Goal: Task Accomplishment & Management: Manage account settings

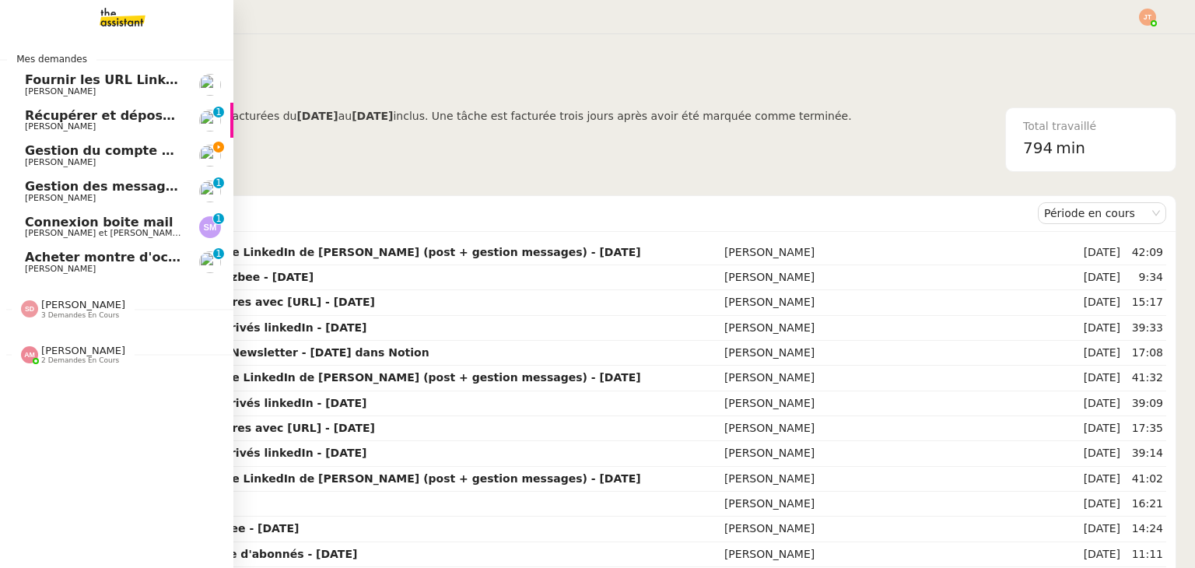
click at [65, 156] on span "Gestion du compte LinkedIn de [PERSON_NAME] (post + gestion messages) - [DATE]" at bounding box center [320, 150] width 591 height 15
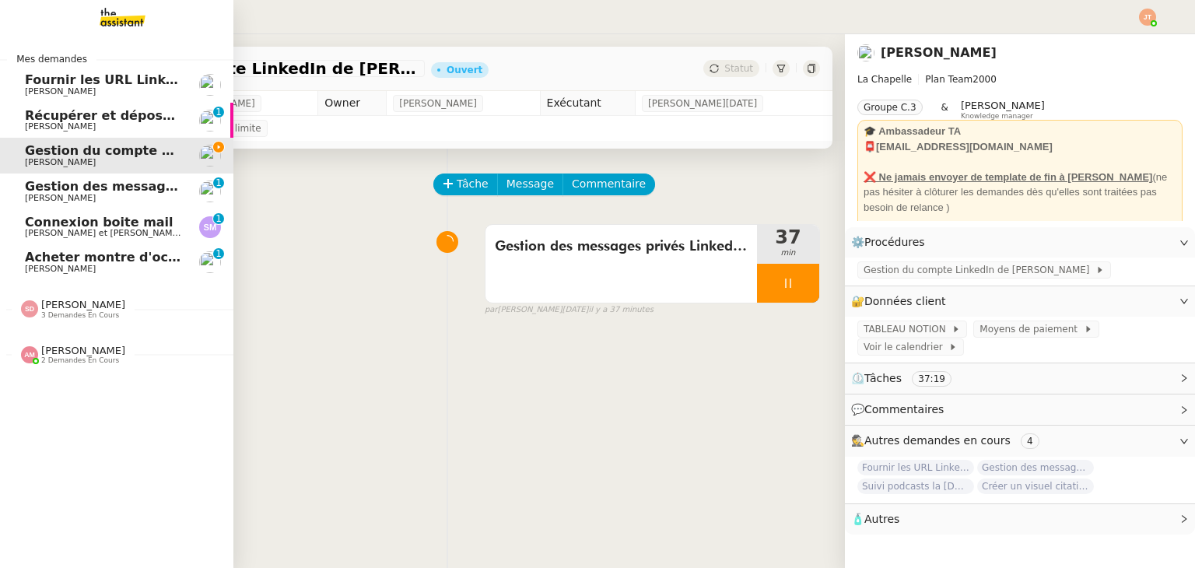
click at [54, 154] on span "Gestion du compte LinkedIn de [PERSON_NAME] (post + gestion messages) - [DATE]" at bounding box center [320, 150] width 591 height 15
click at [107, 191] on span "Gestion des messages privés linkedIn - [DATE]" at bounding box center [188, 186] width 326 height 15
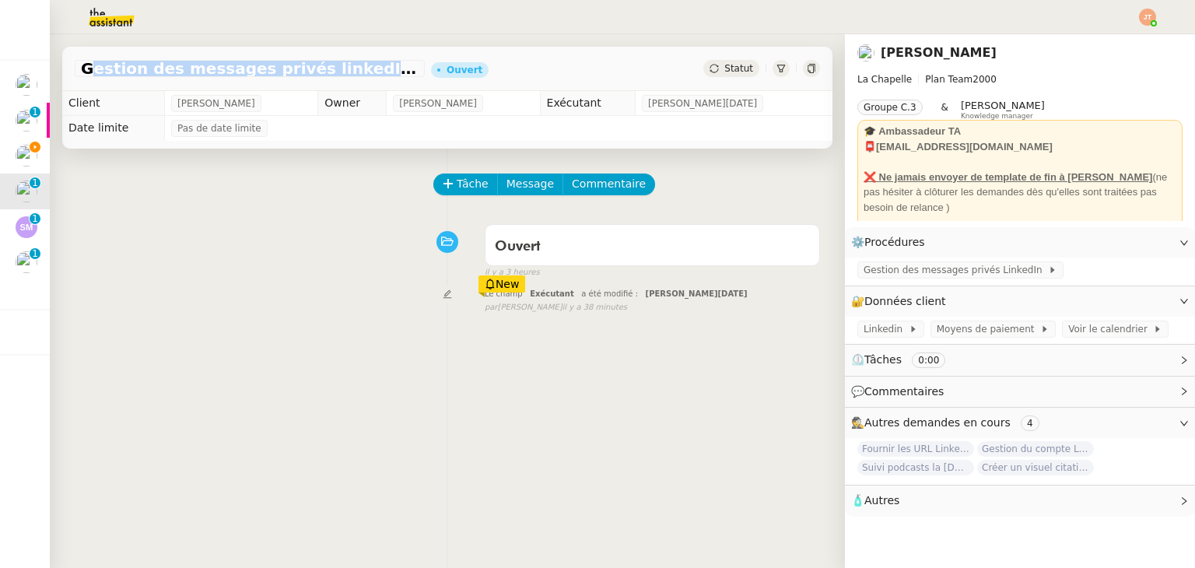
drag, startPoint x: 81, startPoint y: 66, endPoint x: 344, endPoint y: 66, distance: 263.0
click at [344, 66] on span "Gestion des messages privés linkedIn - [DATE]" at bounding box center [250, 69] width 338 height 16
copy span "Gestion des messages privés linkedIn"
click at [457, 185] on span "Tâche" at bounding box center [473, 184] width 32 height 18
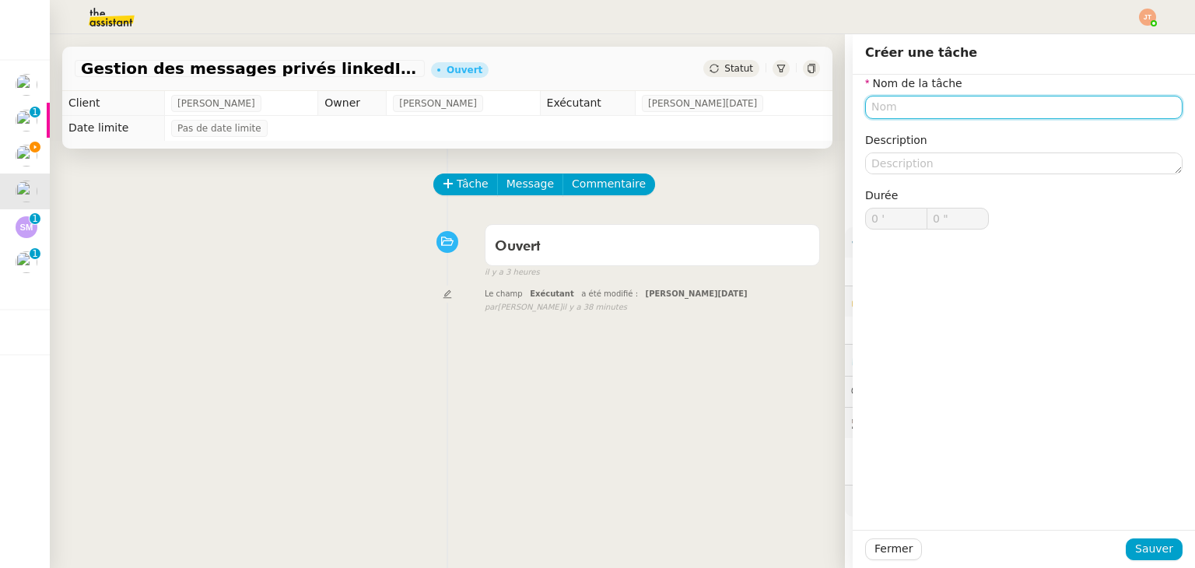
click at [881, 110] on input "text" at bounding box center [1023, 107] width 317 height 23
paste input "Gestion des messages privés linkedIn"
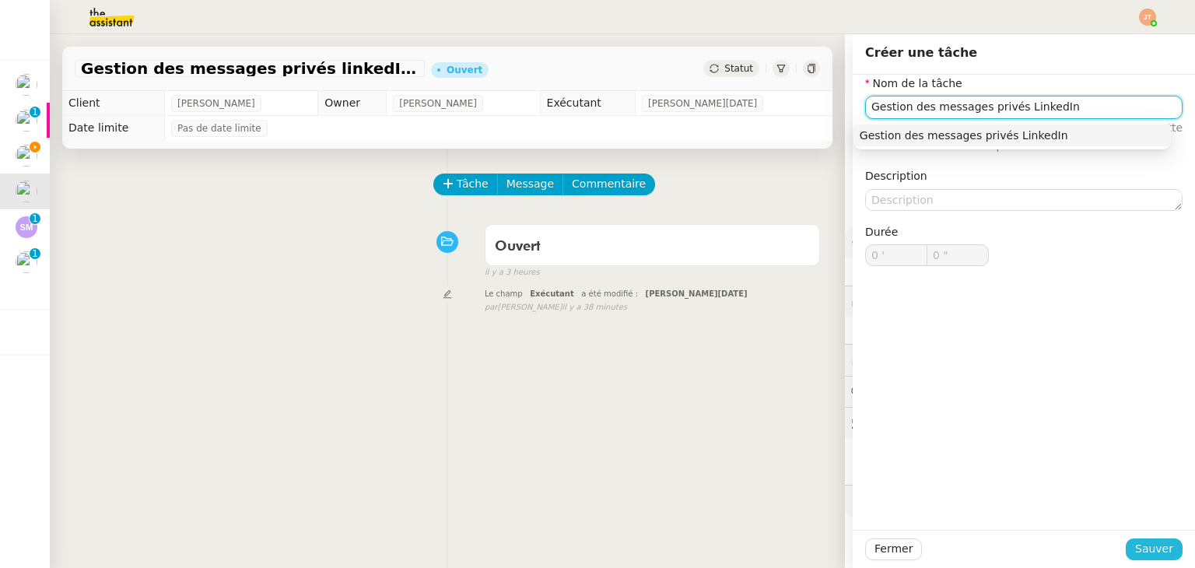
type input "Gestion des messages privés LinkedIn"
click at [1144, 546] on span "Sauver" at bounding box center [1154, 549] width 38 height 18
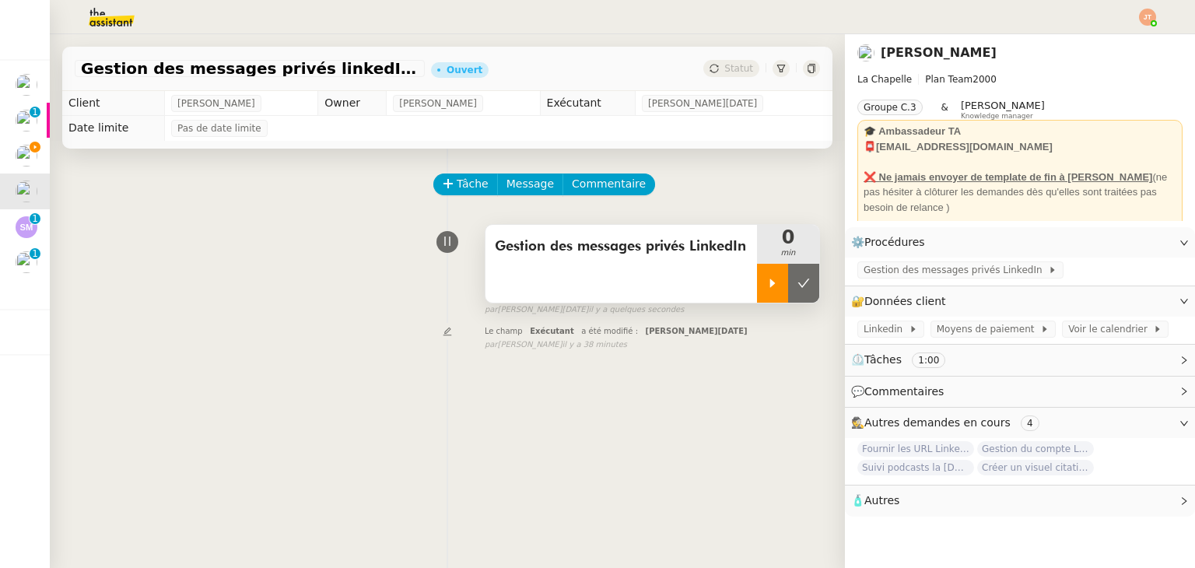
click at [757, 287] on div at bounding box center [772, 283] width 31 height 39
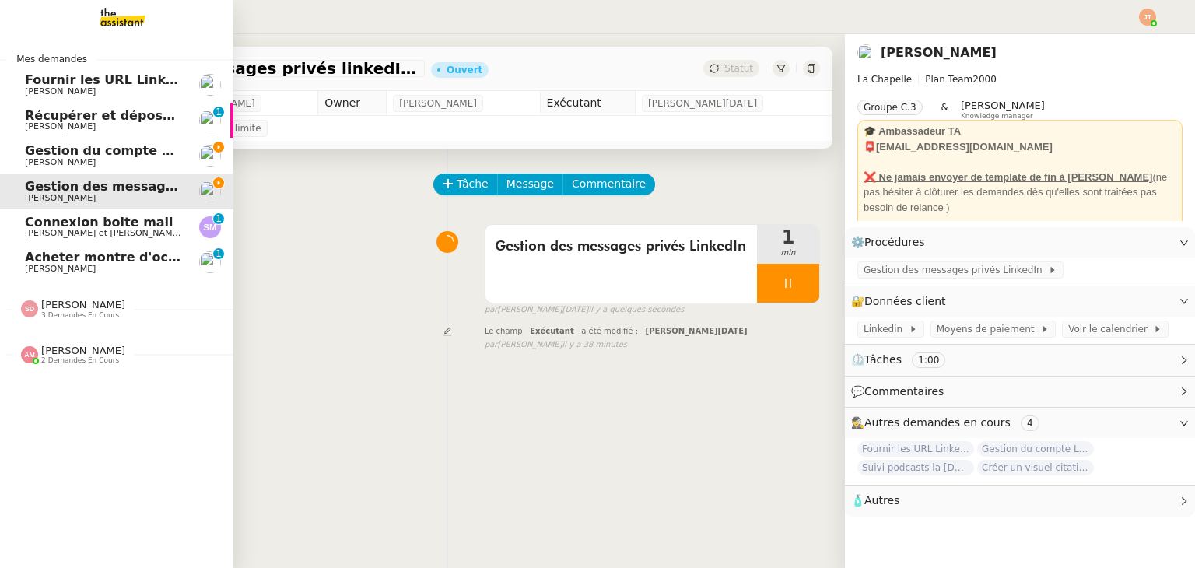
click at [41, 159] on span "[PERSON_NAME]" at bounding box center [60, 162] width 71 height 10
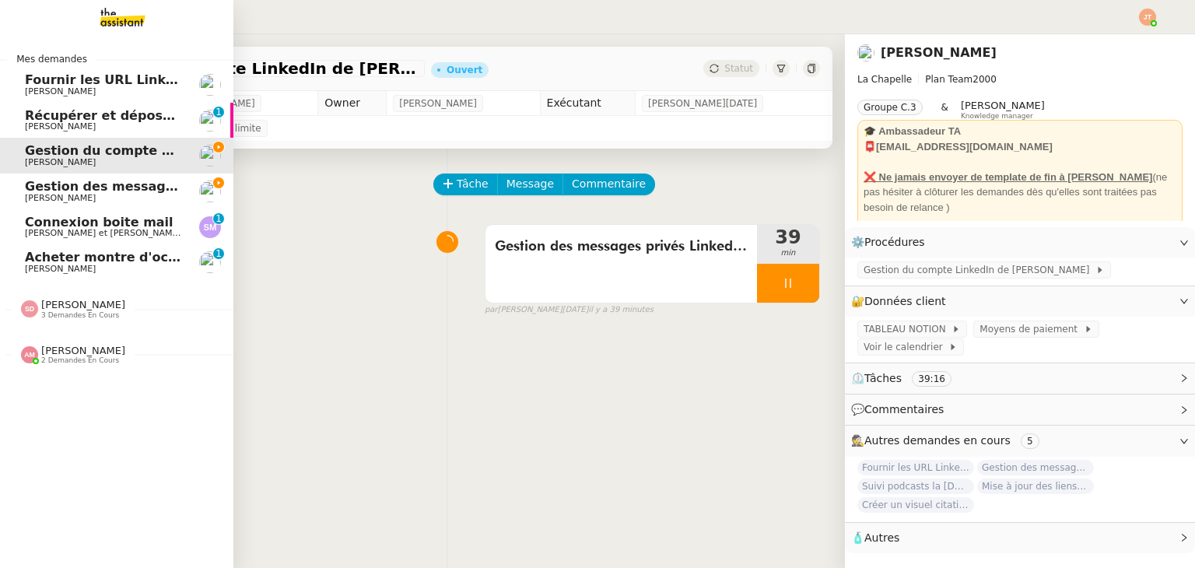
click at [40, 153] on span "Gestion du compte LinkedIn de [PERSON_NAME] (post + gestion messages) - [DATE]" at bounding box center [320, 150] width 591 height 15
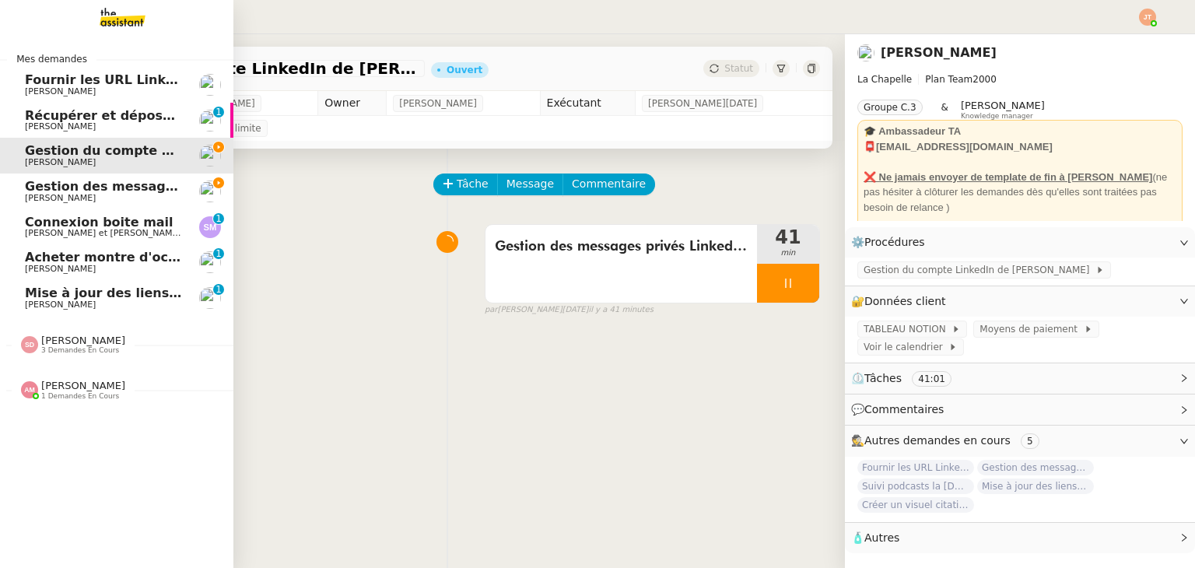
click at [94, 191] on span "Gestion des messages privés linkedIn - [DATE]" at bounding box center [188, 186] width 326 height 15
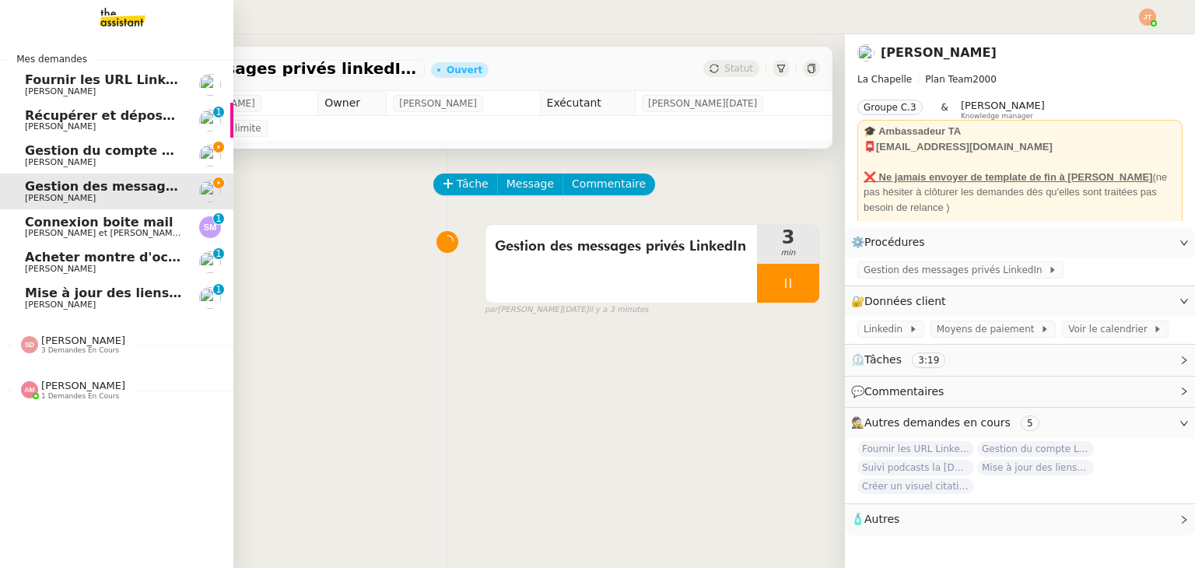
click at [115, 159] on span "[PERSON_NAME]" at bounding box center [103, 162] width 157 height 9
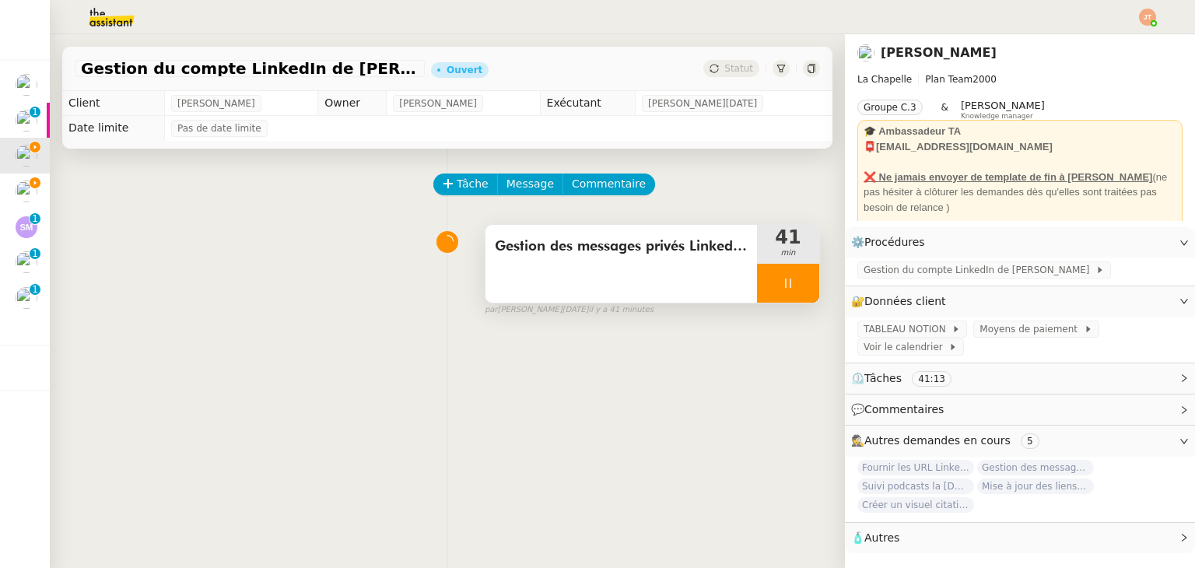
click at [782, 283] on icon at bounding box center [788, 283] width 12 height 12
click at [798, 286] on icon at bounding box center [804, 283] width 12 height 9
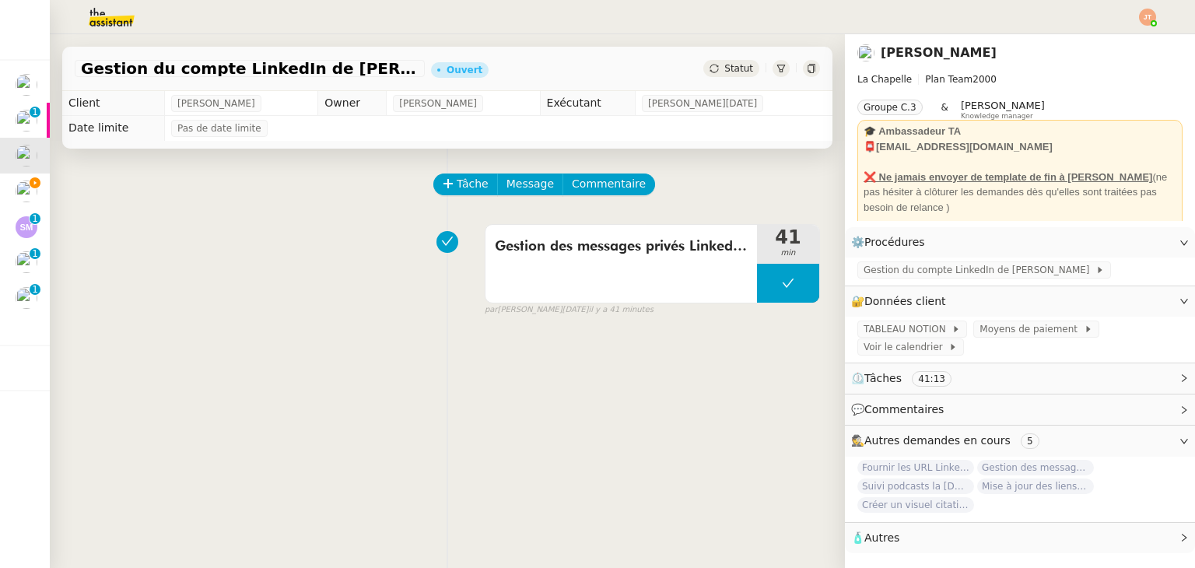
click at [127, 29] on img at bounding box center [99, 17] width 121 height 34
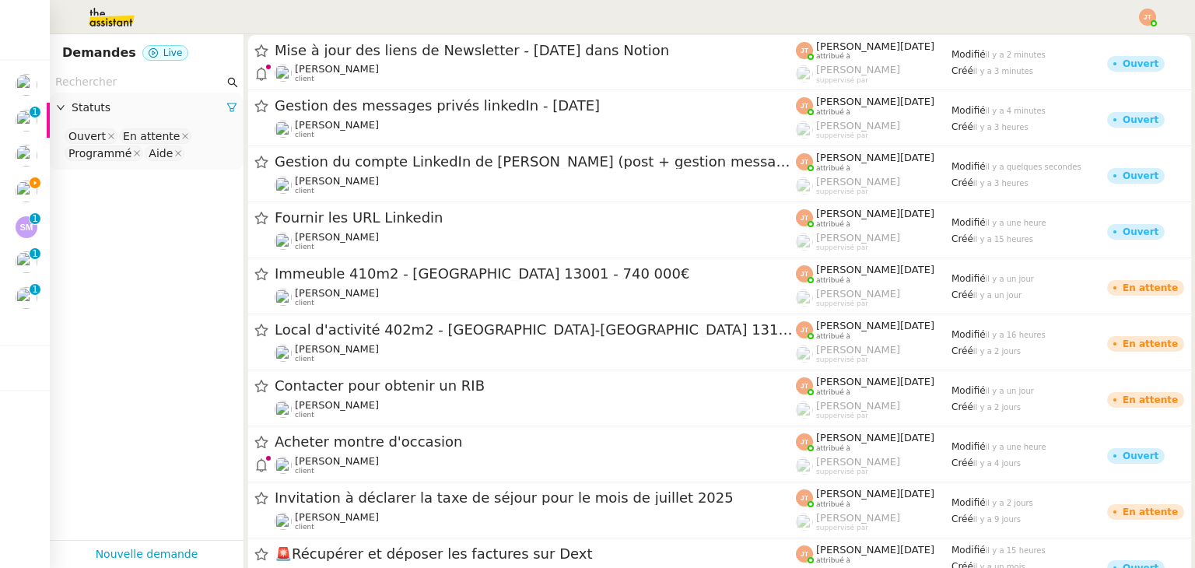
click at [128, 85] on input "text" at bounding box center [139, 82] width 169 height 18
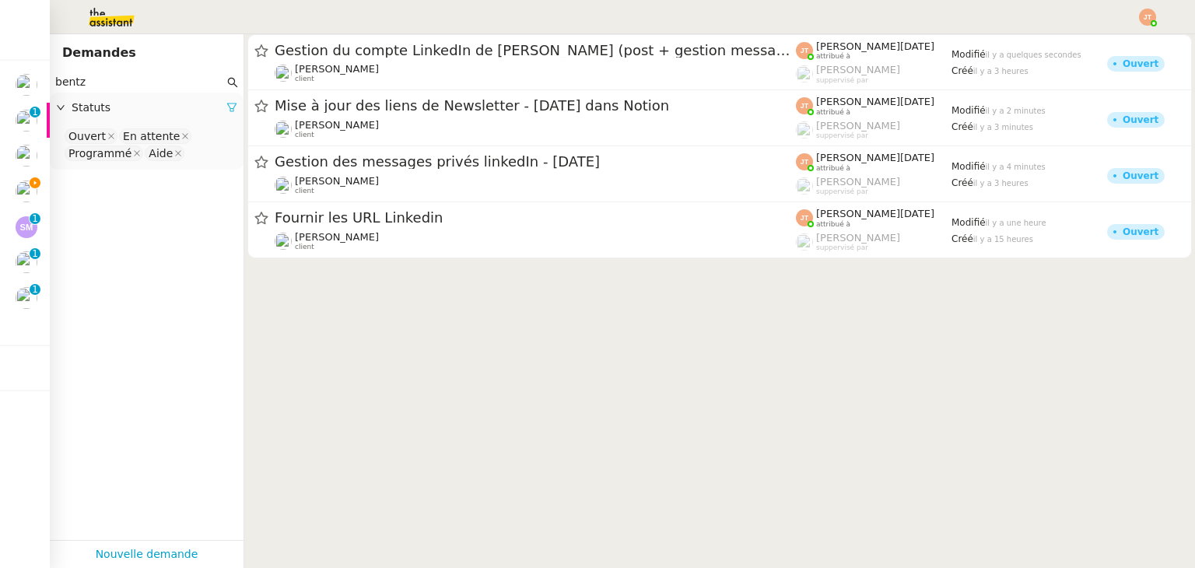
type input "bentz"
click at [227, 112] on icon at bounding box center [231, 107] width 9 height 9
click at [171, 115] on span "Statuts" at bounding box center [155, 108] width 166 height 18
click at [161, 135] on nz-select-top-control "Please select" at bounding box center [146, 136] width 169 height 19
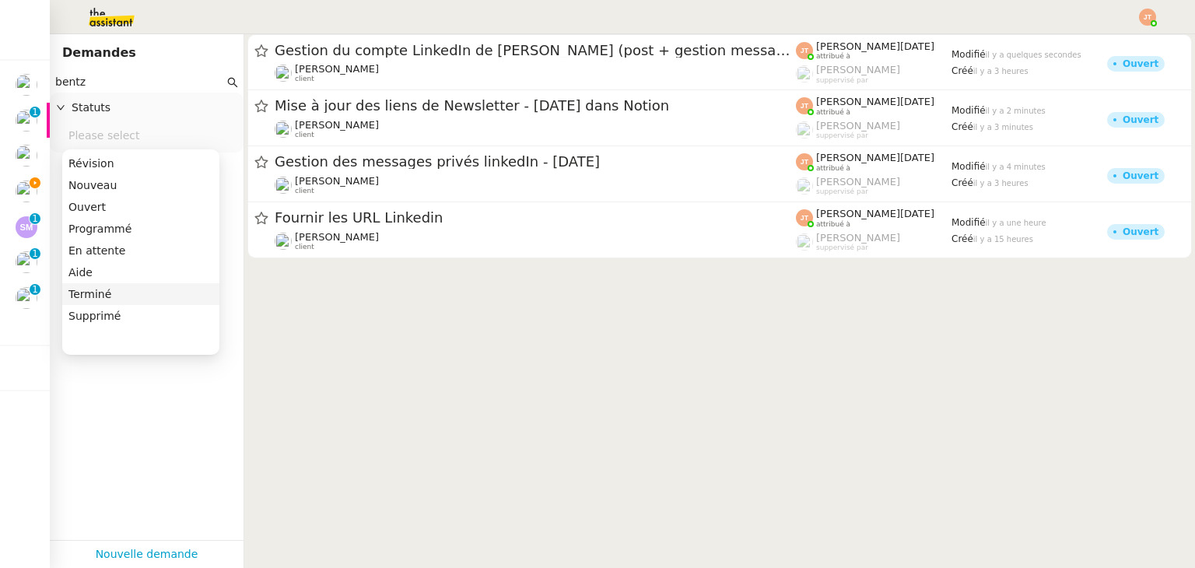
click at [114, 293] on div "Terminé" at bounding box center [140, 294] width 145 height 14
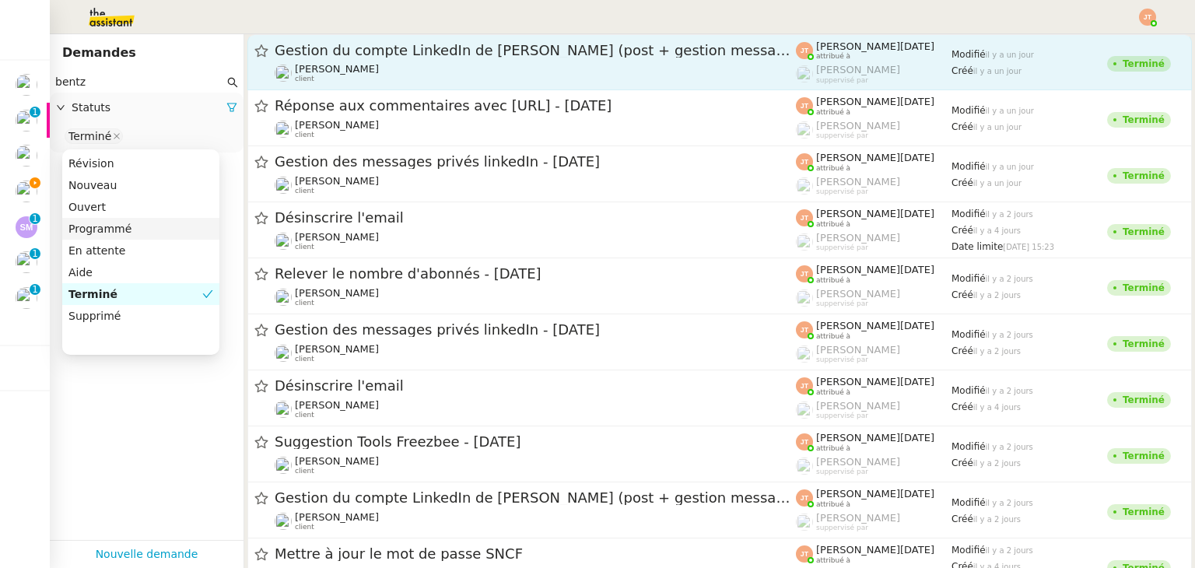
click at [394, 68] on div "[PERSON_NAME] client" at bounding box center [535, 73] width 521 height 20
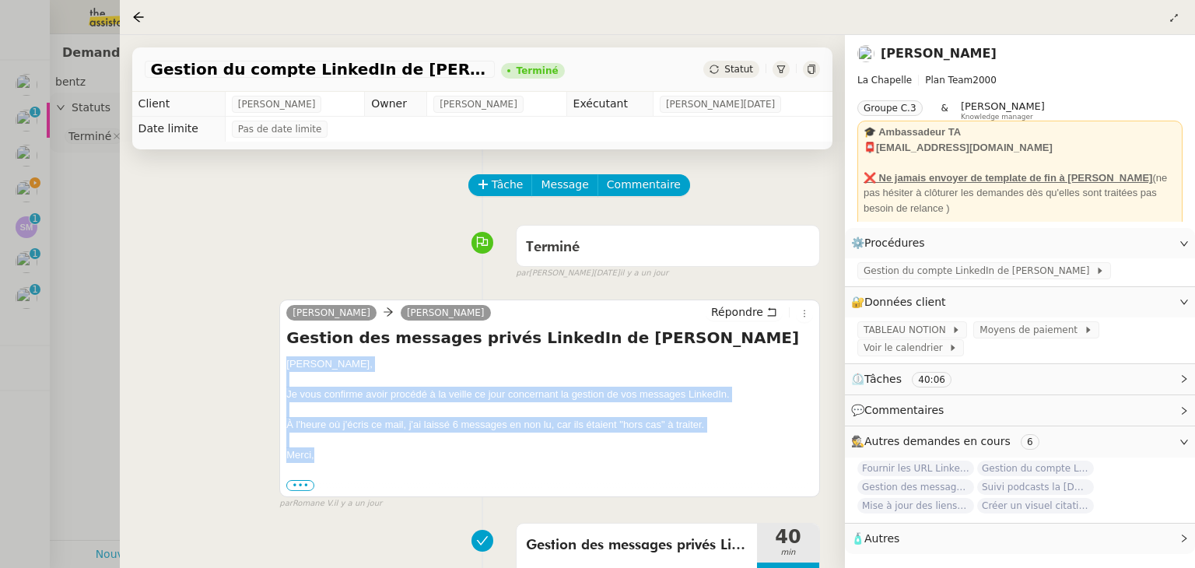
drag, startPoint x: 284, startPoint y: 366, endPoint x: 363, endPoint y: 454, distance: 117.3
click at [363, 454] on div "[PERSON_NAME] Répondre Gestion des messages privés LinkedIn de [PERSON_NAME], J…" at bounding box center [549, 398] width 541 height 197
copy div "[PERSON_NAME], Je vous confirme avoir procédé à la veille ce jour concernant la…"
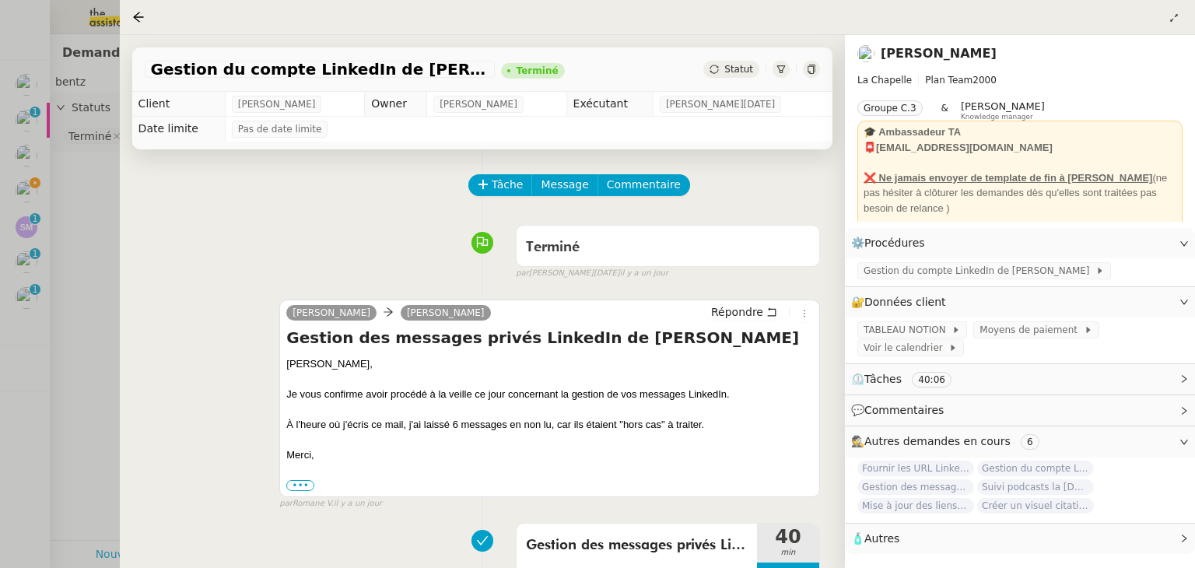
click at [77, 220] on div at bounding box center [597, 284] width 1195 height 568
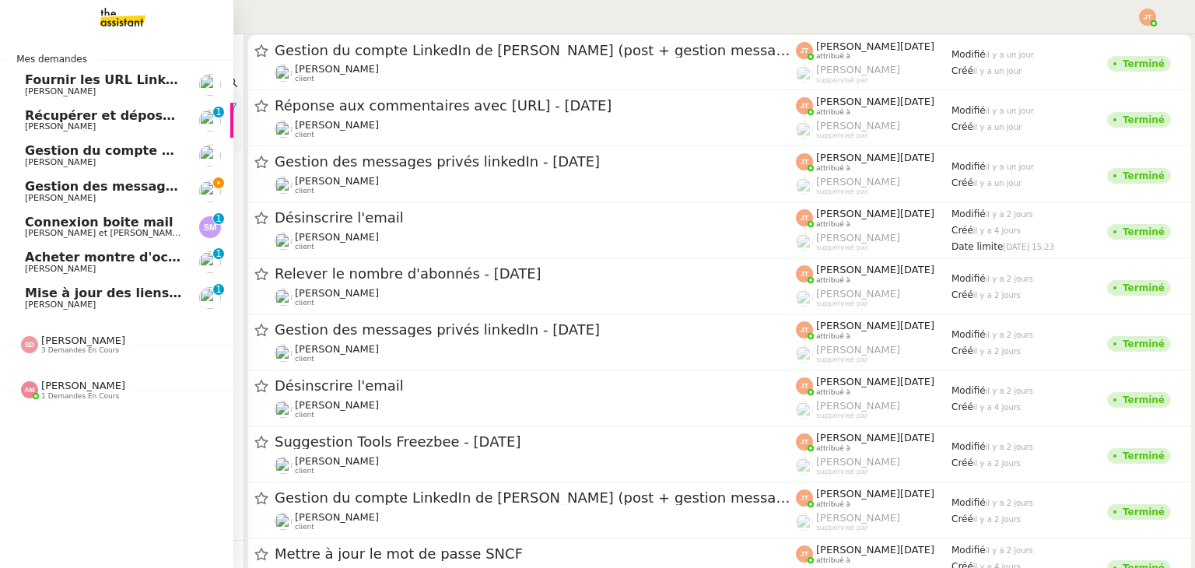
click at [30, 195] on span "[PERSON_NAME]" at bounding box center [103, 198] width 157 height 9
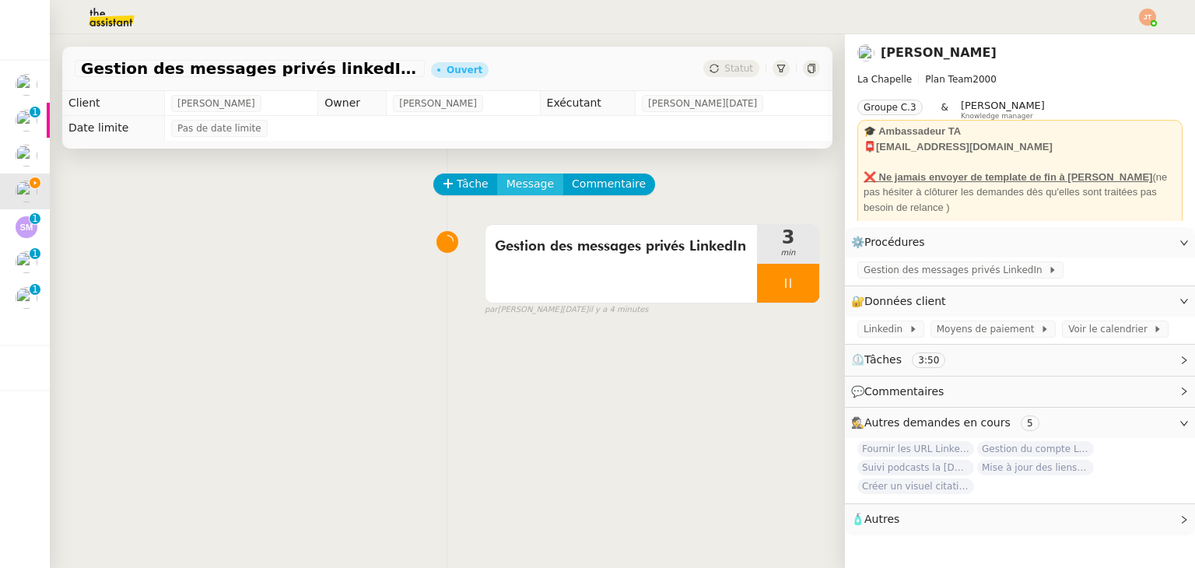
click at [506, 179] on span "Message" at bounding box center [529, 184] width 47 height 18
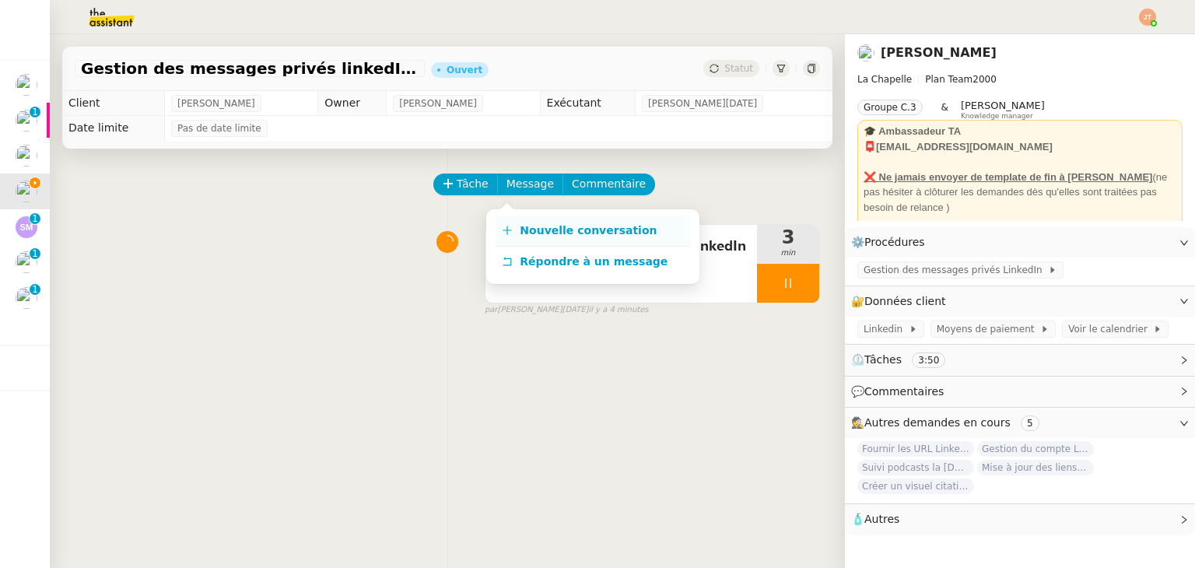
click at [517, 235] on link "Nouvelle conversation" at bounding box center [593, 231] width 194 height 31
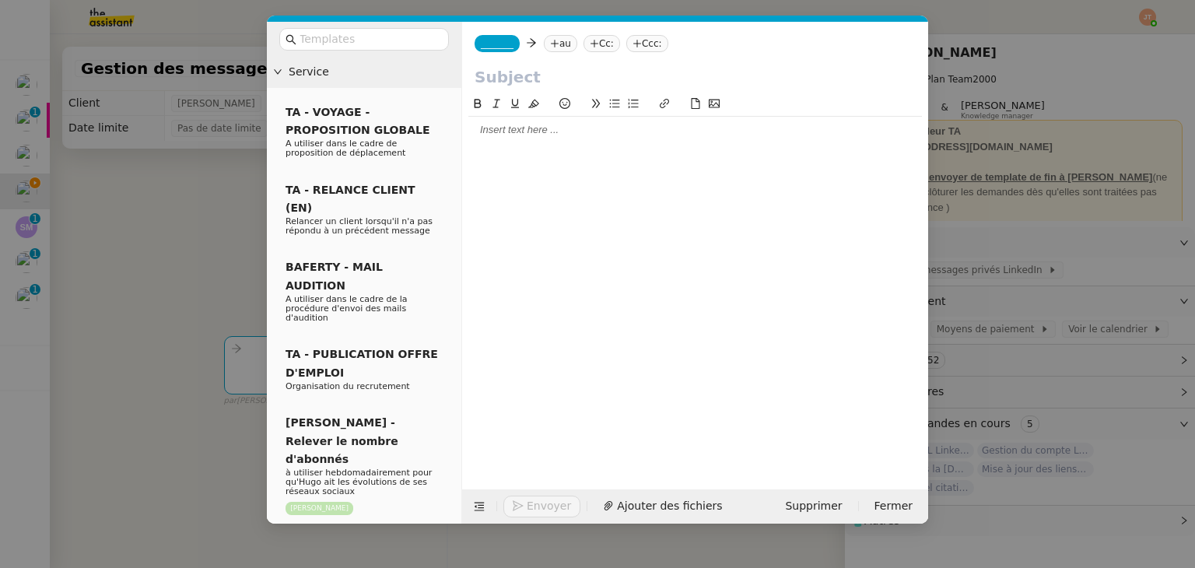
click at [496, 142] on div at bounding box center [695, 130] width 454 height 26
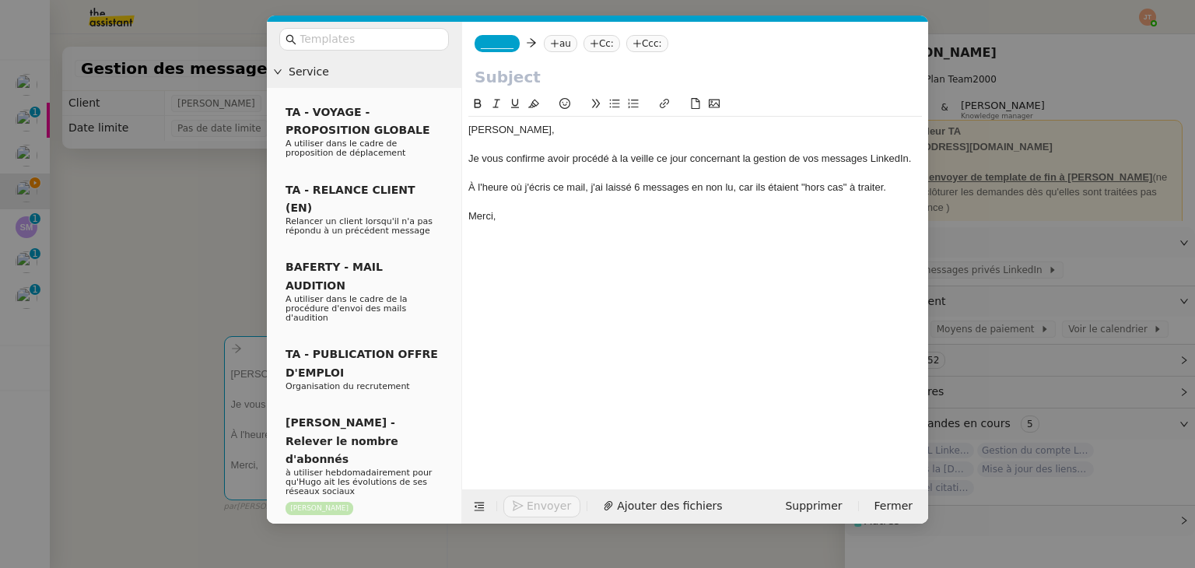
click at [640, 183] on div "À l'heure où j'écris ce mail, j'ai laissé 6 messages en non lu, car ils étaient…" at bounding box center [695, 187] width 454 height 14
click at [200, 216] on nz-modal-container "Service TA - VOYAGE - PROPOSITION GLOBALE A utiliser dans le cadre de propositi…" at bounding box center [597, 284] width 1195 height 568
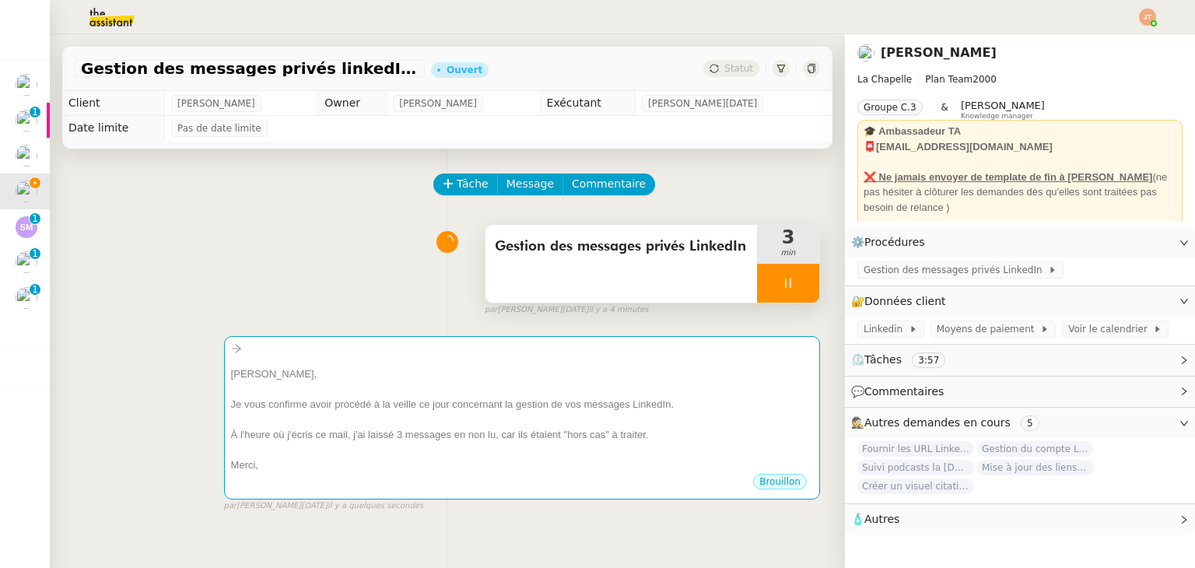
click at [566, 270] on div "Gestion des messages privés LinkedIn" at bounding box center [621, 264] width 272 height 78
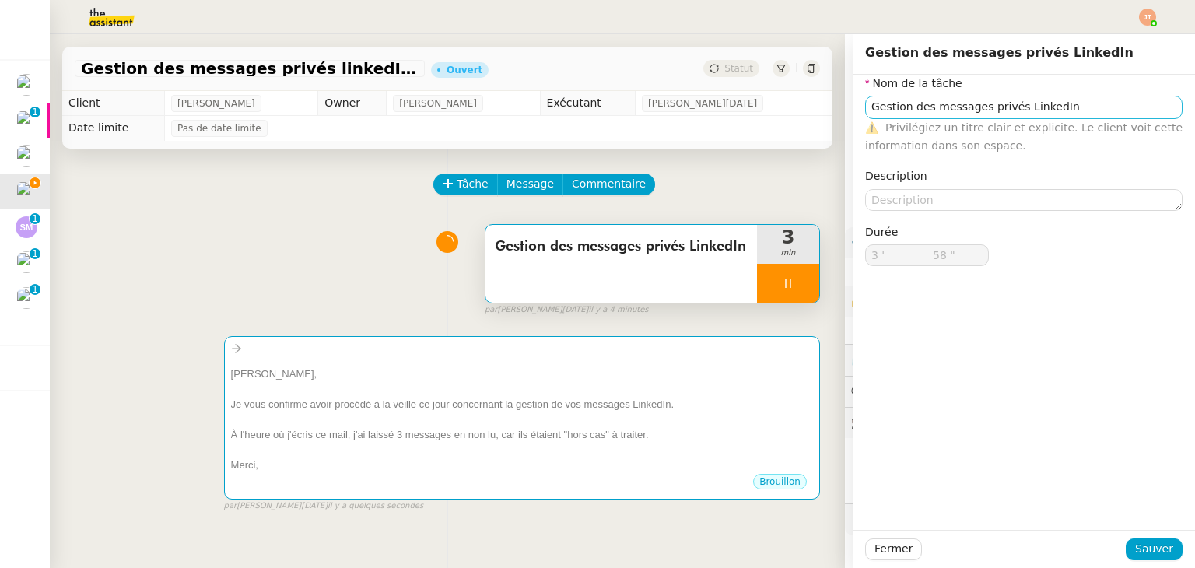
type input "59 ""
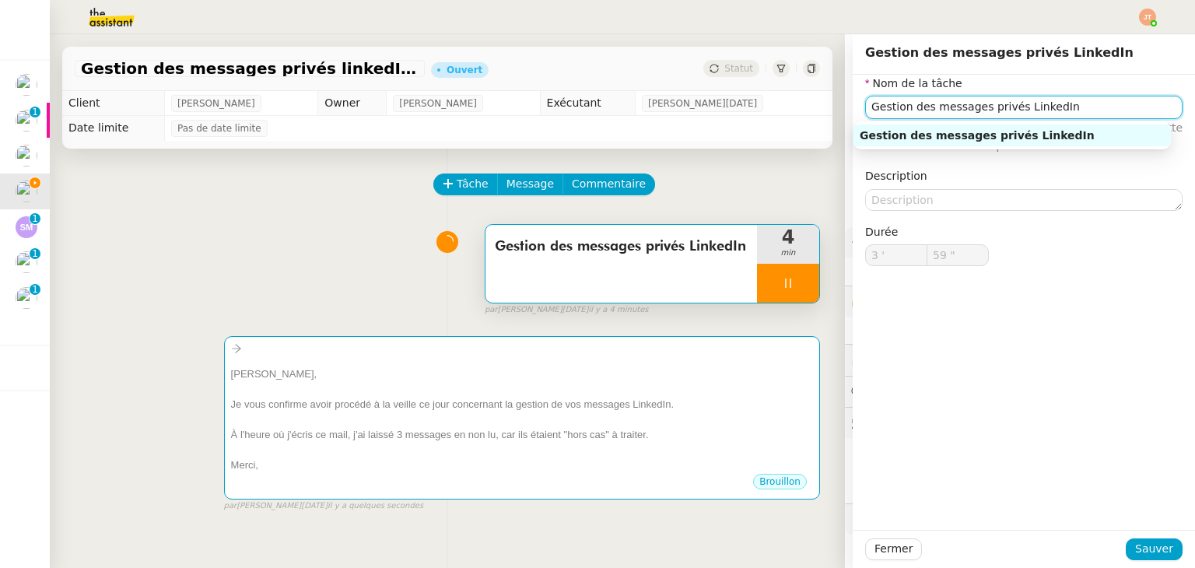
type input "4 '"
drag, startPoint x: 1066, startPoint y: 113, endPoint x: 972, endPoint y: 111, distance: 93.4
click at [972, 111] on input "Gestion des messages privés LinkedIn" at bounding box center [1023, 107] width 317 height 23
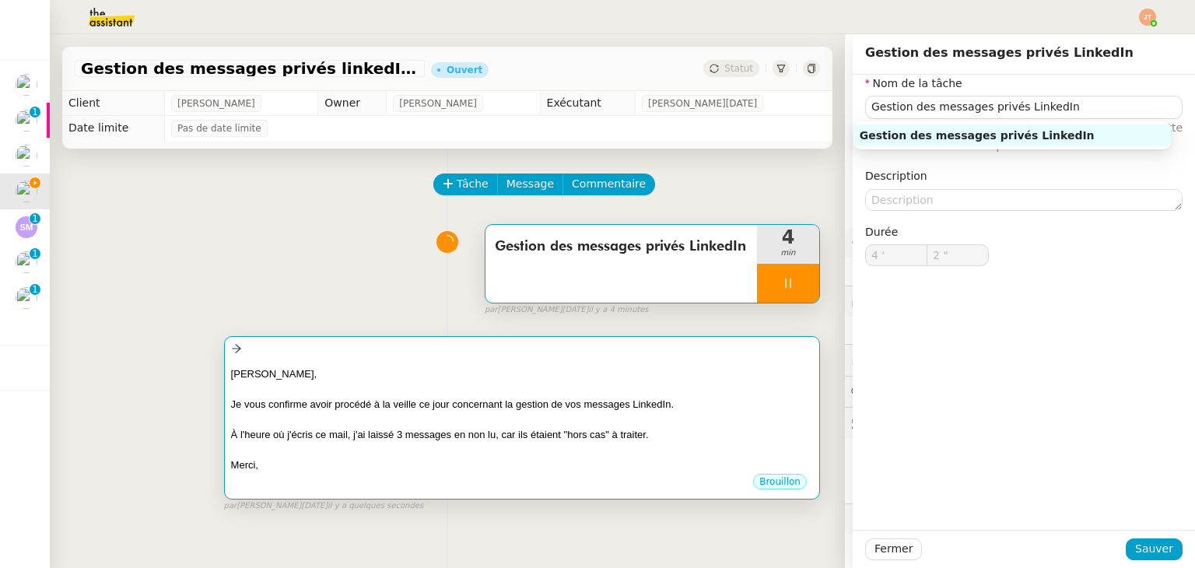
click at [583, 404] on div "Je vous confirme avoir procédé à la veille ce jour concernant la gestion de vos…" at bounding box center [522, 405] width 582 height 16
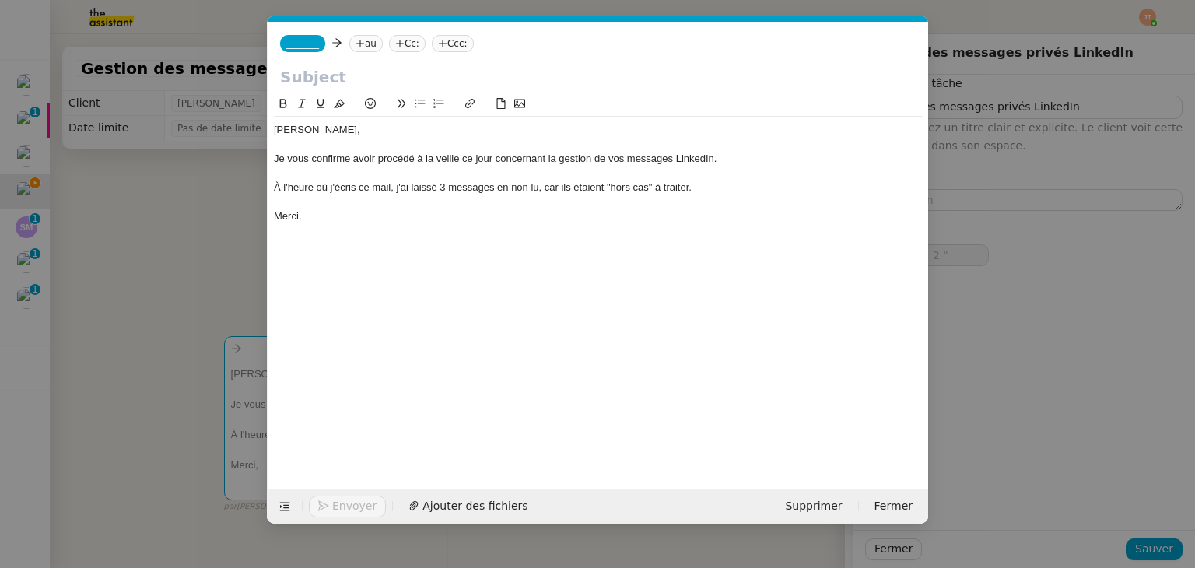
scroll to position [0, 33]
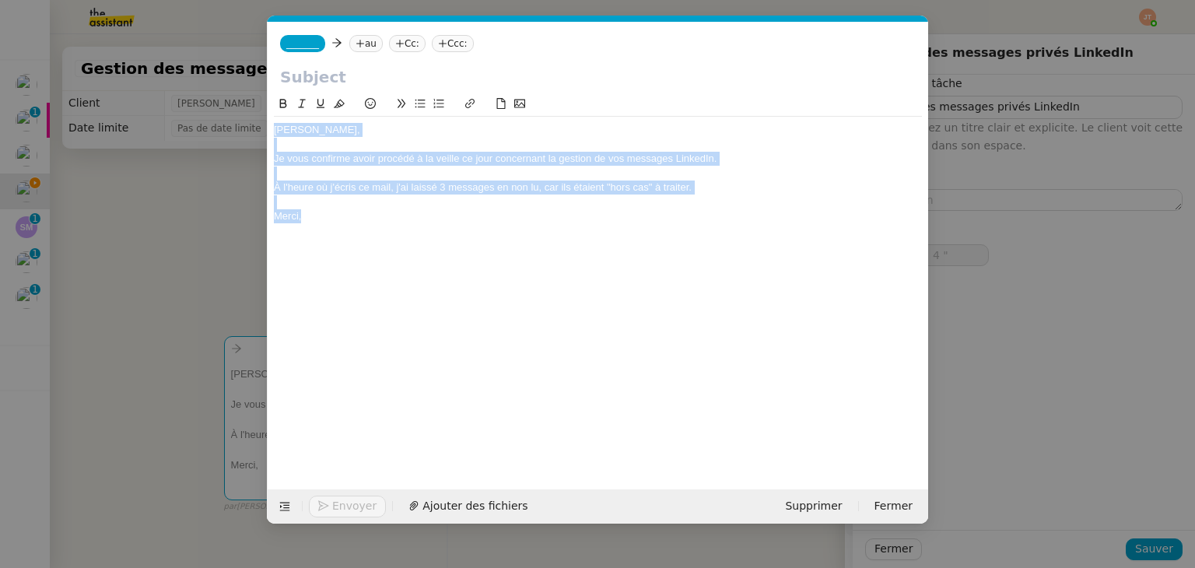
drag, startPoint x: 365, startPoint y: 230, endPoint x: 269, endPoint y: 127, distance: 140.9
click at [269, 127] on nz-spin "[PERSON_NAME], Je vous confirme avoir procédé à la veille ce jour concernant la…" at bounding box center [598, 283] width 661 height 377
copy div "[PERSON_NAME], Je vous confirme avoir procédé à la veille ce jour concernant la…"
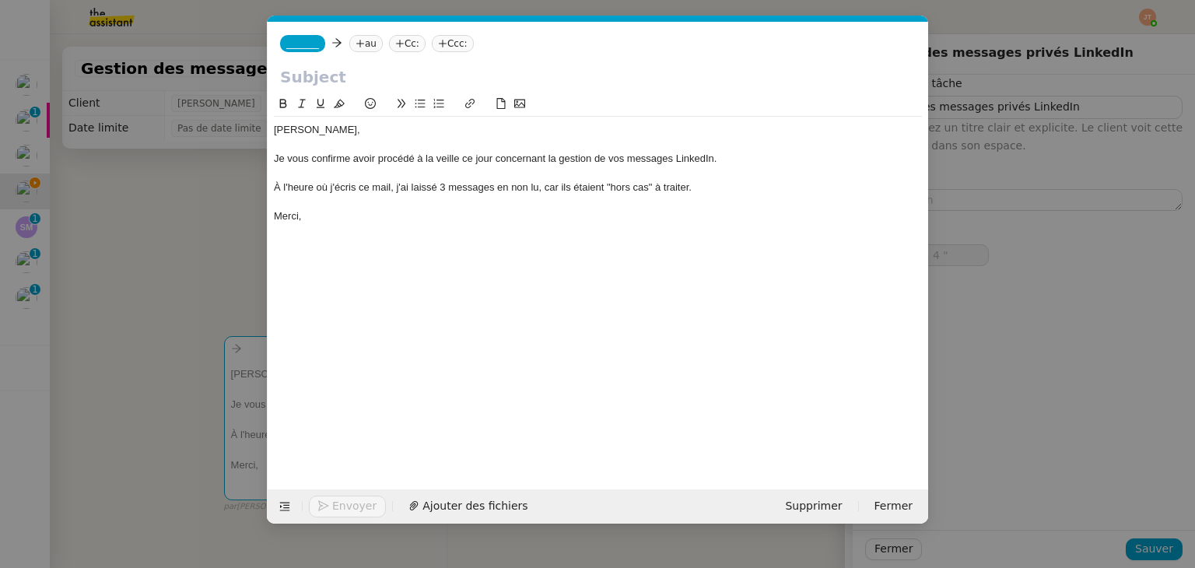
click at [75, 184] on nz-modal-container "Service TA - VOYAGE - PROPOSITION GLOBALE A utiliser dans le cadre de propositi…" at bounding box center [597, 284] width 1195 height 568
type input "5 ""
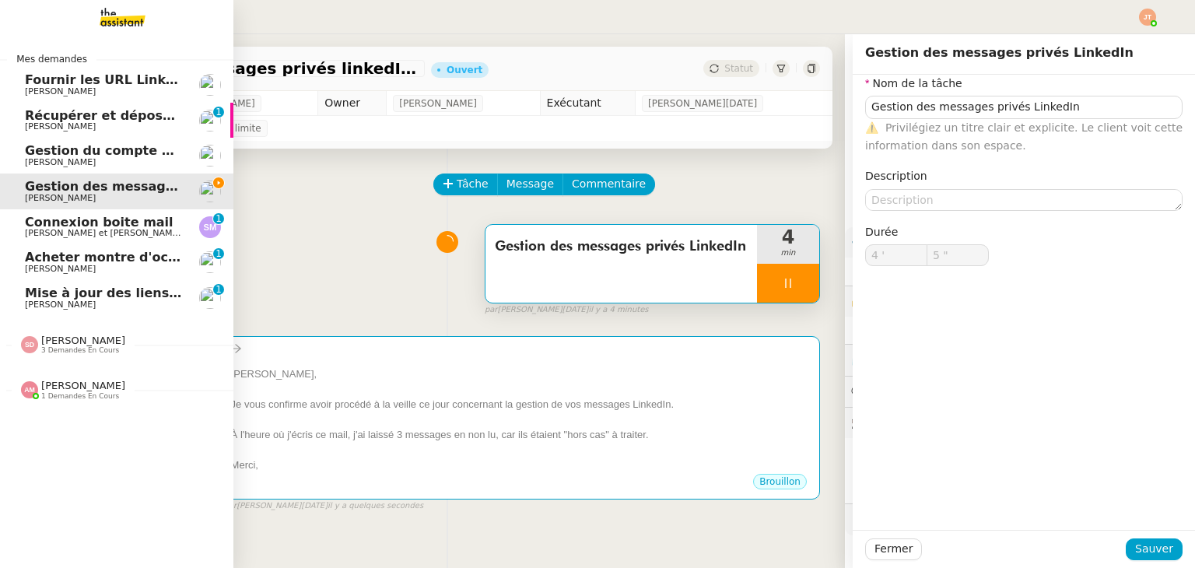
click at [27, 153] on span "Gestion du compte LinkedIn de [PERSON_NAME] (post + gestion messages) - [DATE]" at bounding box center [320, 150] width 591 height 15
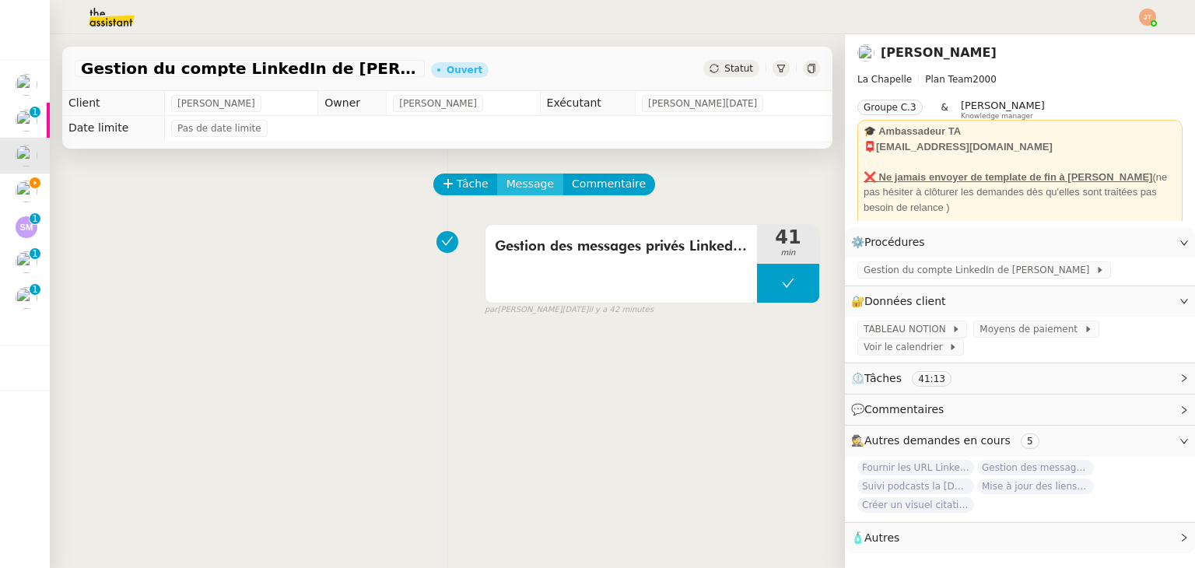
click at [517, 193] on span "Message" at bounding box center [529, 184] width 47 height 18
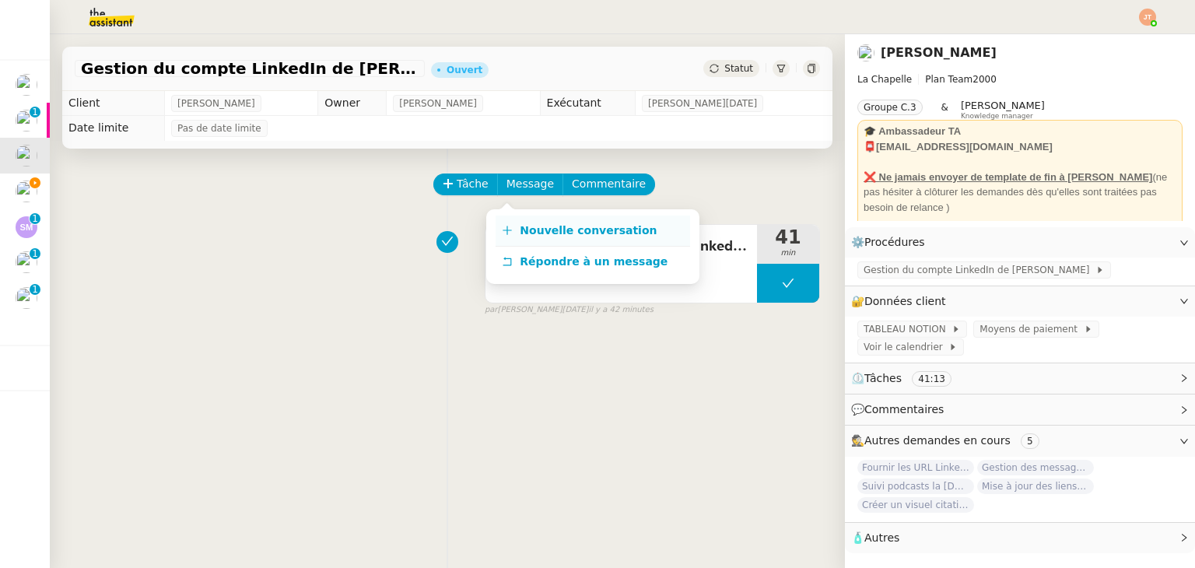
click at [532, 229] on span "Nouvelle conversation" at bounding box center [588, 230] width 137 height 12
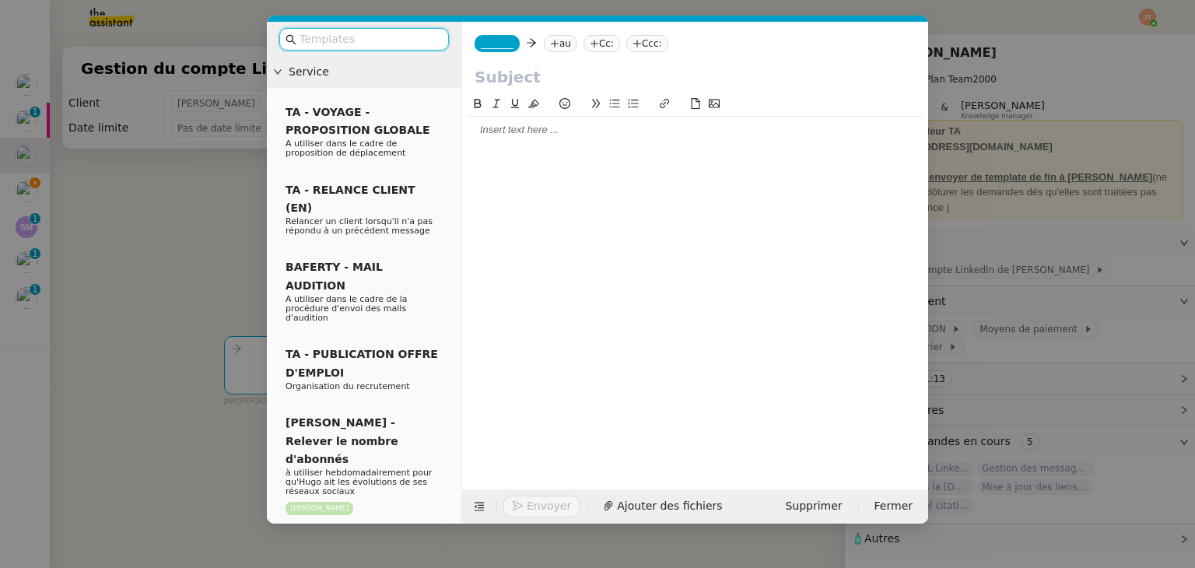
click at [532, 137] on div at bounding box center [695, 130] width 454 height 14
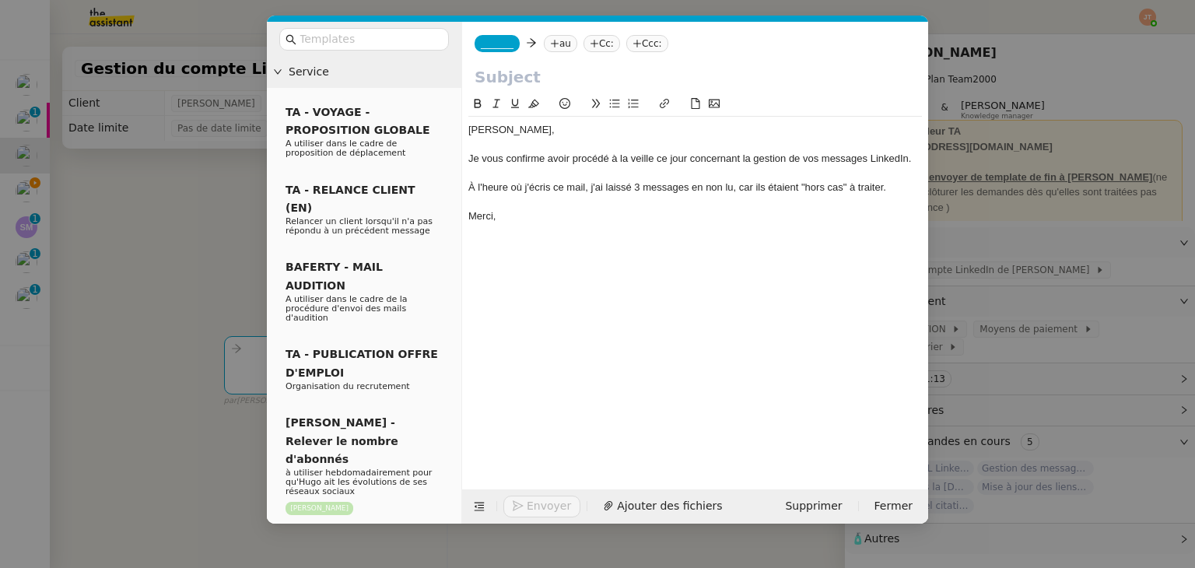
click at [156, 235] on nz-modal-container "Service TA - VOYAGE - PROPOSITION GLOBALE A utiliser dans le cadre de propositi…" at bounding box center [597, 284] width 1195 height 568
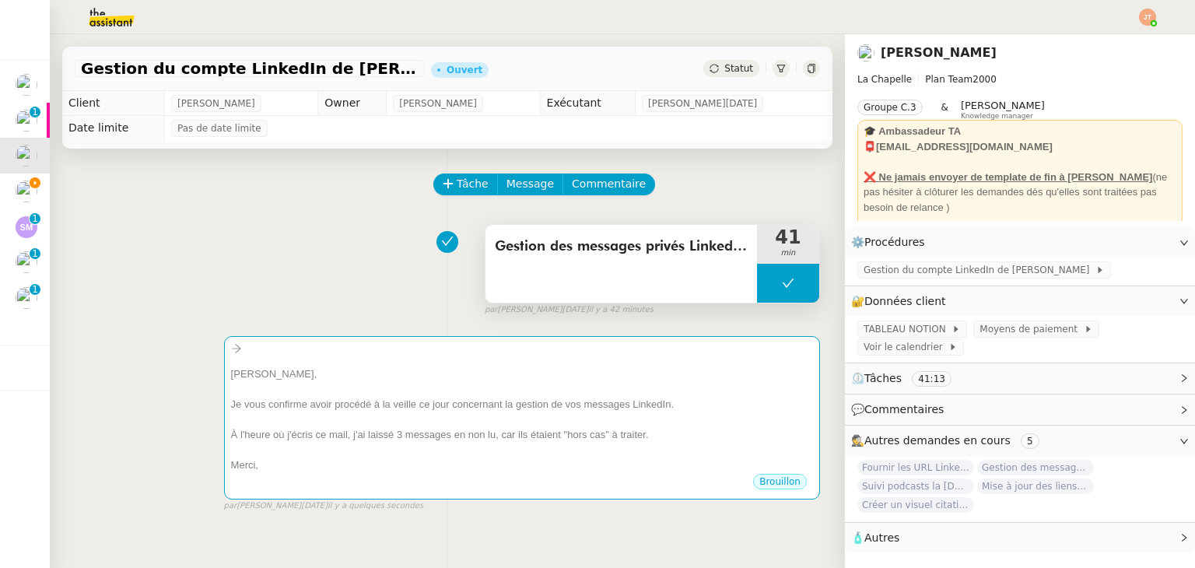
click at [601, 230] on div "Gestion des messages privés LinkedIn de [PERSON_NAME]" at bounding box center [621, 264] width 272 height 78
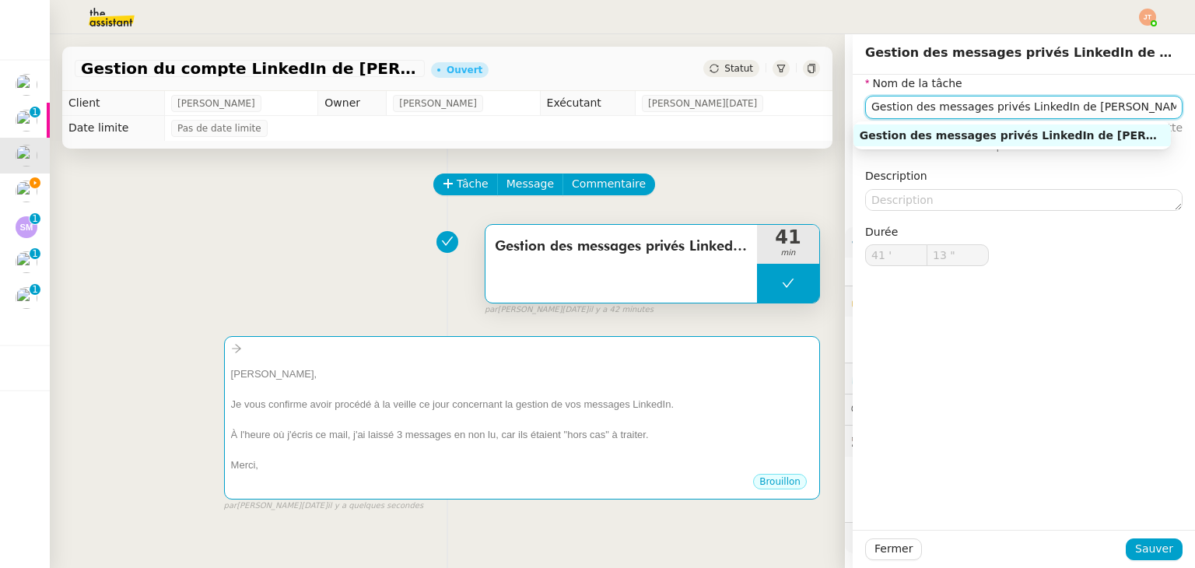
drag, startPoint x: 1093, startPoint y: 107, endPoint x: 856, endPoint y: 112, distance: 237.4
click at [865, 112] on input "Gestion des messages privés LinkedIn de [PERSON_NAME]" at bounding box center [1023, 107] width 317 height 23
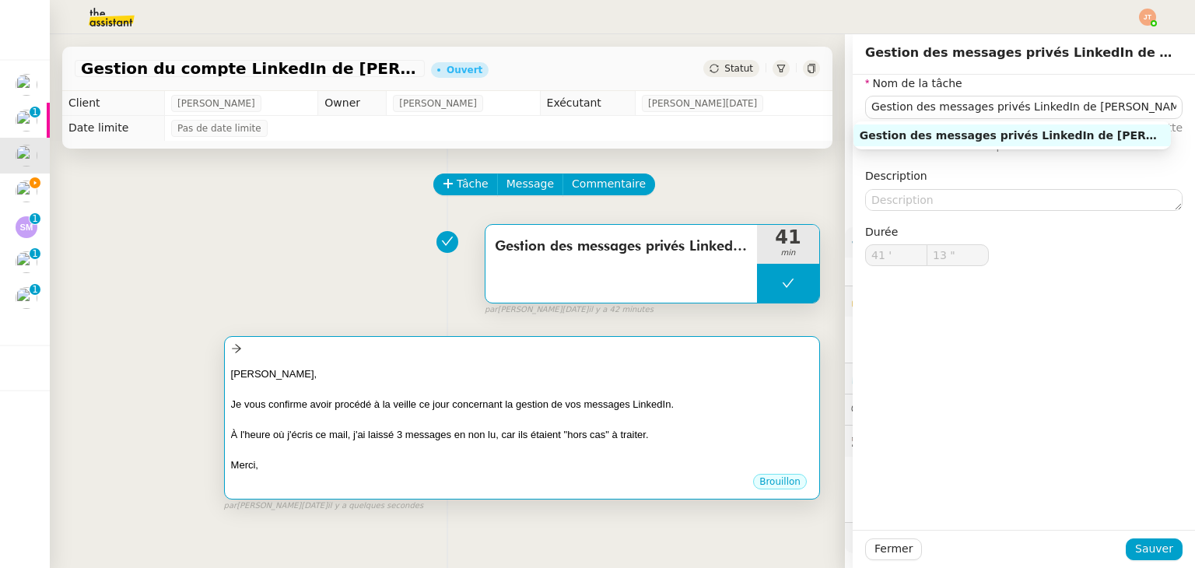
click at [476, 373] on div "[PERSON_NAME]," at bounding box center [522, 374] width 582 height 16
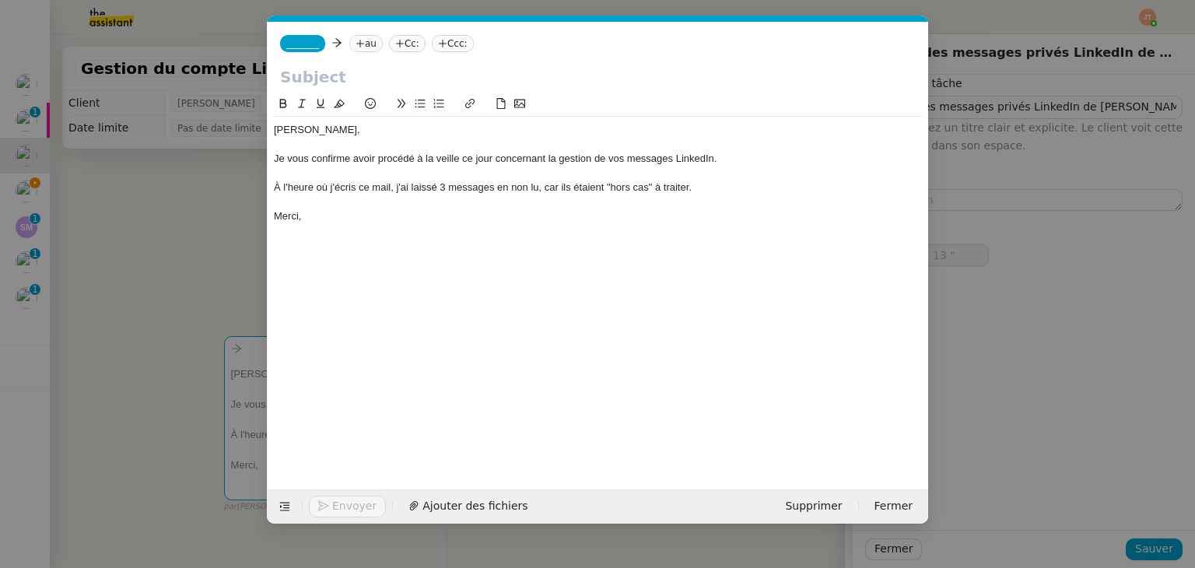
scroll to position [0, 33]
click at [355, 85] on input "text" at bounding box center [598, 76] width 636 height 23
paste input "Gestion des messages privés LinkedIn de [PERSON_NAME]"
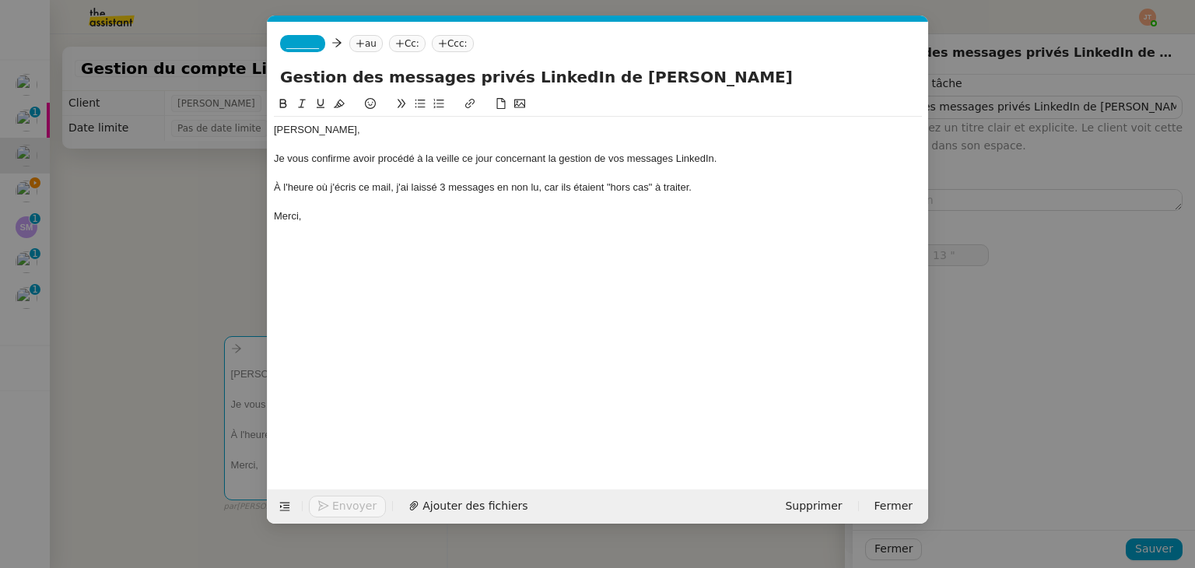
type input "Gestion des messages privés LinkedIn de [PERSON_NAME]"
click at [362, 40] on nz-tag "au" at bounding box center [365, 43] width 33 height 17
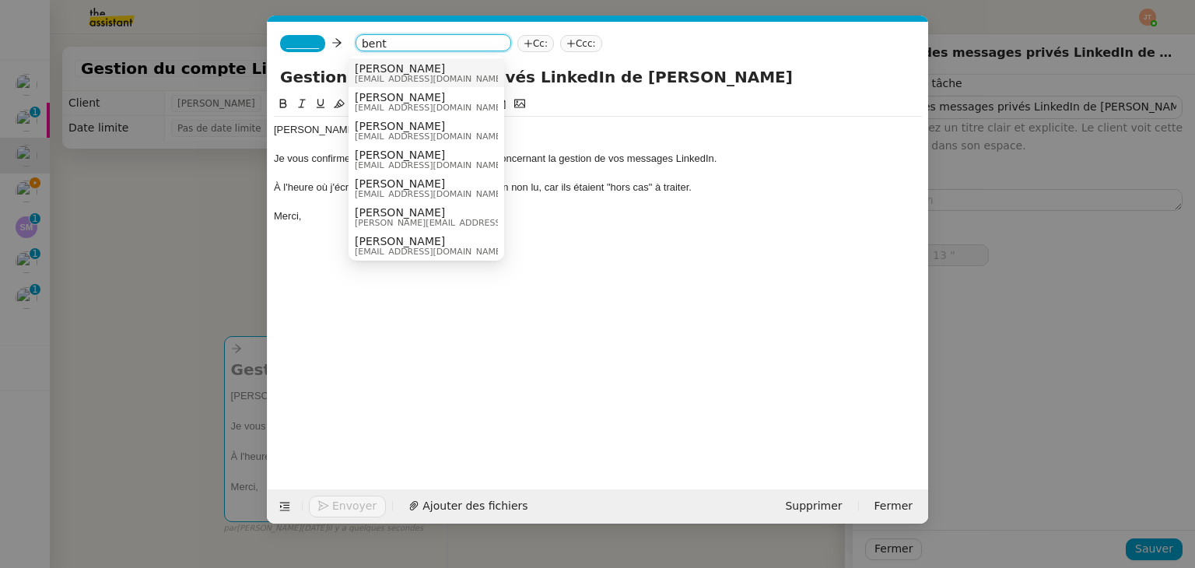
type input "bent"
click at [384, 72] on span "[PERSON_NAME]" at bounding box center [429, 68] width 149 height 12
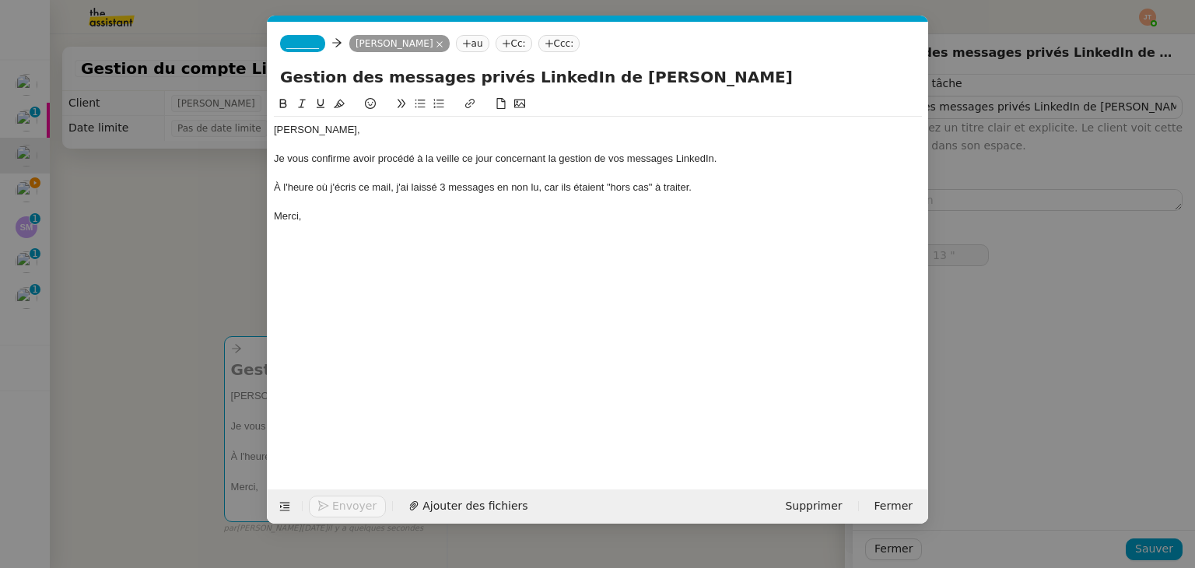
click at [303, 45] on span "_______" at bounding box center [302, 43] width 33 height 11
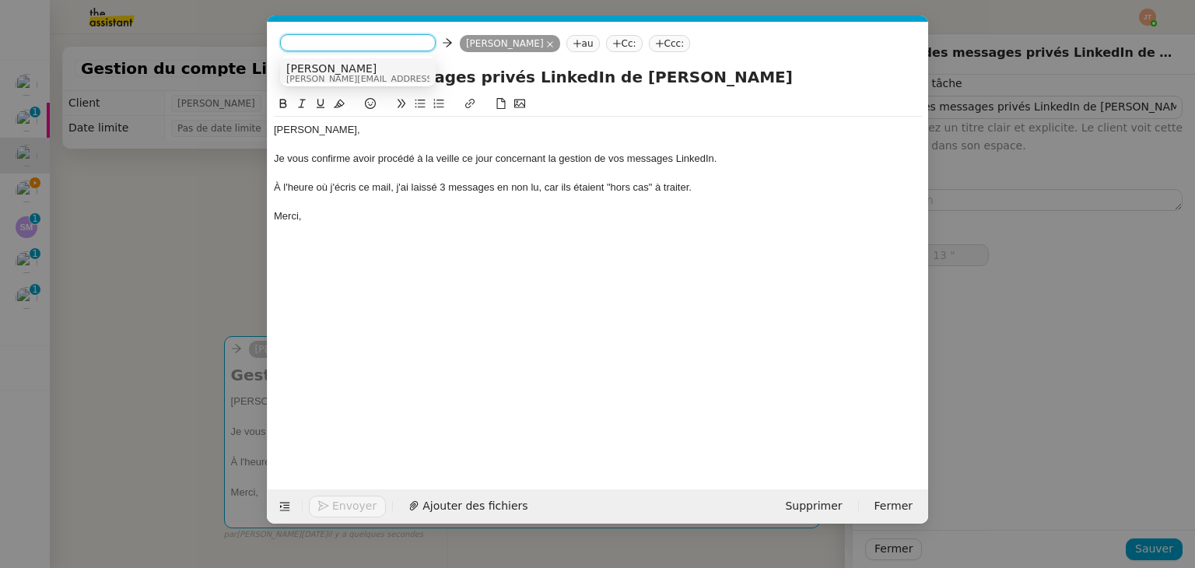
click at [314, 66] on span "[PERSON_NAME]" at bounding box center [396, 68] width 221 height 12
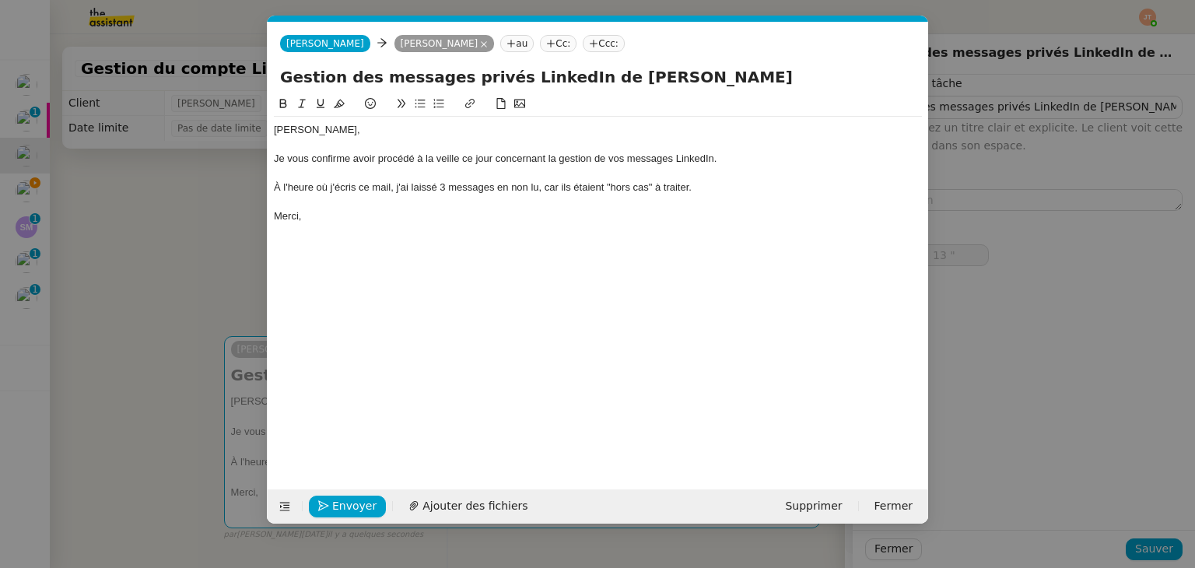
click at [338, 211] on div "Merci," at bounding box center [598, 216] width 648 height 14
click at [352, 505] on span "Envoyer" at bounding box center [354, 506] width 44 height 18
click at [352, 505] on span "Confirmer l'envoi" at bounding box center [378, 506] width 93 height 18
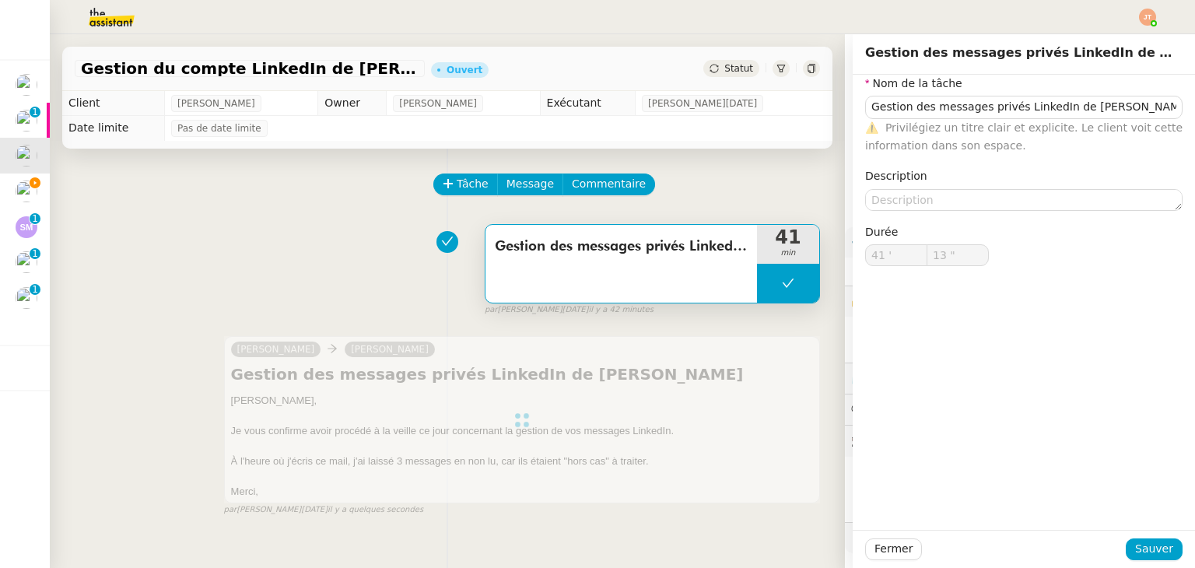
type input "Gestion des messages privés LinkedIn de [PERSON_NAME]"
type input "41 '"
type input "13 ""
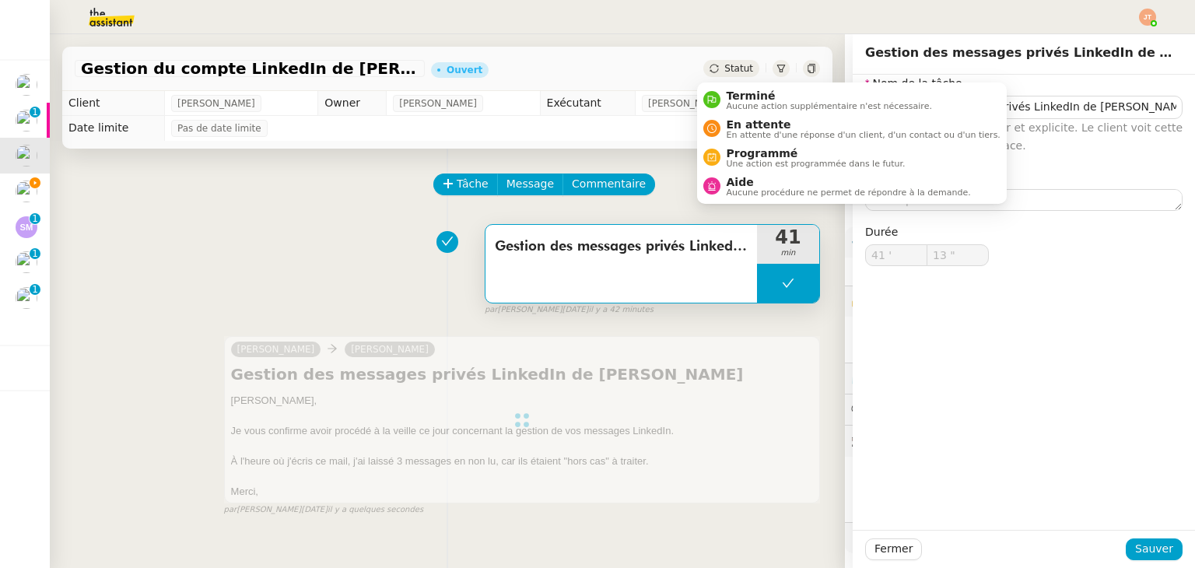
click at [727, 60] on div "Statut" at bounding box center [731, 68] width 56 height 17
click at [744, 99] on span "Terminé" at bounding box center [829, 95] width 205 height 12
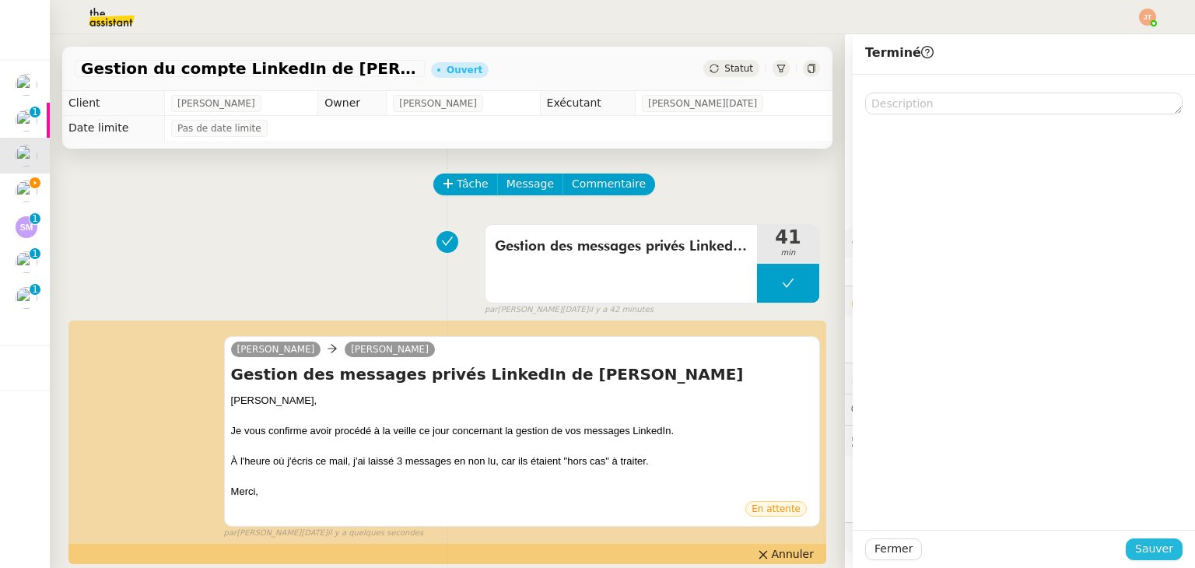
click at [1136, 545] on span "Sauver" at bounding box center [1154, 549] width 38 height 18
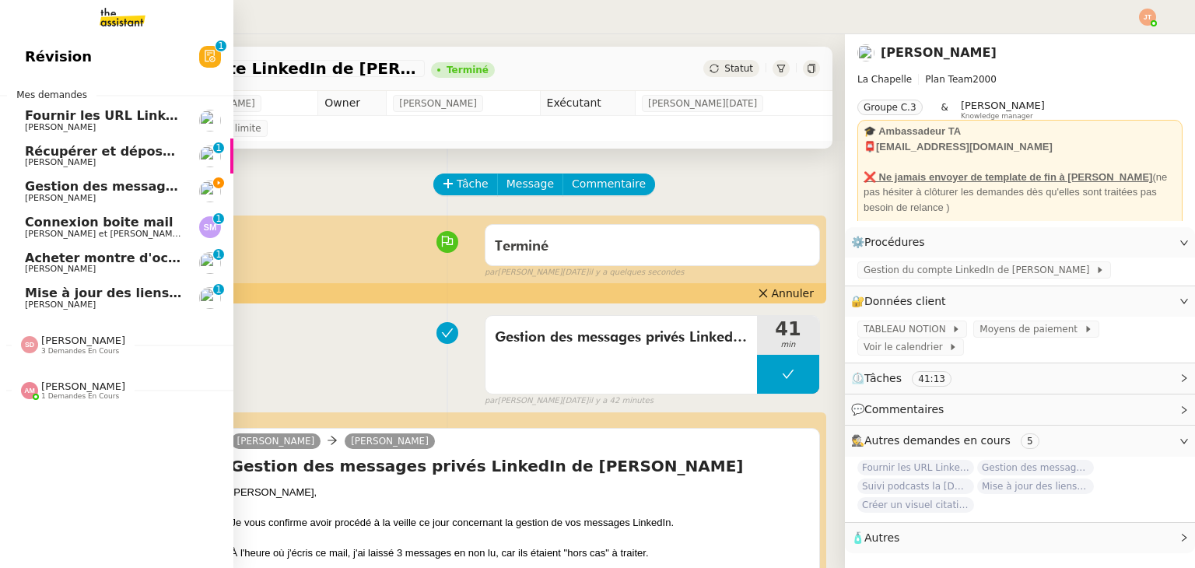
click at [47, 194] on span "[PERSON_NAME]" at bounding box center [60, 198] width 71 height 10
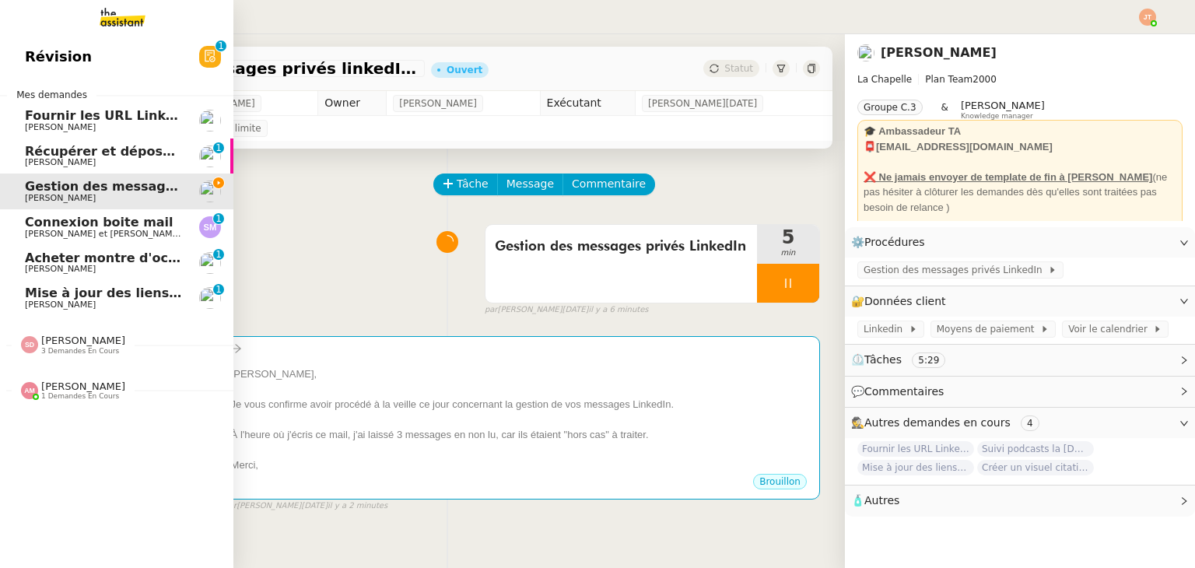
click at [106, 226] on span "Connexion boite mail" at bounding box center [99, 222] width 149 height 15
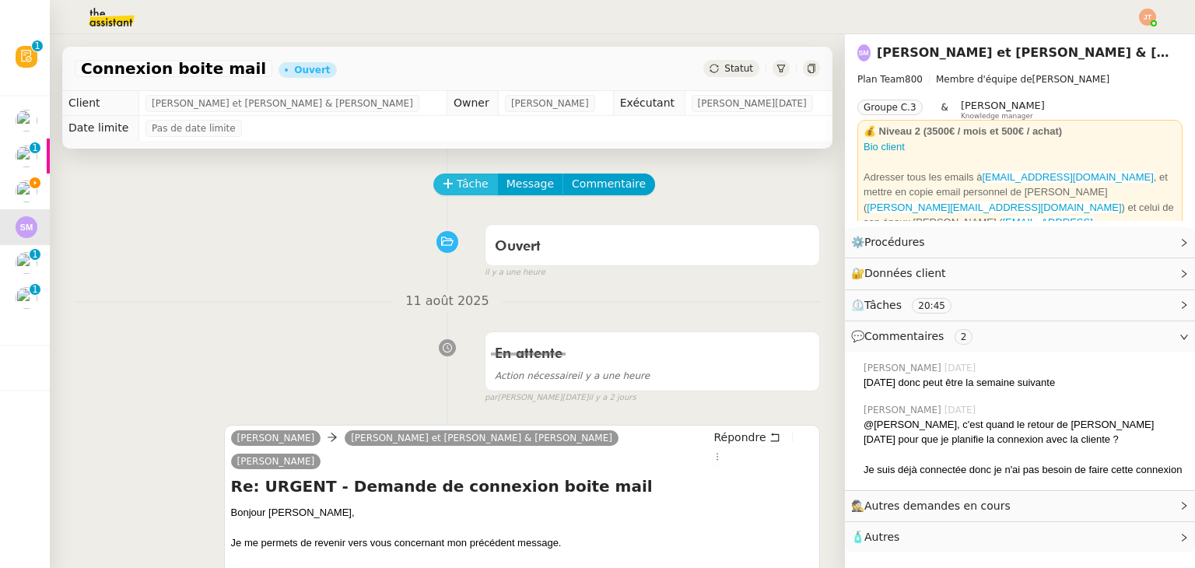
click at [443, 184] on icon at bounding box center [448, 183] width 11 height 11
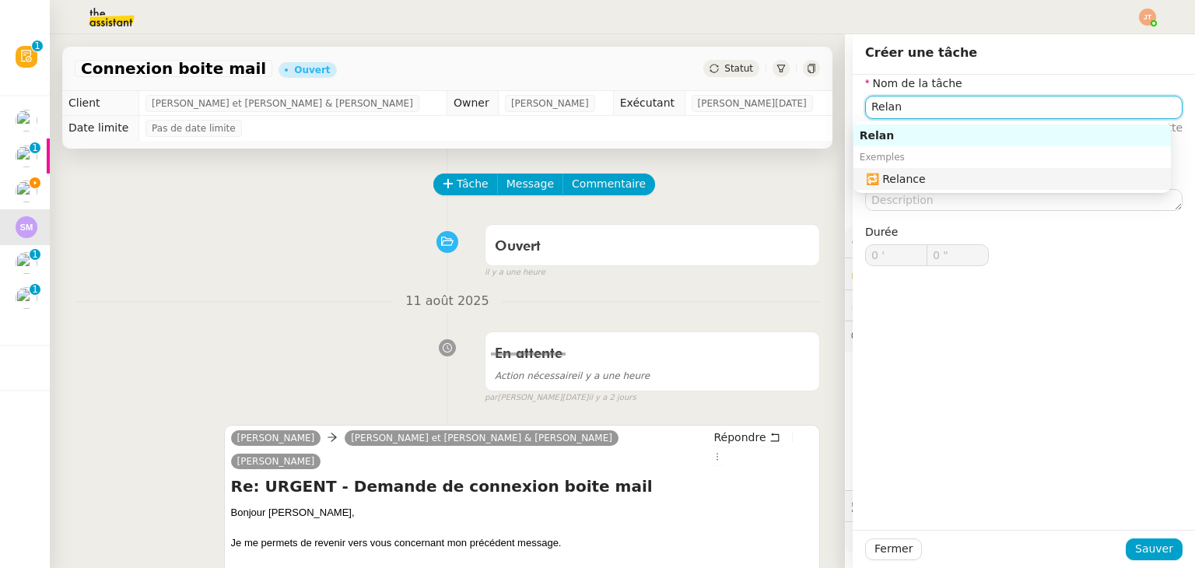
click at [894, 184] on div "🔁 Relance" at bounding box center [1015, 179] width 299 height 14
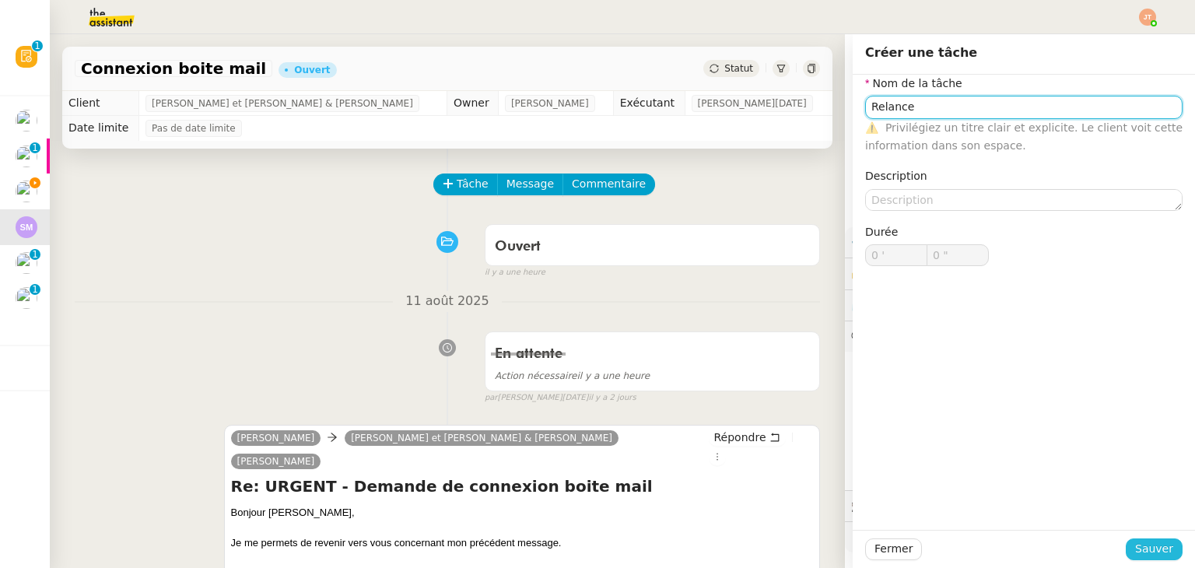
type input "Relance"
click at [1135, 550] on span "Sauver" at bounding box center [1154, 549] width 38 height 18
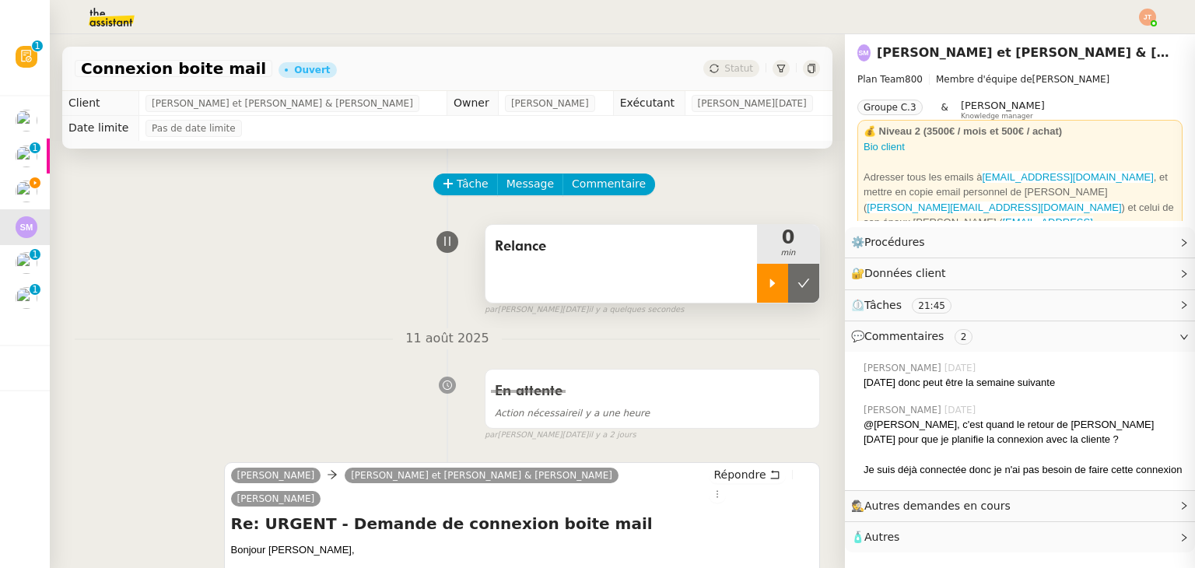
click at [757, 272] on div at bounding box center [772, 283] width 31 height 39
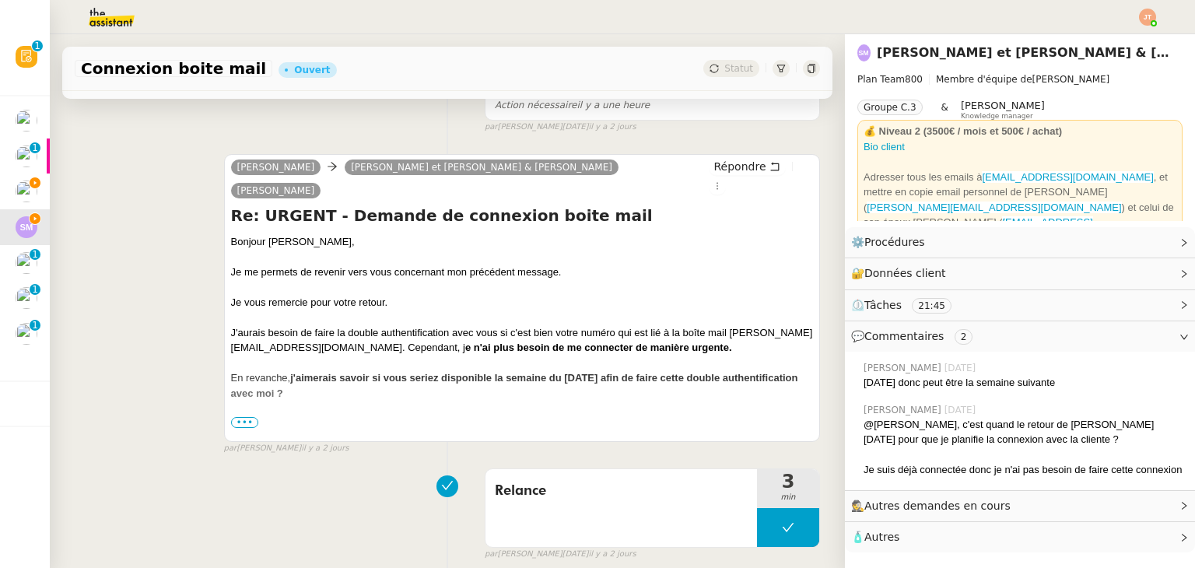
scroll to position [311, 0]
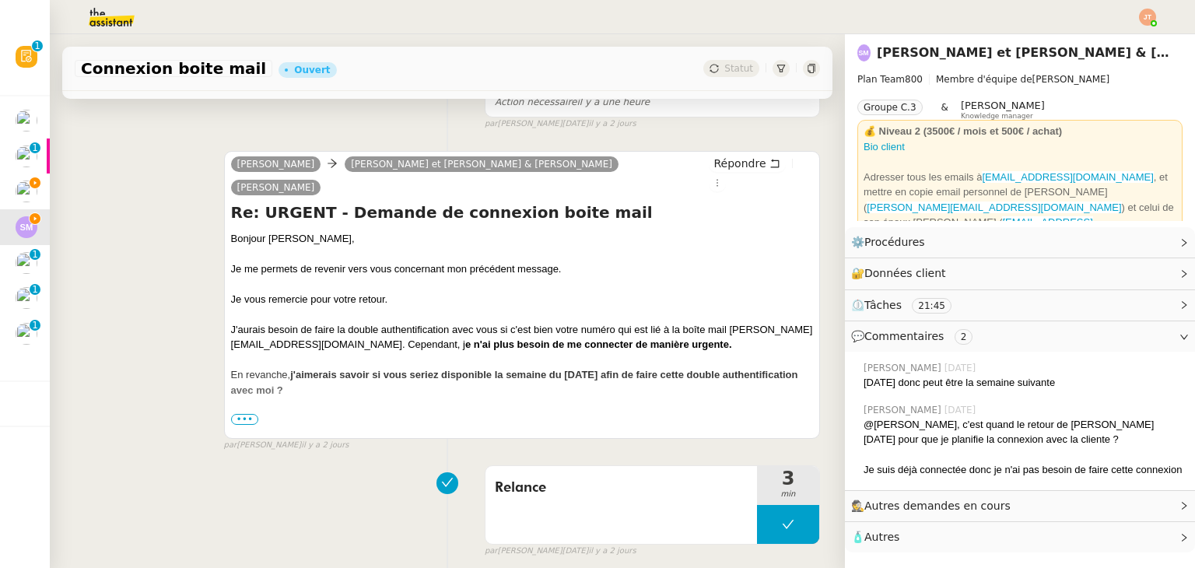
click at [244, 414] on span "•••" at bounding box center [245, 419] width 28 height 11
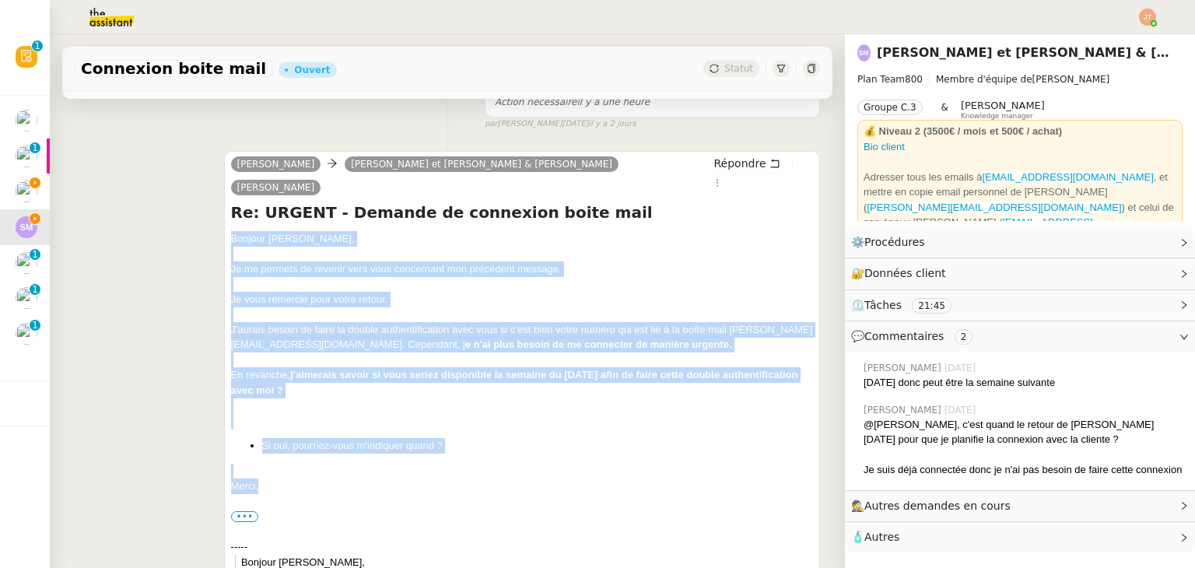
drag, startPoint x: 227, startPoint y: 213, endPoint x: 293, endPoint y: 463, distance: 258.1
click at [293, 463] on div "Bonjour ﻿[PERSON_NAME]﻿, Je me permets de revenir vers vous concernant mon préc…" at bounding box center [522, 524] width 582 height 586
copy div "Bonjour ﻿[PERSON_NAME]﻿, Je me permets de revenir vers vous concernant mon préc…"
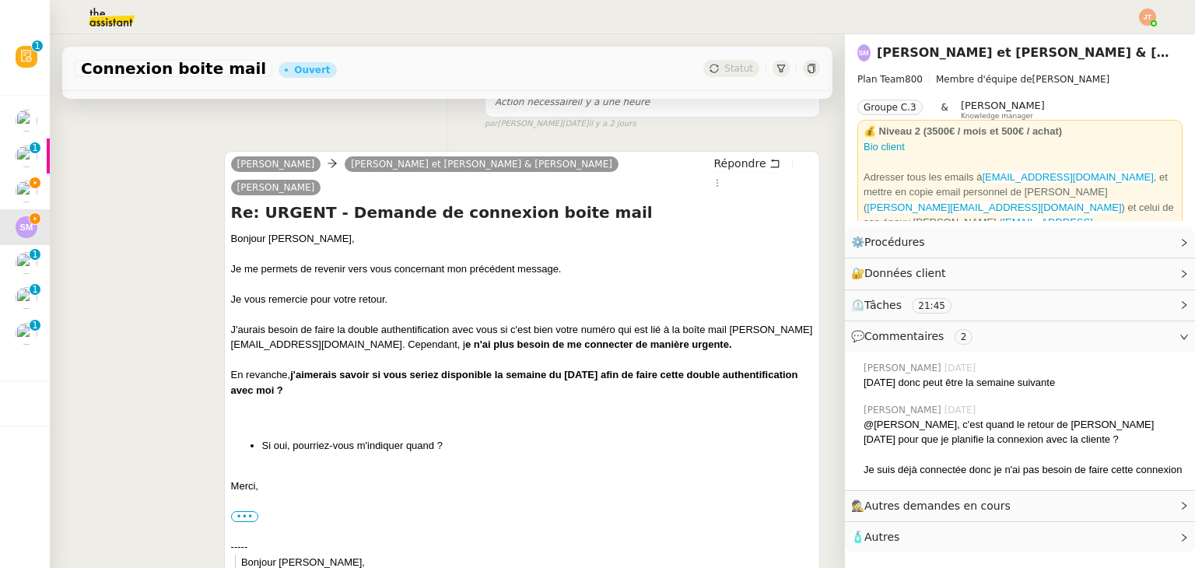
click at [710, 173] on div "Répondre" at bounding box center [761, 173] width 104 height 37
click at [714, 169] on span "Répondre" at bounding box center [740, 164] width 52 height 16
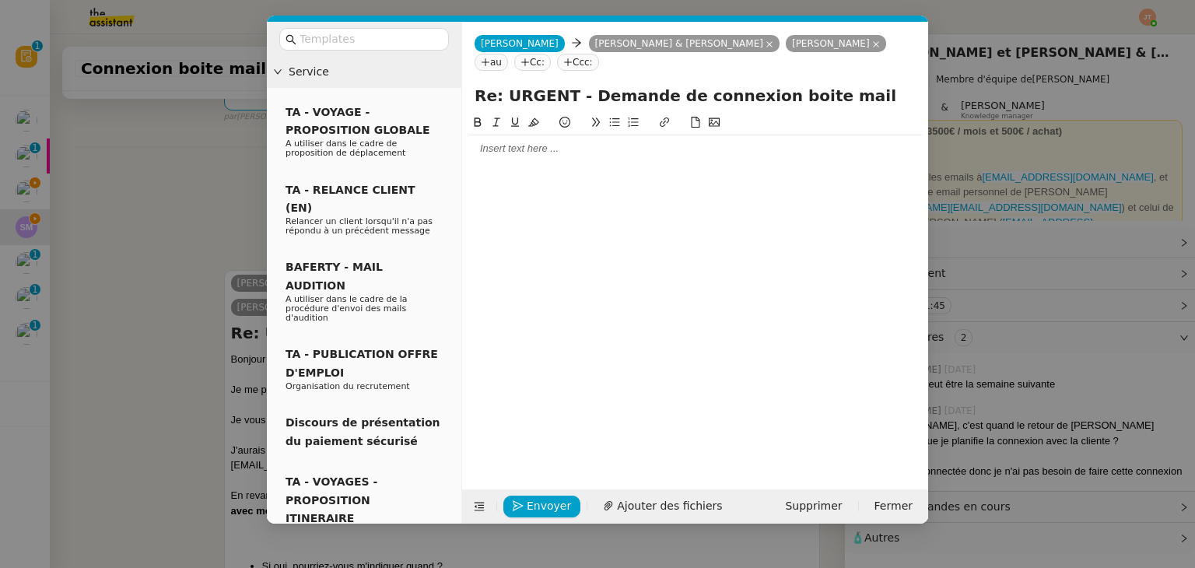
scroll to position [430, 0]
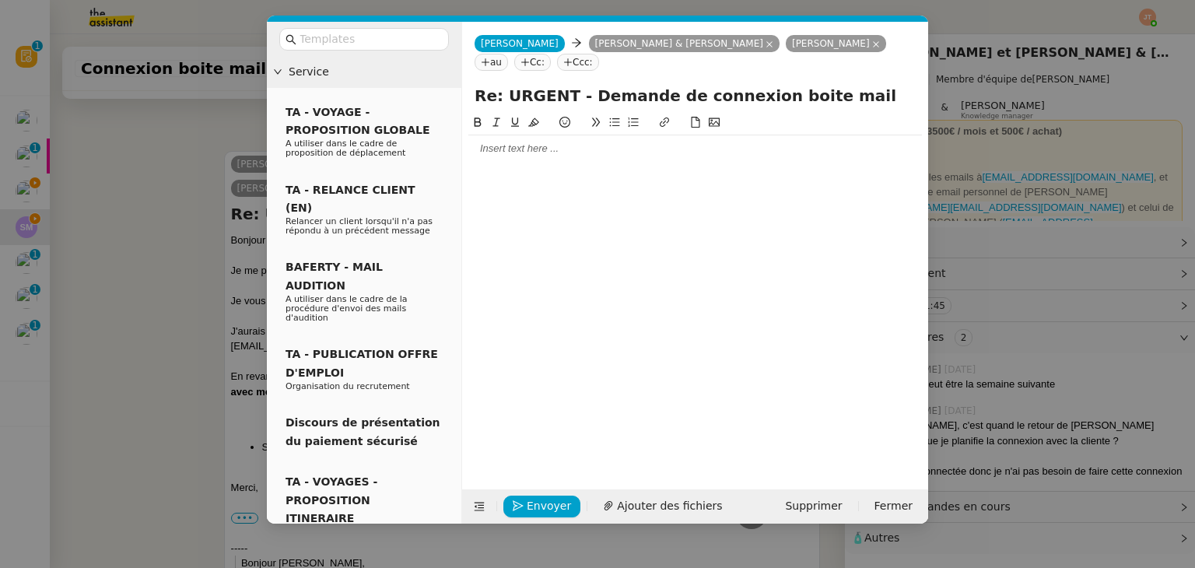
click at [534, 153] on div at bounding box center [695, 149] width 454 height 14
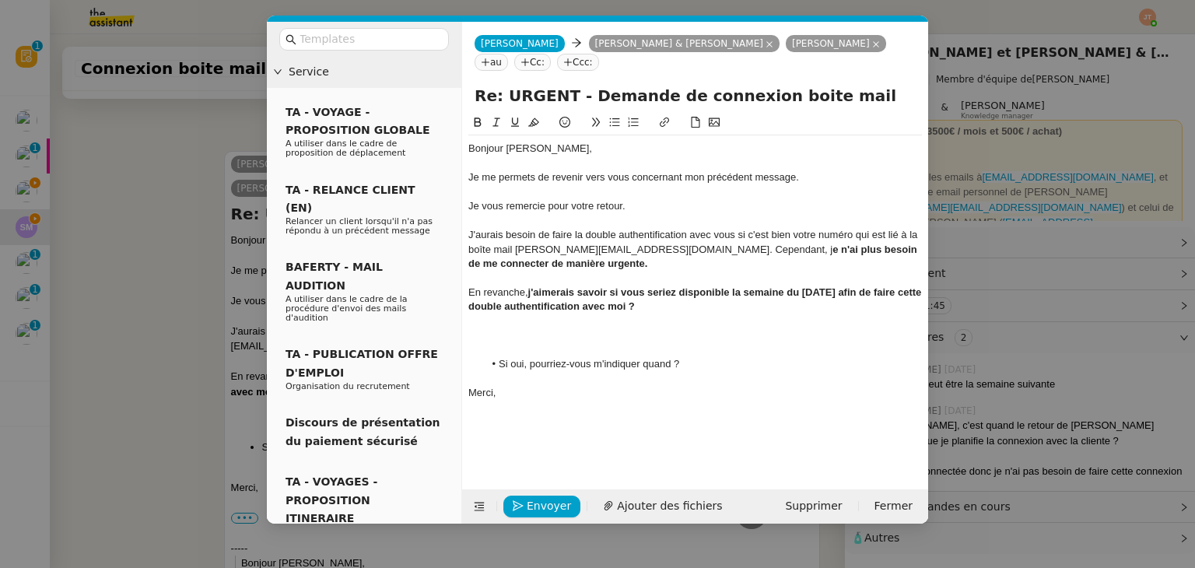
scroll to position [635, 0]
click at [509, 342] on div at bounding box center [695, 335] width 454 height 14
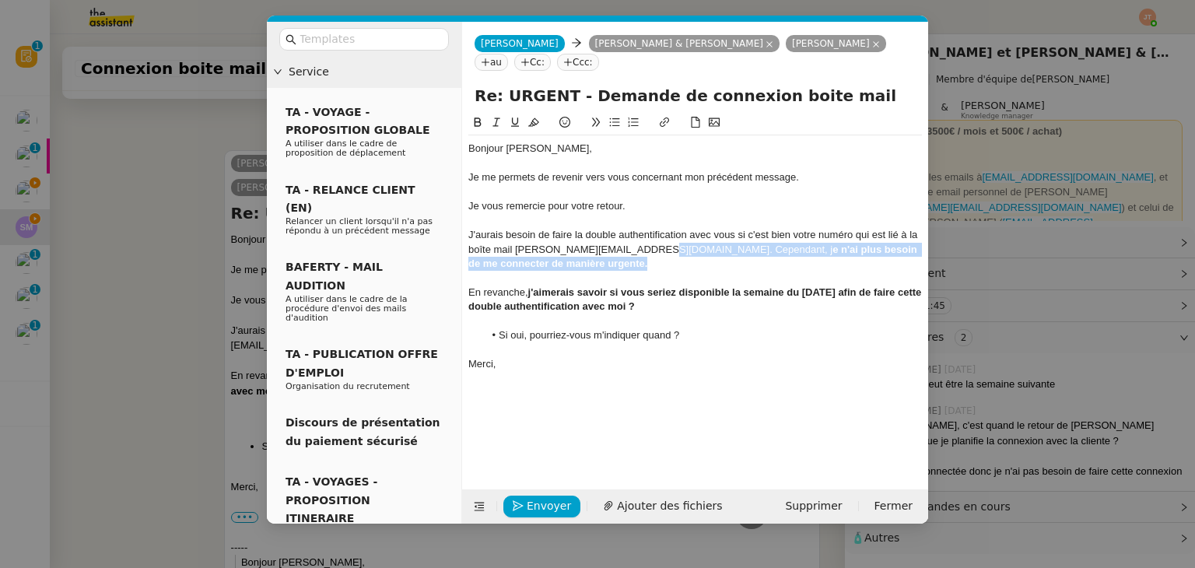
drag, startPoint x: 597, startPoint y: 267, endPoint x: 642, endPoint y: 247, distance: 49.5
click at [642, 247] on div "J'aurais besoin de faire la double authentification avec vous si c'est bien vot…" at bounding box center [695, 249] width 454 height 43
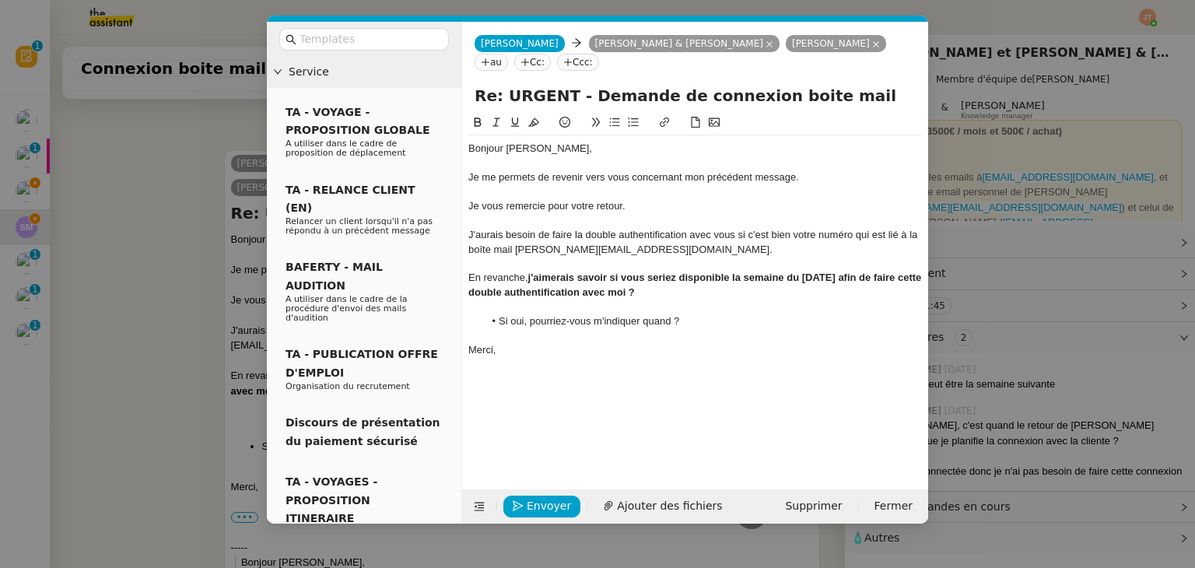
click at [172, 272] on nz-modal-container "Service TA - VOYAGE - PROPOSITION GLOBALE A utiliser dans le cadre de propositi…" at bounding box center [597, 284] width 1195 height 568
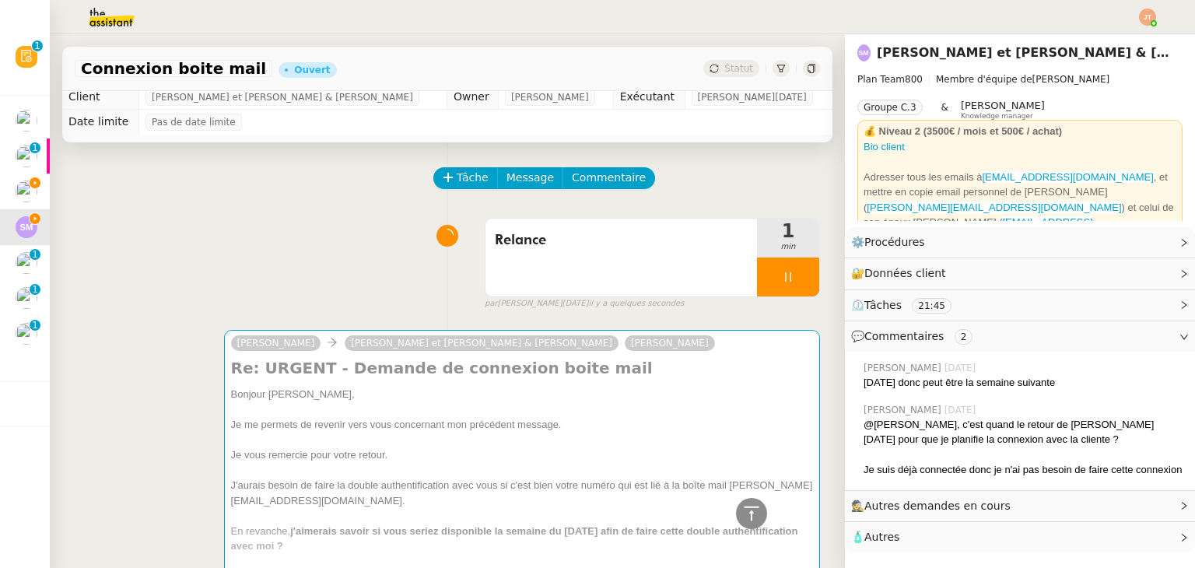
scroll to position [0, 0]
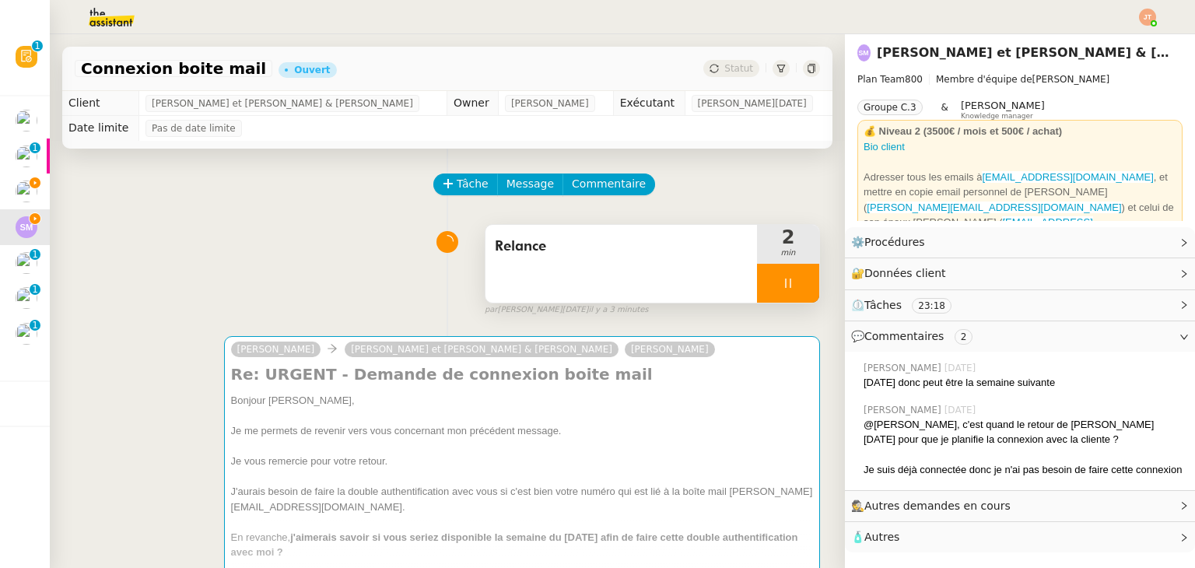
click at [785, 287] on icon at bounding box center [787, 283] width 5 height 9
click at [788, 286] on button at bounding box center [803, 283] width 31 height 39
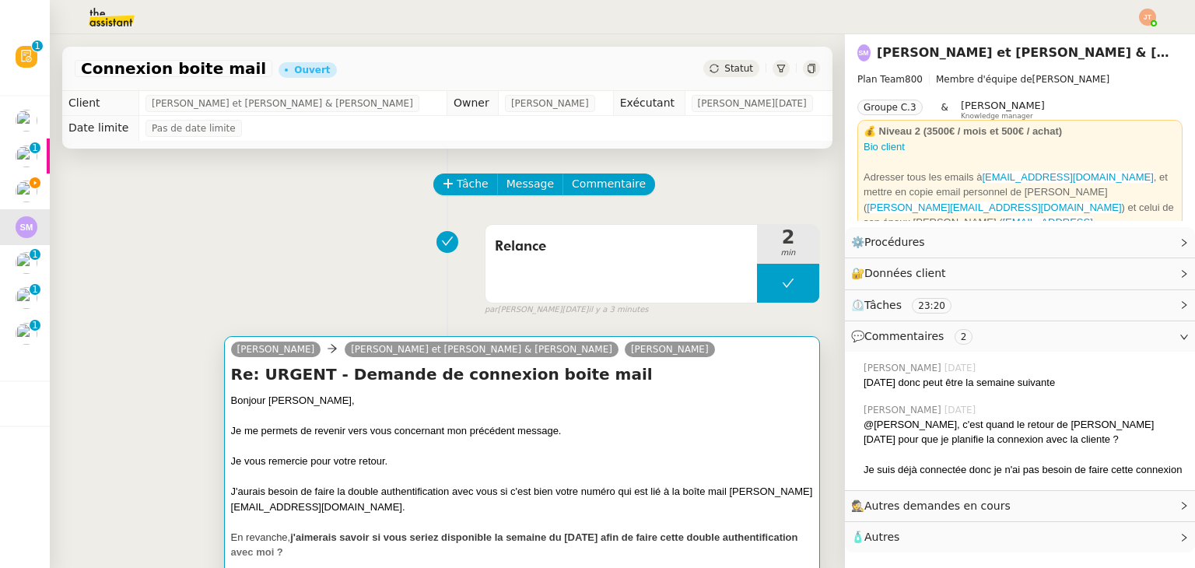
click at [607, 385] on h4 "Re: URGENT - Demande de connexion boite mail" at bounding box center [522, 374] width 582 height 22
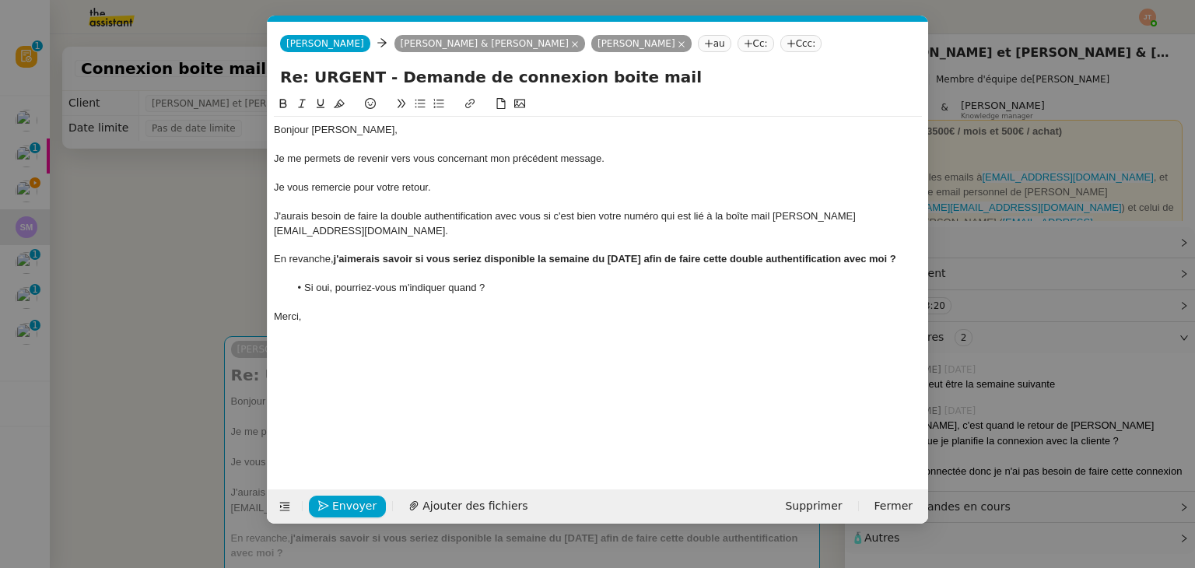
scroll to position [0, 33]
click at [335, 511] on span "Envoyer" at bounding box center [354, 506] width 44 height 18
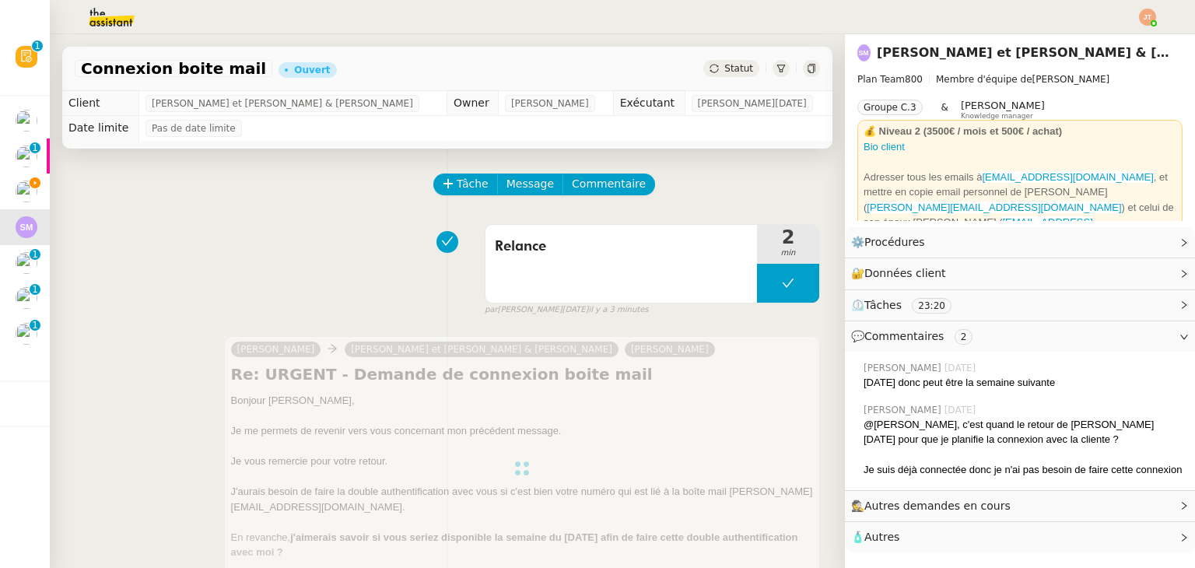
click at [724, 72] on span "Statut" at bounding box center [738, 68] width 29 height 11
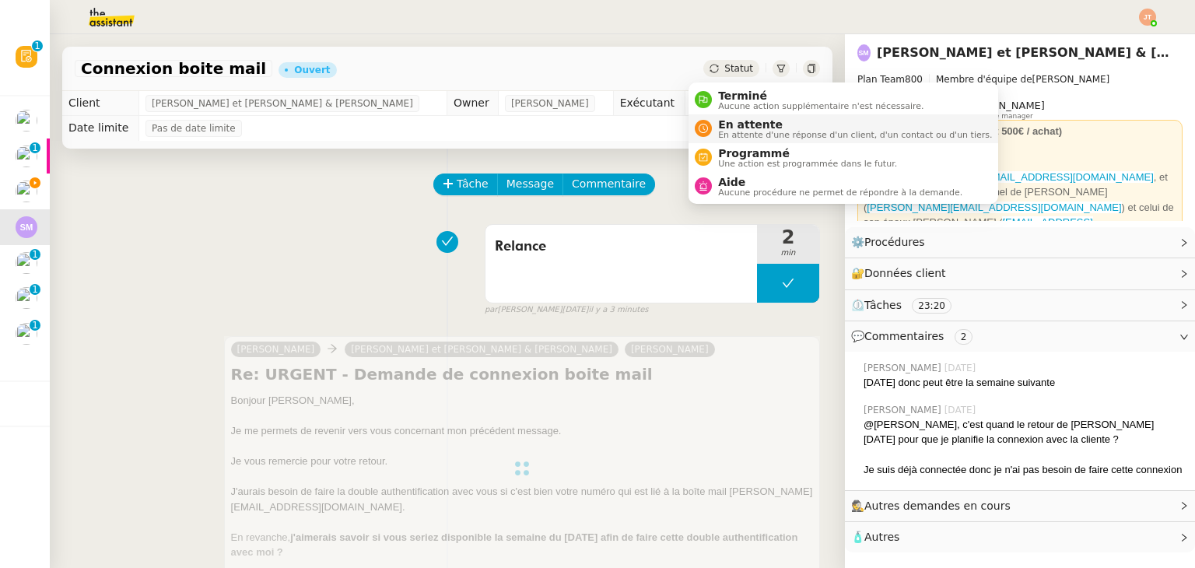
click at [741, 121] on span "En attente" at bounding box center [855, 124] width 274 height 12
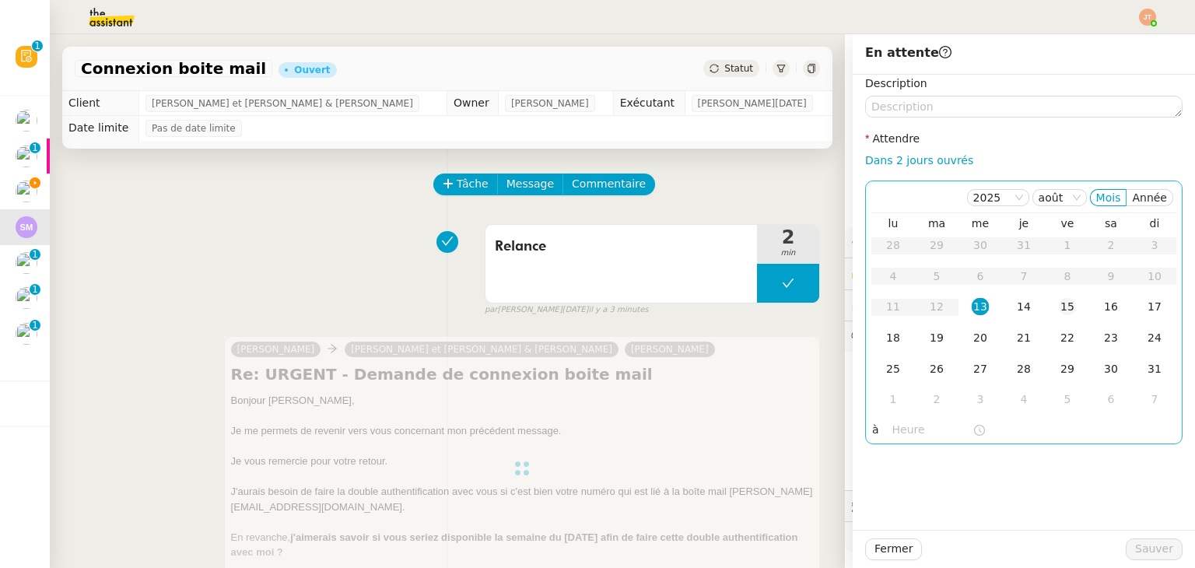
click at [1059, 312] on div "15" at bounding box center [1067, 306] width 17 height 17
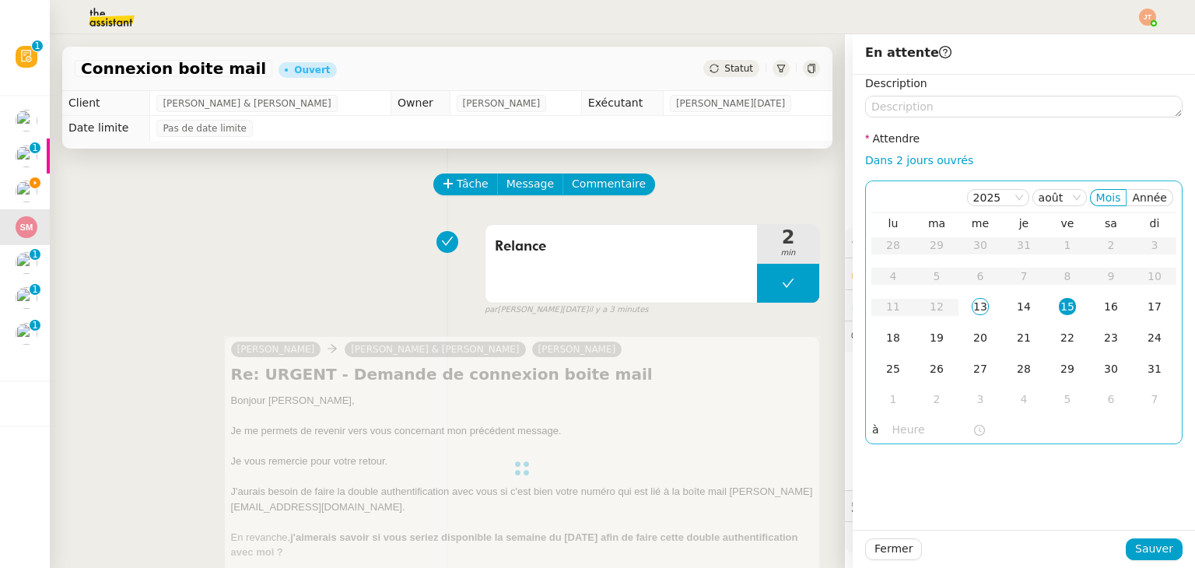
click at [901, 430] on input "text" at bounding box center [932, 430] width 80 height 18
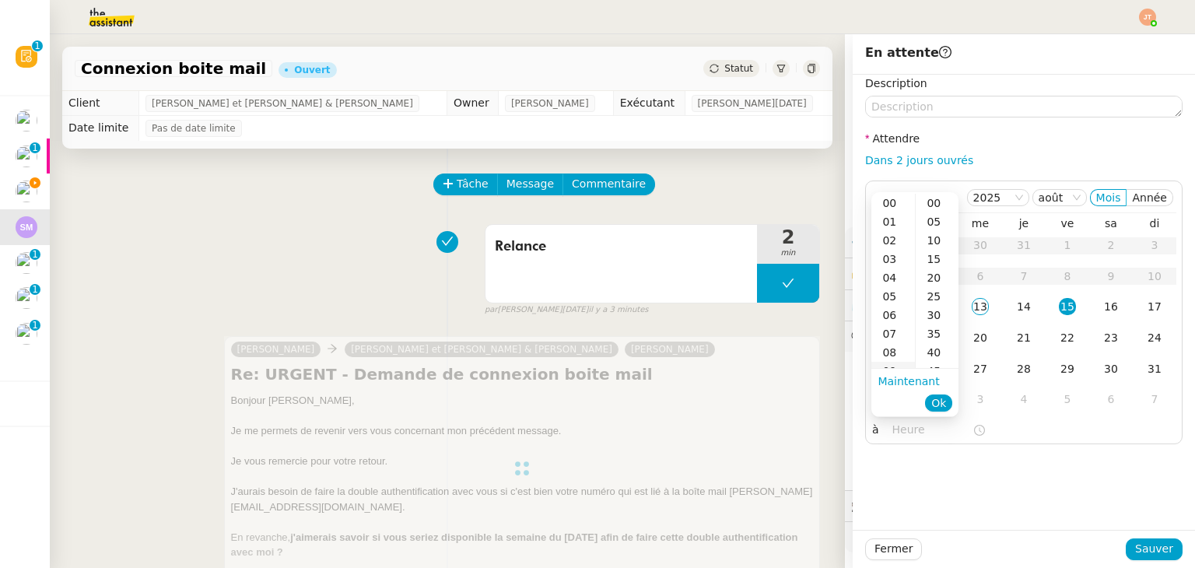
click at [895, 367] on div "09" at bounding box center [893, 371] width 44 height 19
click at [937, 208] on div "00" at bounding box center [937, 203] width 43 height 19
type input "09:00"
click at [939, 401] on span "Ok" at bounding box center [938, 403] width 15 height 16
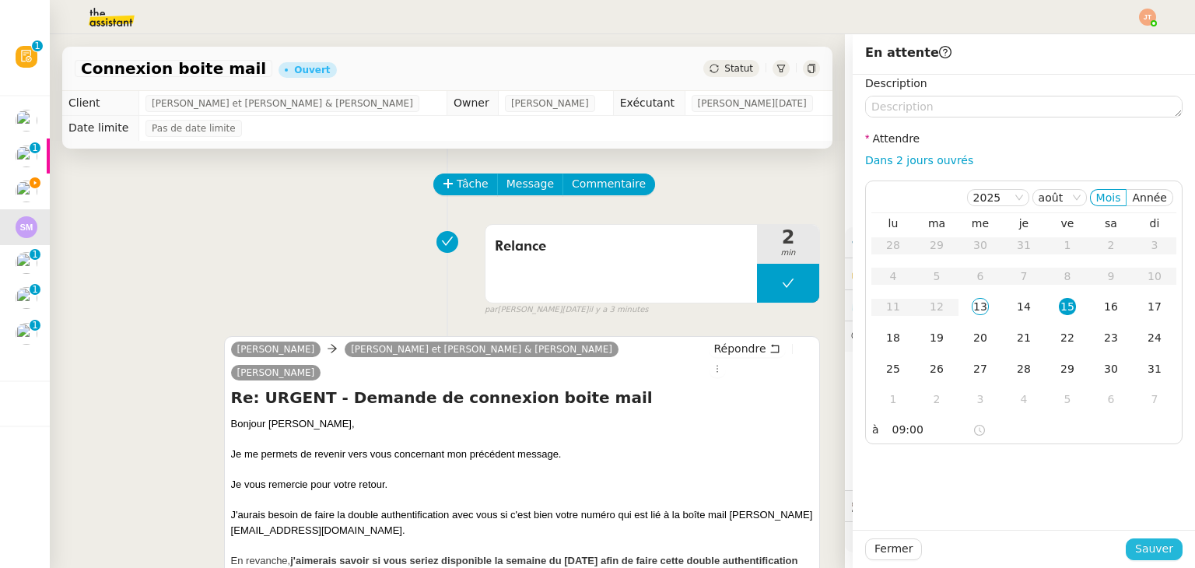
click at [1135, 546] on span "Sauver" at bounding box center [1154, 549] width 38 height 18
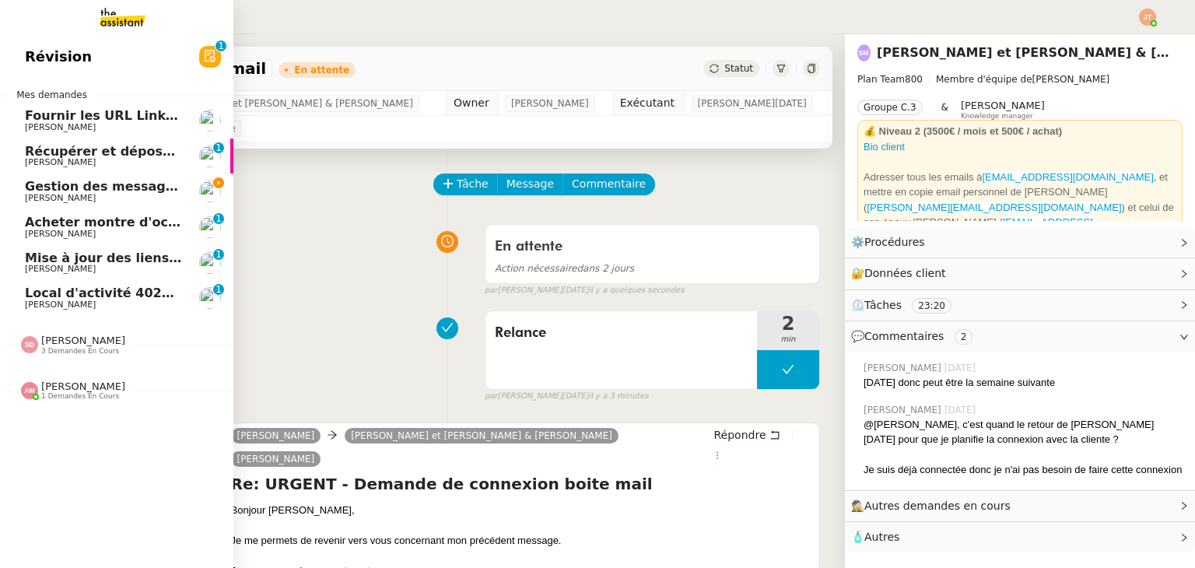
click at [121, 258] on span "Mise à jour des liens de Newsletter - [DATE] dans Notion" at bounding box center [223, 258] width 397 height 15
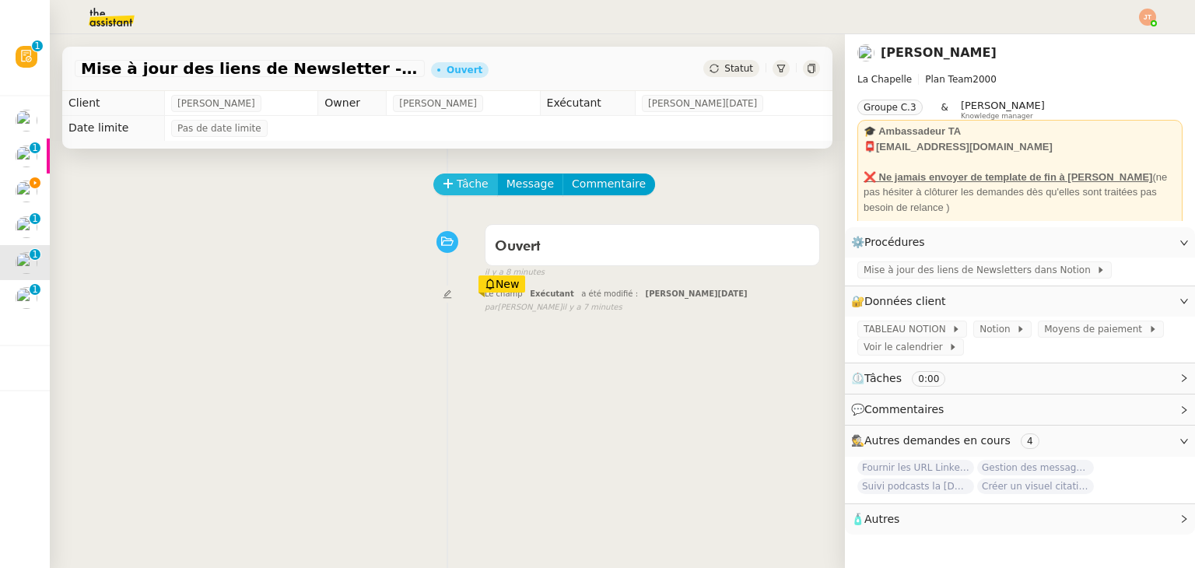
click at [457, 181] on span "Tâche" at bounding box center [473, 184] width 32 height 18
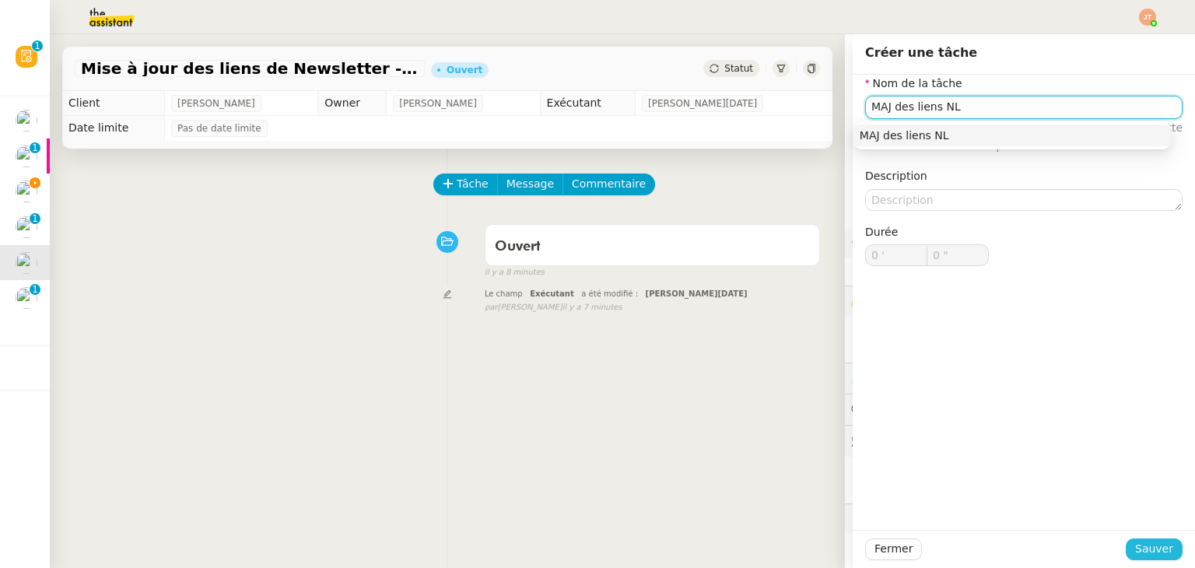
type input "MAJ des liens NL"
click at [1148, 542] on span "Sauver" at bounding box center [1154, 549] width 38 height 18
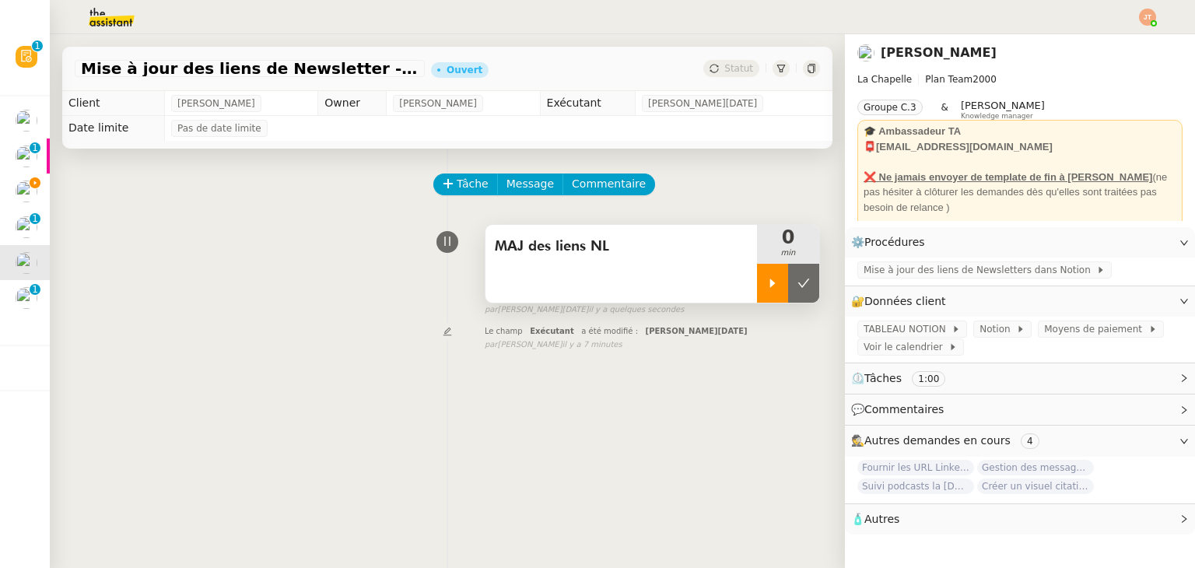
click at [766, 282] on icon at bounding box center [772, 283] width 12 height 12
click at [894, 275] on span "Mise à jour des liens de Newsletters dans Notion" at bounding box center [980, 270] width 233 height 16
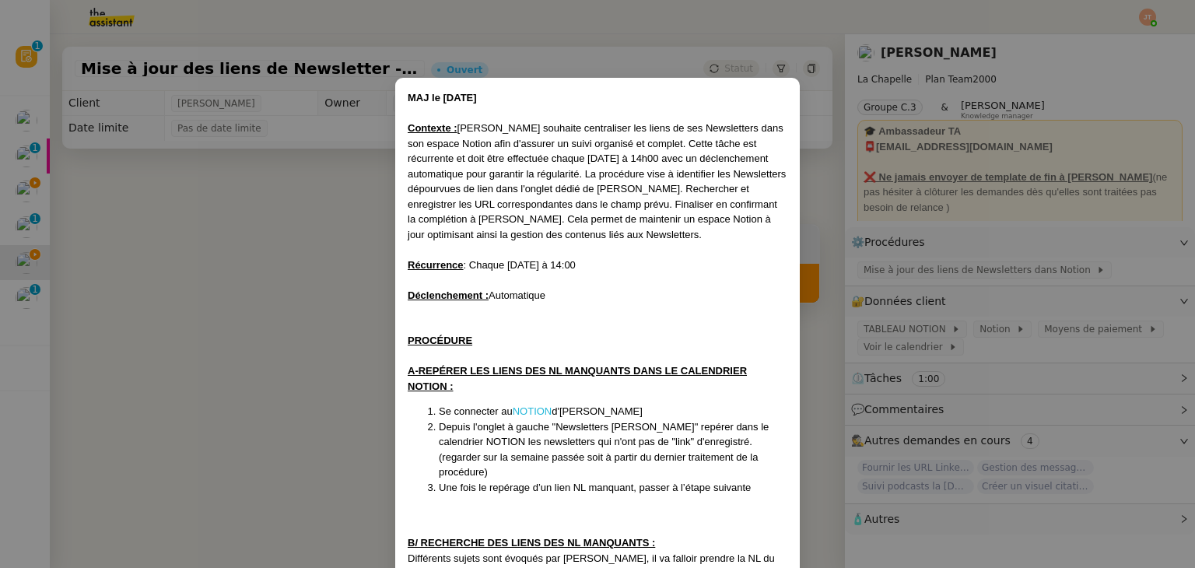
click at [539, 412] on link "NOTION" at bounding box center [533, 411] width 40 height 12
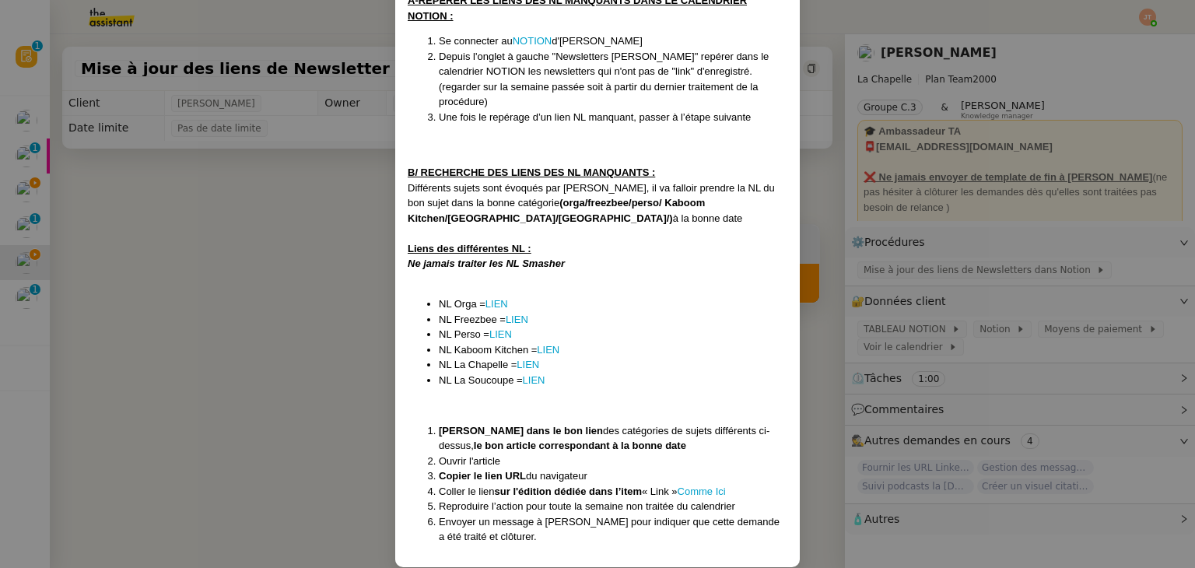
scroll to position [373, 0]
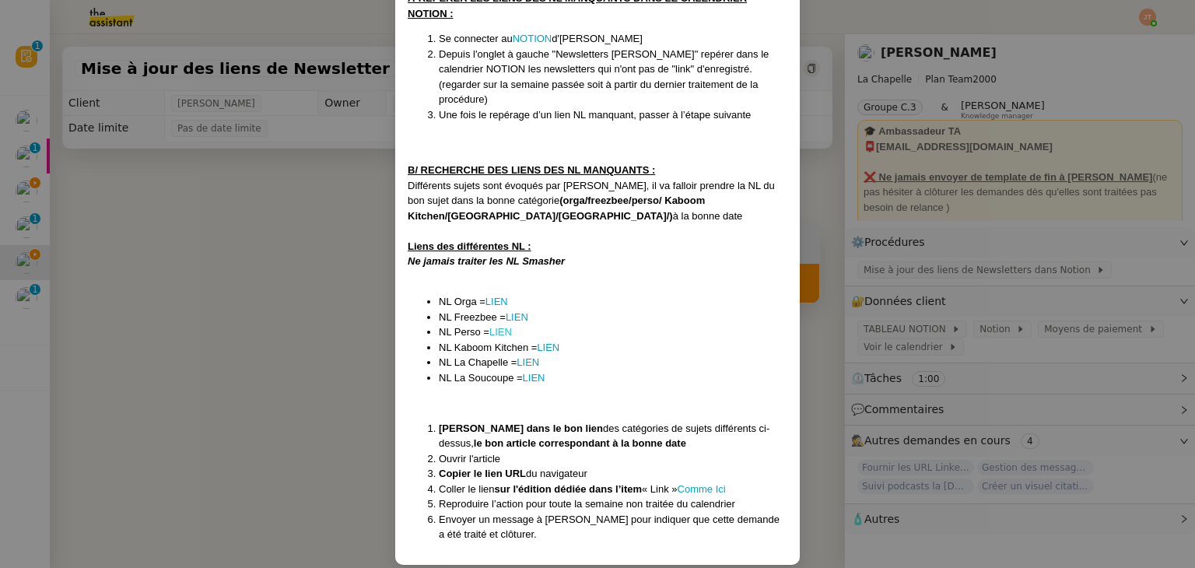
click at [504, 326] on link "LIEN" at bounding box center [500, 332] width 23 height 12
click at [529, 372] on link "LIEN" at bounding box center [534, 378] width 23 height 12
click at [521, 311] on link "LIEN" at bounding box center [517, 317] width 23 height 12
click at [504, 296] on link "LIEN" at bounding box center [496, 302] width 23 height 12
click at [359, 331] on nz-modal-container "MAJ le [DATE] Contexte : [PERSON_NAME] souhaite centraliser les liens de ses Ne…" at bounding box center [597, 284] width 1195 height 568
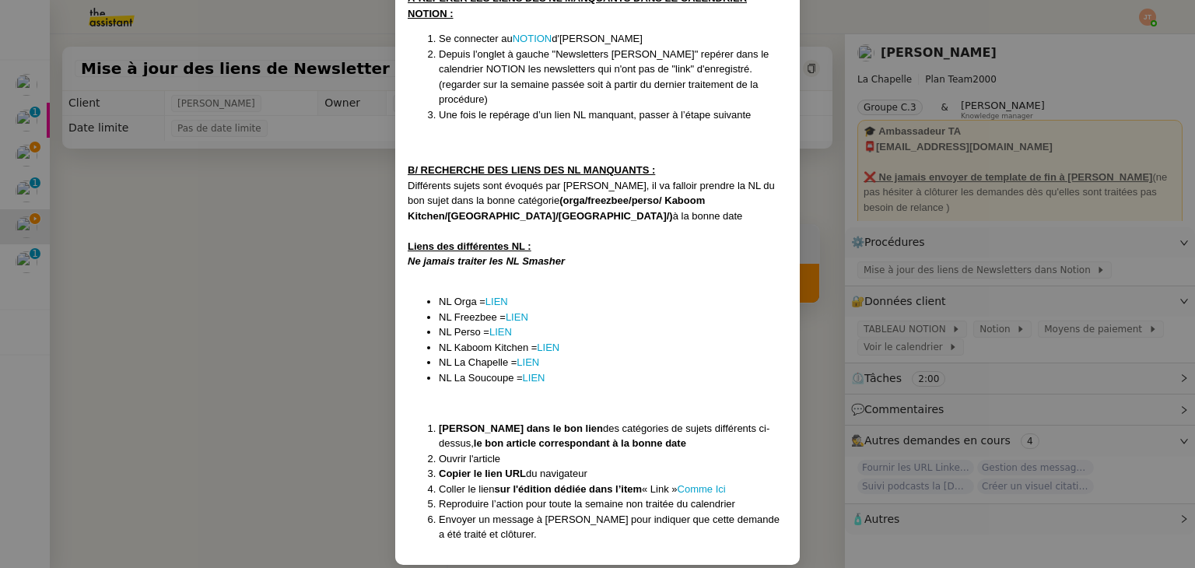
scroll to position [295, 0]
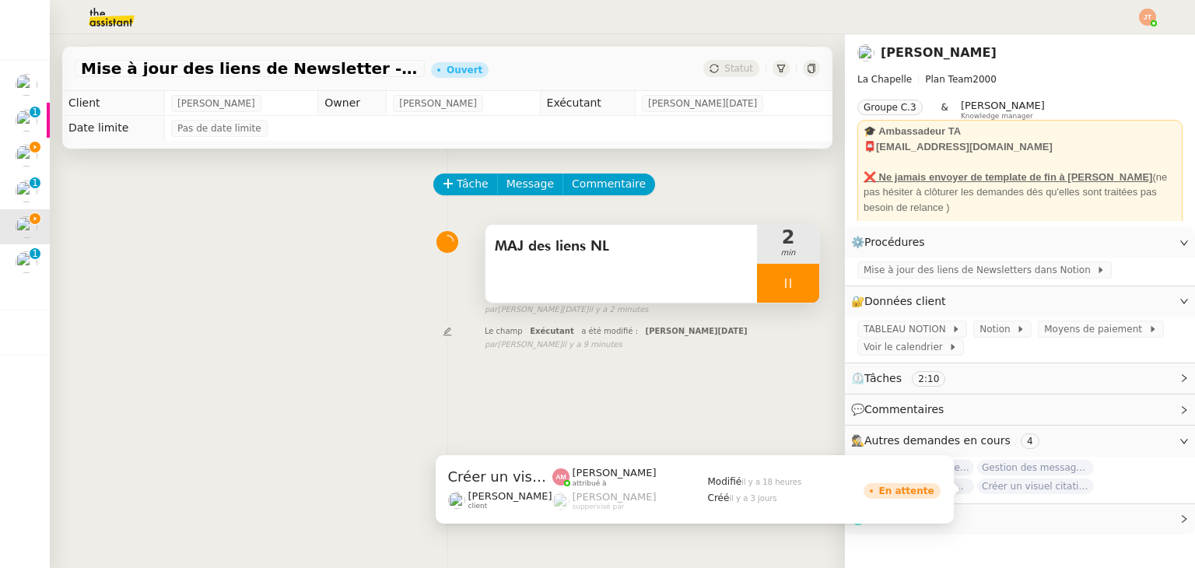
click at [977, 490] on span "Créer un visuel citation" at bounding box center [1035, 486] width 117 height 16
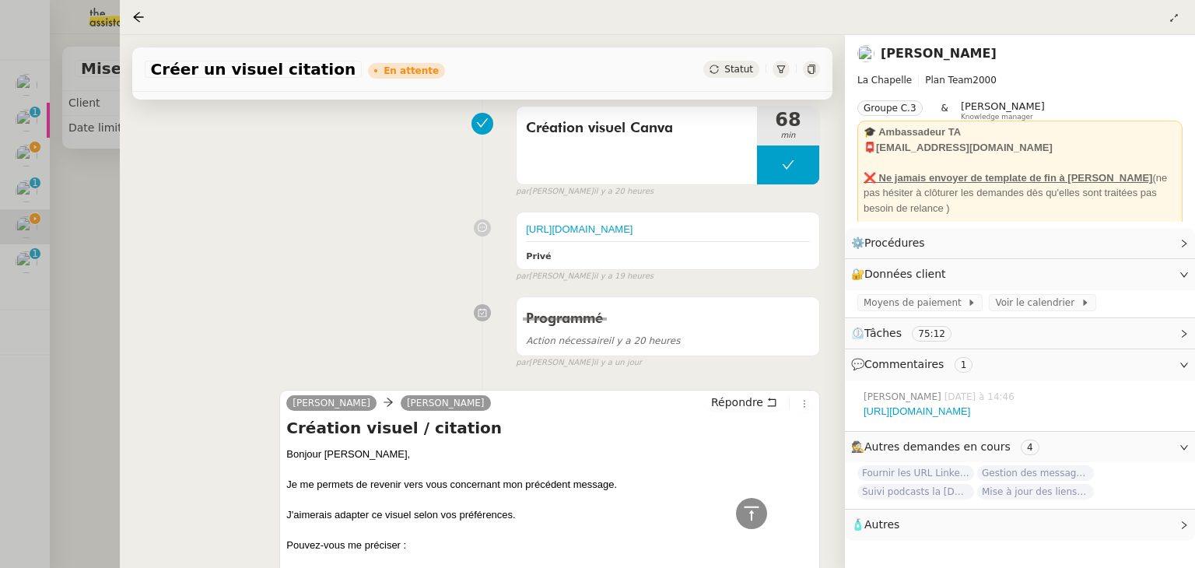
scroll to position [878, 0]
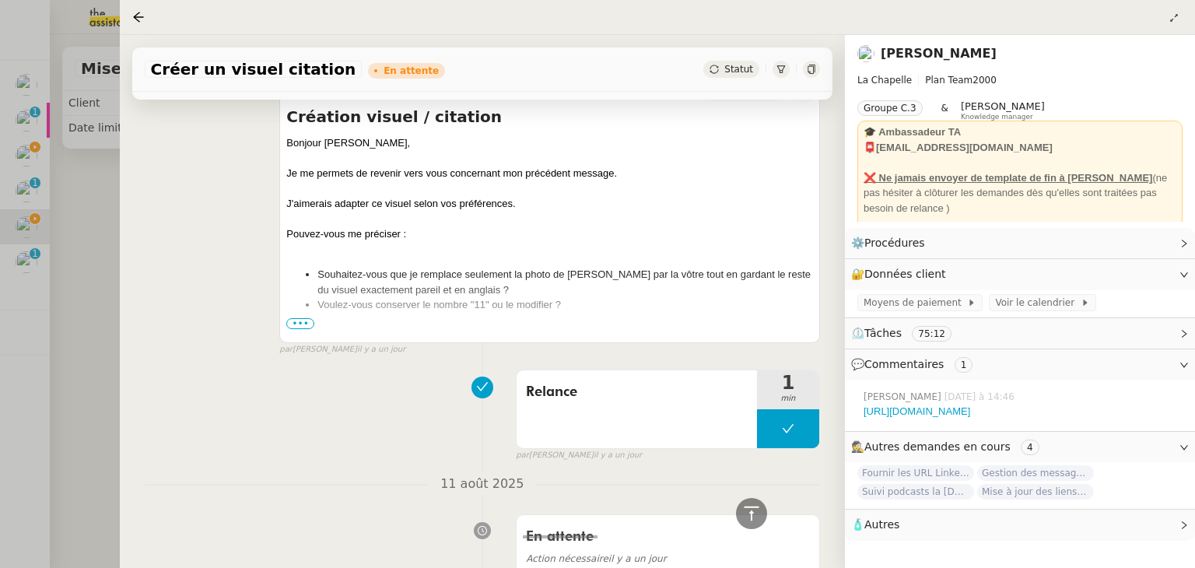
click at [299, 329] on span "•••" at bounding box center [300, 323] width 28 height 11
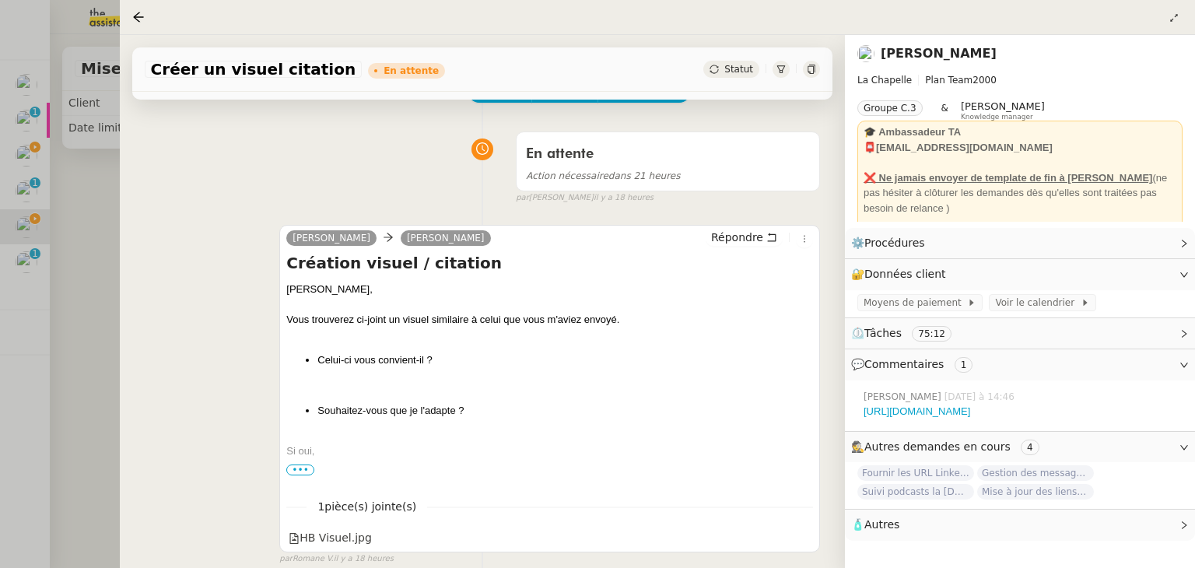
scroll to position [100, 0]
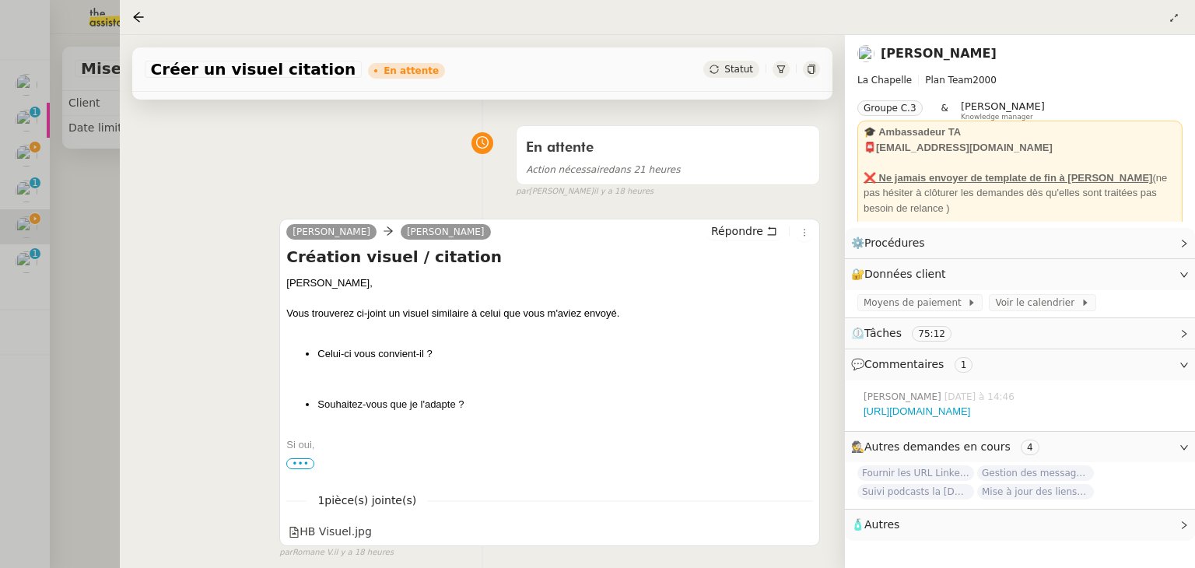
click at [118, 300] on div at bounding box center [597, 284] width 1195 height 568
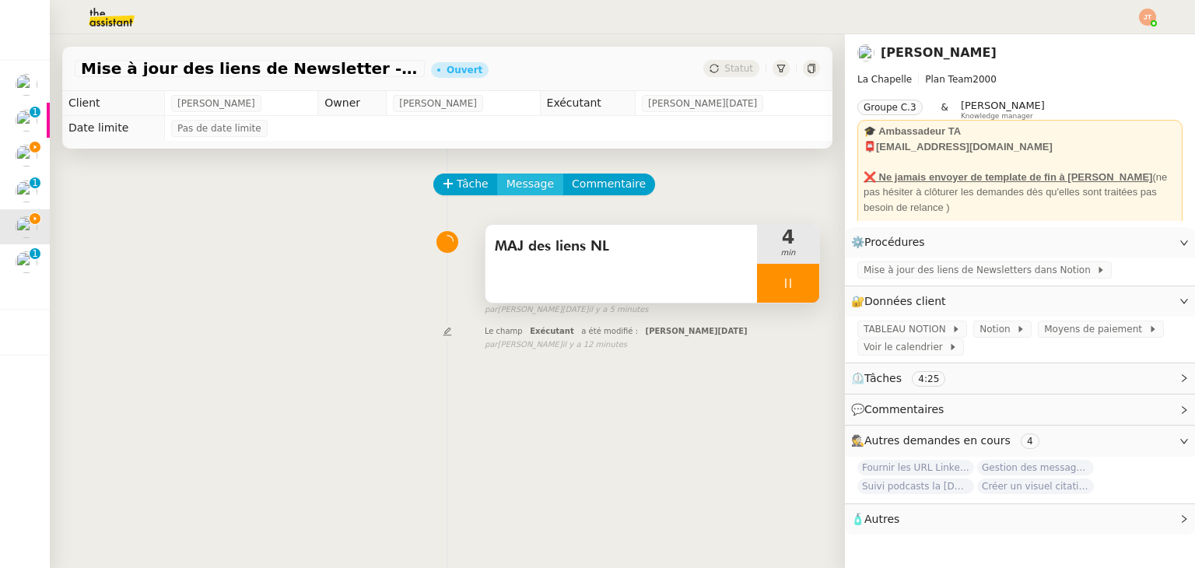
click at [512, 190] on span "Message" at bounding box center [529, 184] width 47 height 18
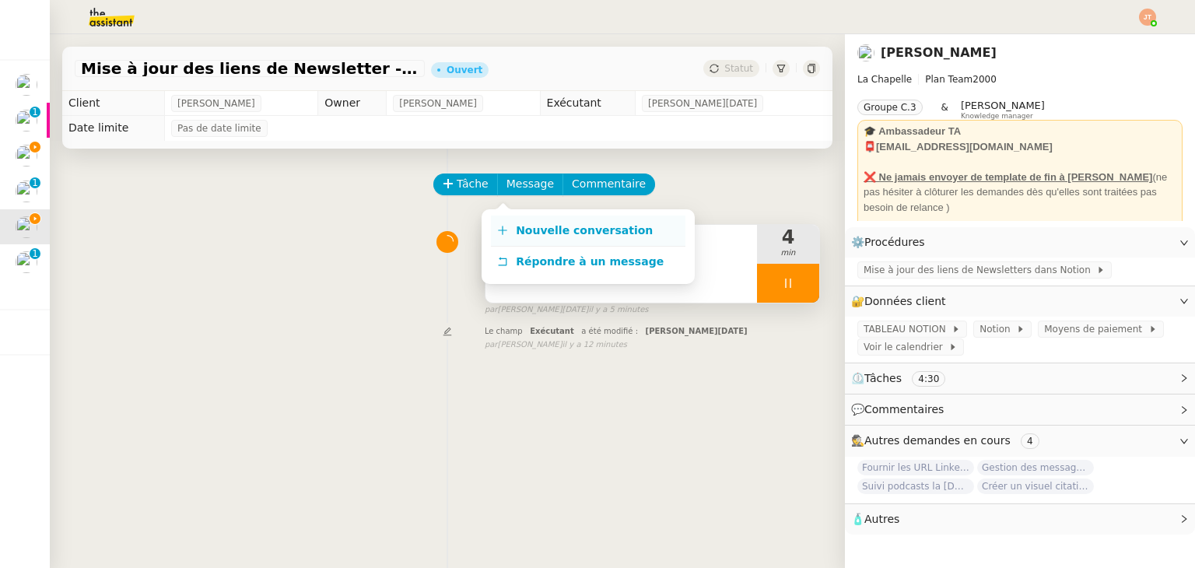
click at [525, 229] on span "Nouvelle conversation" at bounding box center [584, 230] width 137 height 12
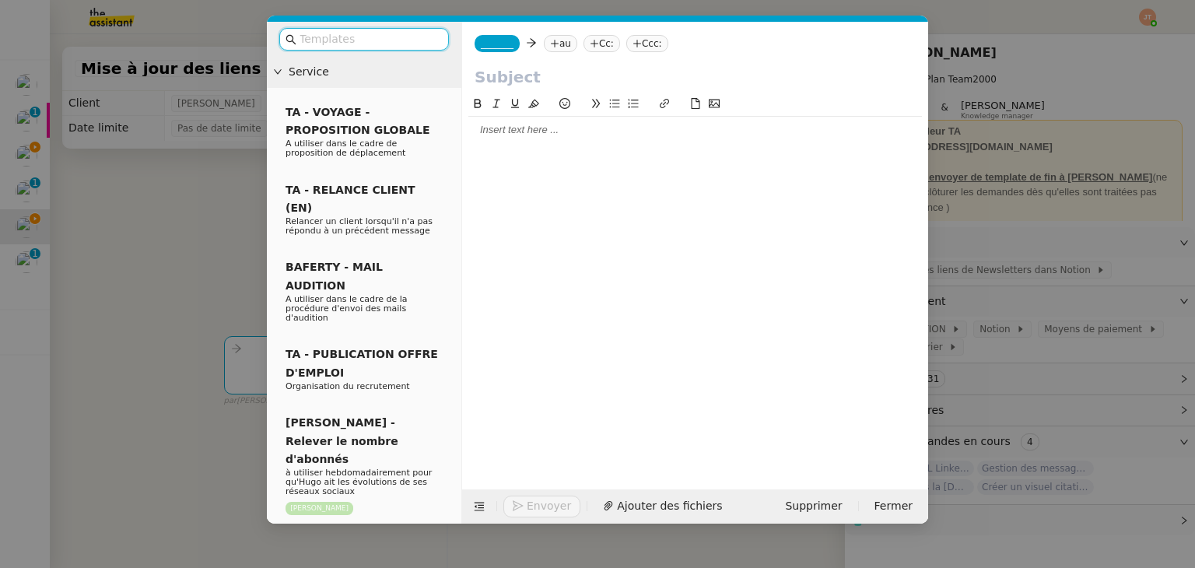
click at [555, 35] on nz-tag "au" at bounding box center [560, 43] width 33 height 17
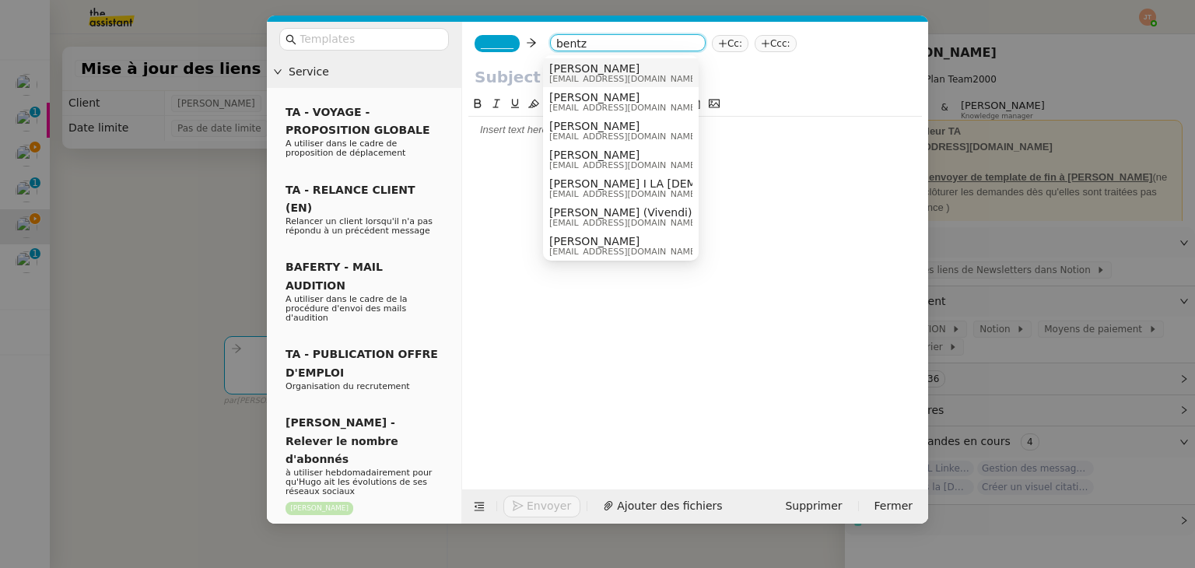
type input "bentz"
click at [566, 72] on span "[PERSON_NAME]" at bounding box center [623, 68] width 149 height 12
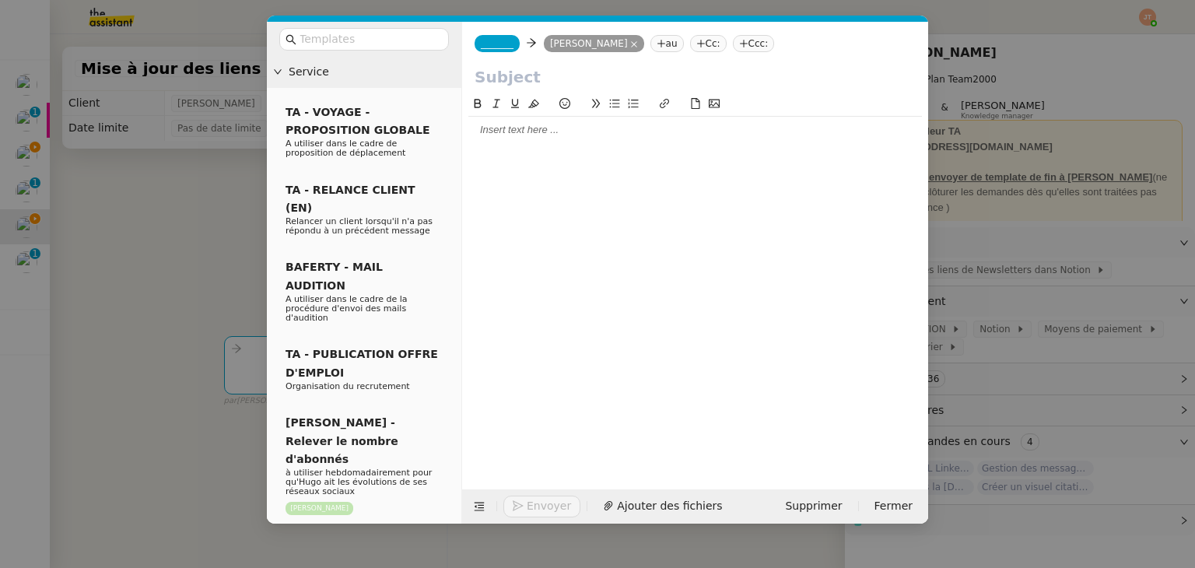
click at [496, 47] on span "_______" at bounding box center [497, 43] width 33 height 11
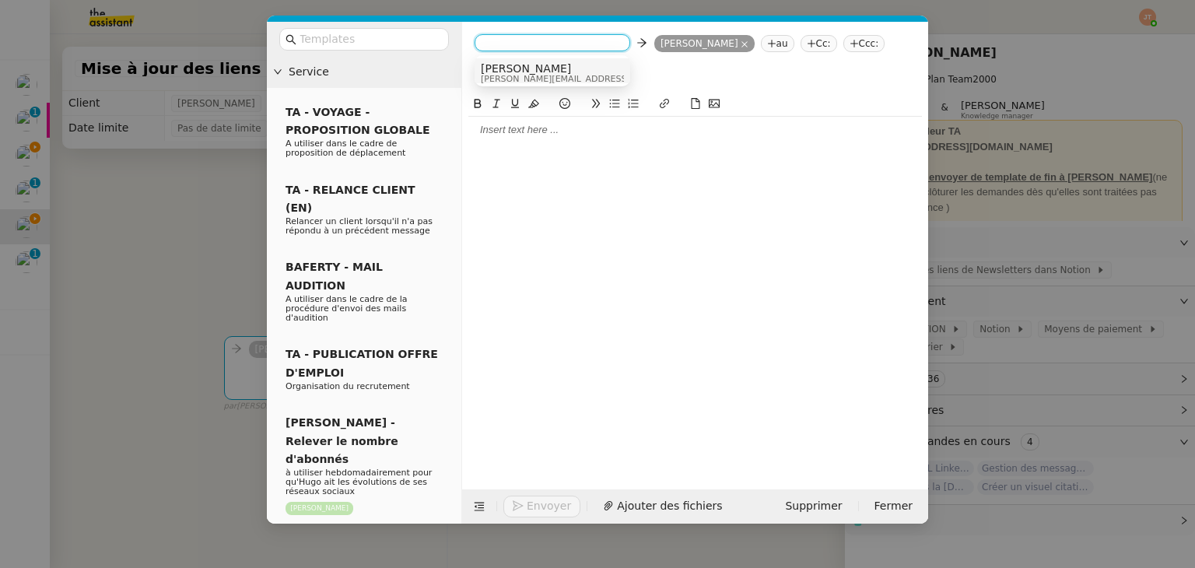
click at [513, 72] on span "[PERSON_NAME]" at bounding box center [591, 68] width 221 height 12
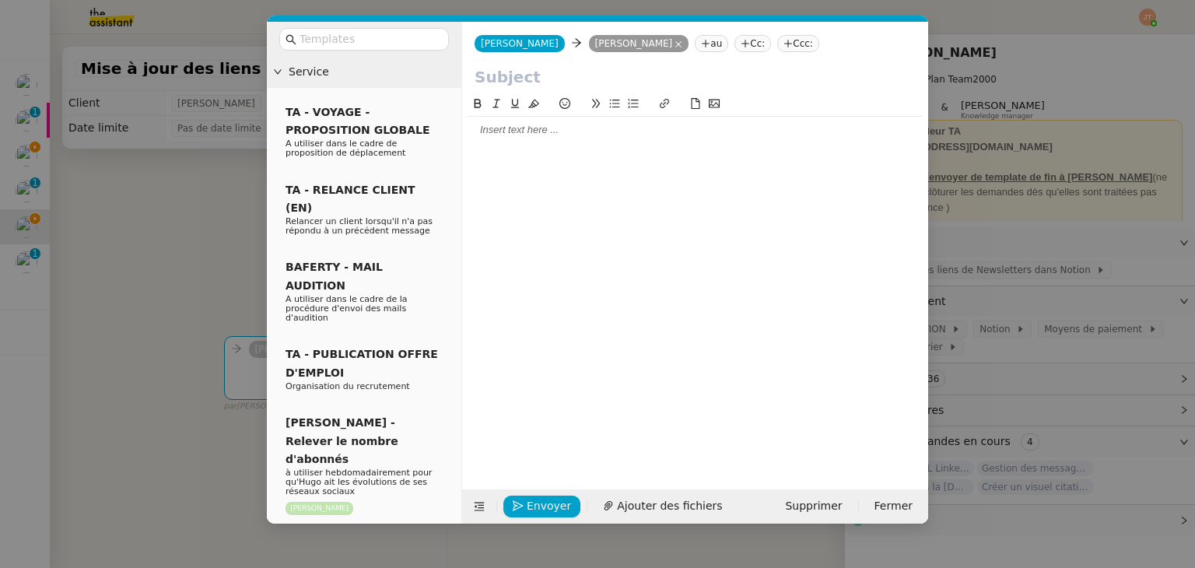
click at [508, 72] on input "text" at bounding box center [695, 76] width 441 height 23
click at [520, 134] on div at bounding box center [695, 130] width 454 height 14
click at [174, 244] on nz-modal-container "Service TA - VOYAGE - PROPOSITION GLOBALE A utiliser dans le cadre de propositi…" at bounding box center [597, 284] width 1195 height 568
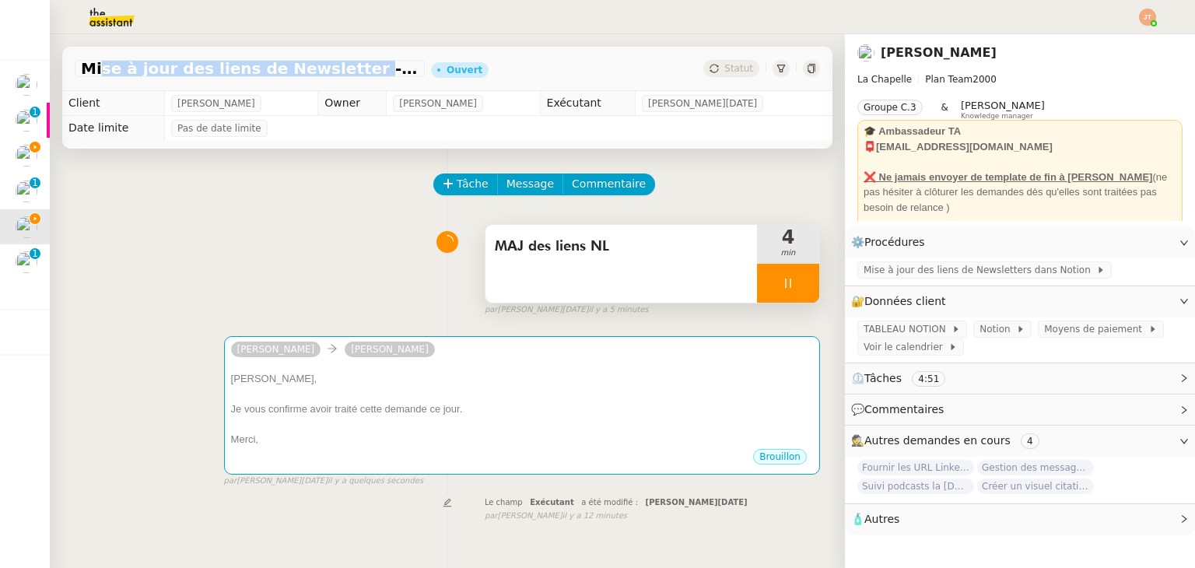
drag, startPoint x: 82, startPoint y: 67, endPoint x: 324, endPoint y: 73, distance: 242.0
click at [324, 73] on span "Mise à jour des liens de Newsletter - [DATE] dans Notion" at bounding box center [250, 69] width 338 height 16
copy span "Mise à jour des liens de Newsletter"
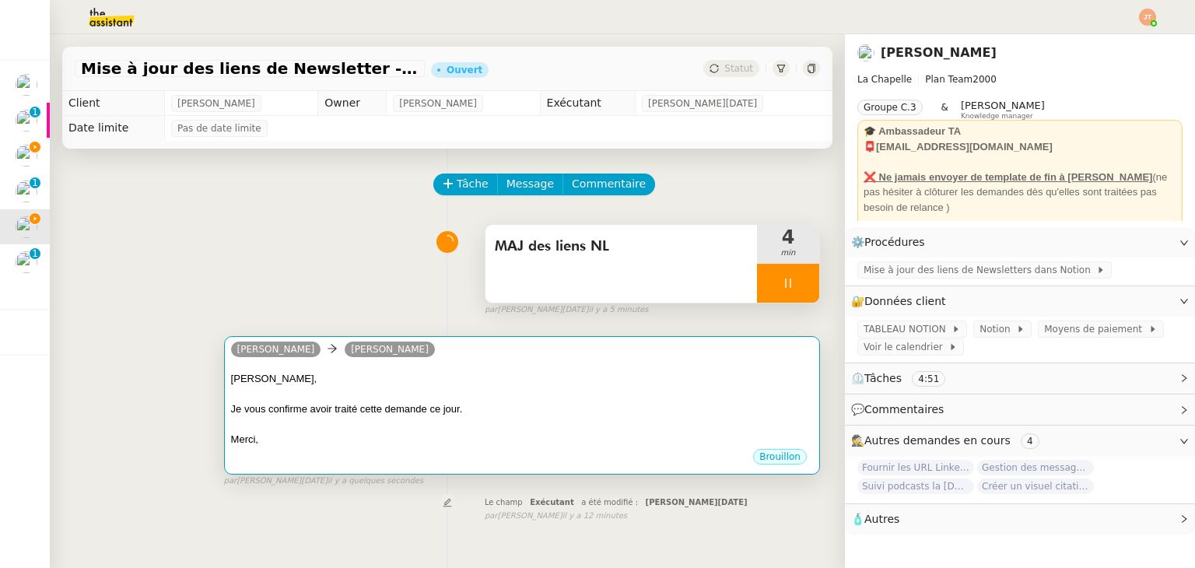
click at [428, 390] on div at bounding box center [522, 395] width 582 height 16
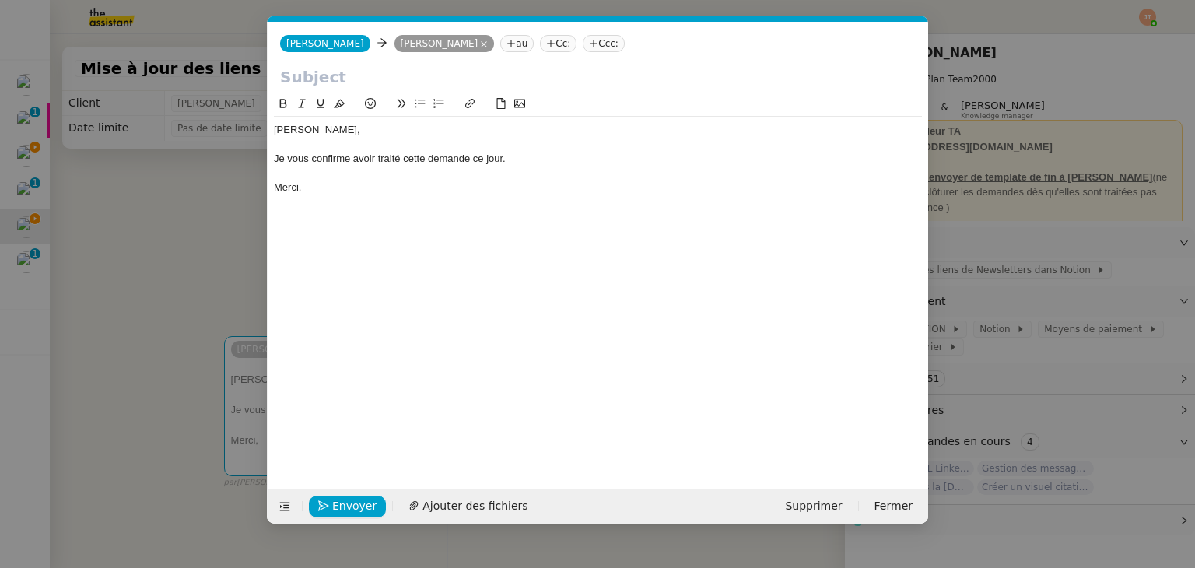
scroll to position [0, 33]
click at [373, 82] on input "text" at bounding box center [598, 76] width 636 height 23
paste input "Mise à jour des liens de Newsletter"
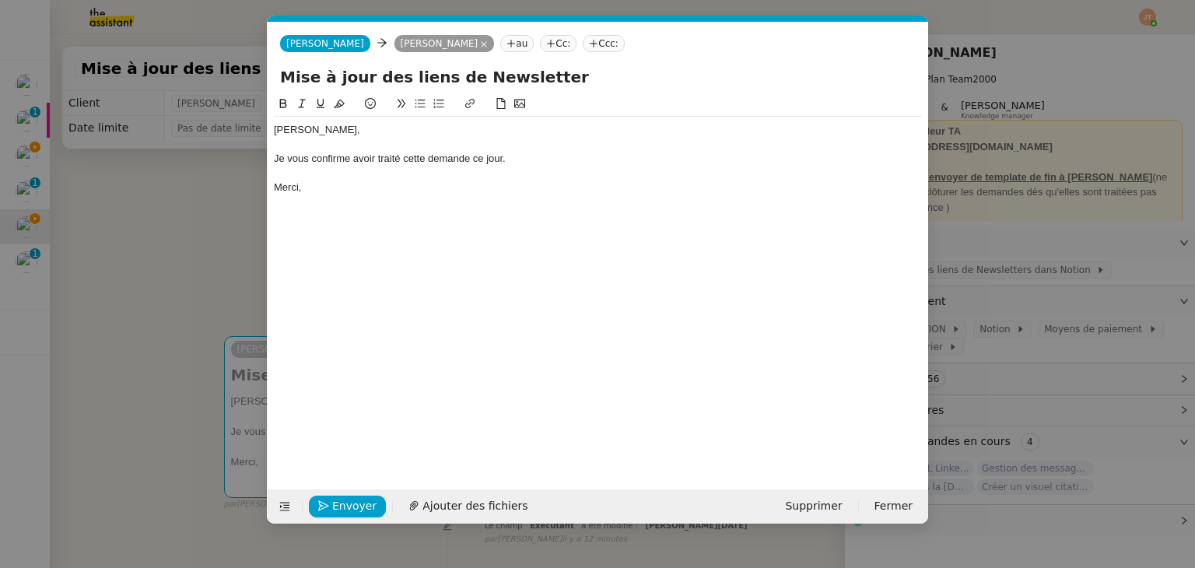
type input "Mise à jour des liens de Newsletter"
click at [237, 196] on nz-modal-container "Service TA - VOYAGE - PROPOSITION GLOBALE A utiliser dans le cadre de propositi…" at bounding box center [597, 284] width 1195 height 568
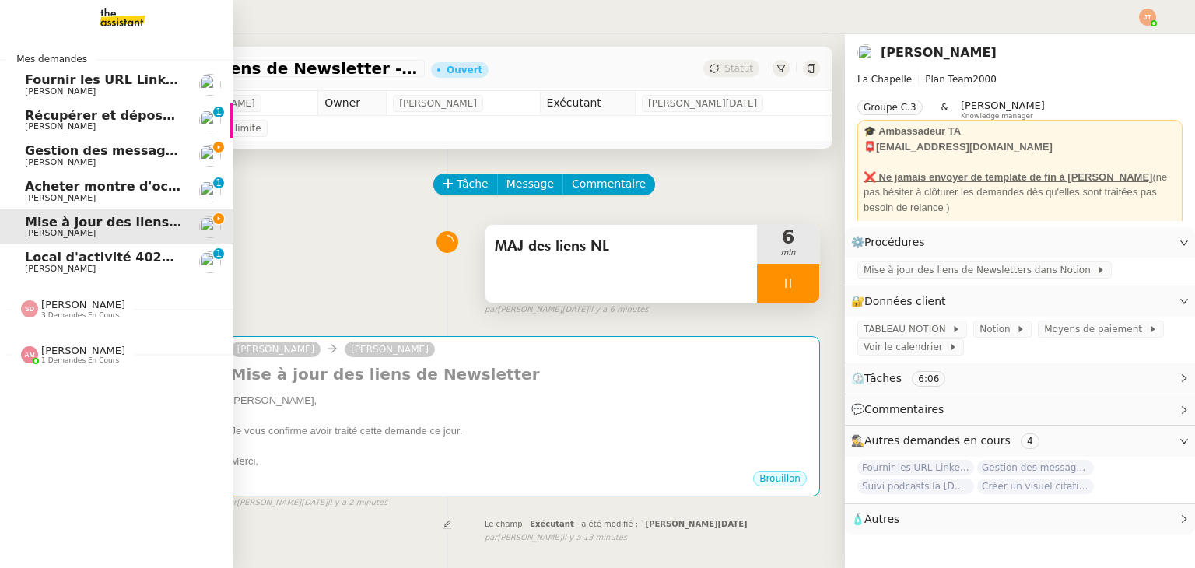
click at [114, 158] on span "[PERSON_NAME]" at bounding box center [103, 162] width 157 height 9
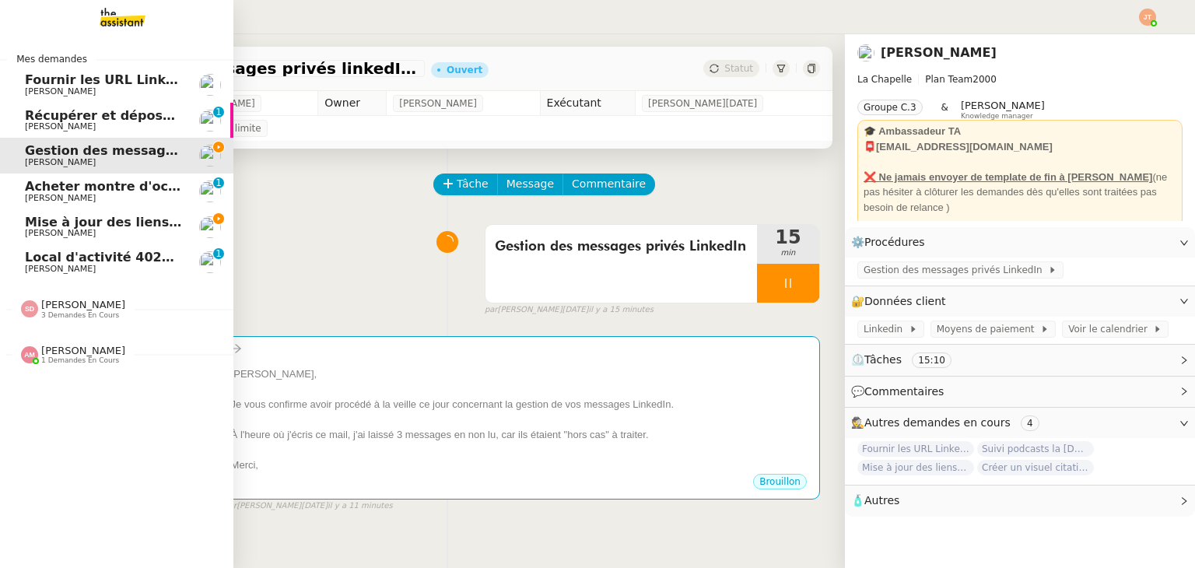
click at [135, 216] on span "Mise à jour des liens de Newsletter - [DATE] dans Notion" at bounding box center [223, 222] width 397 height 15
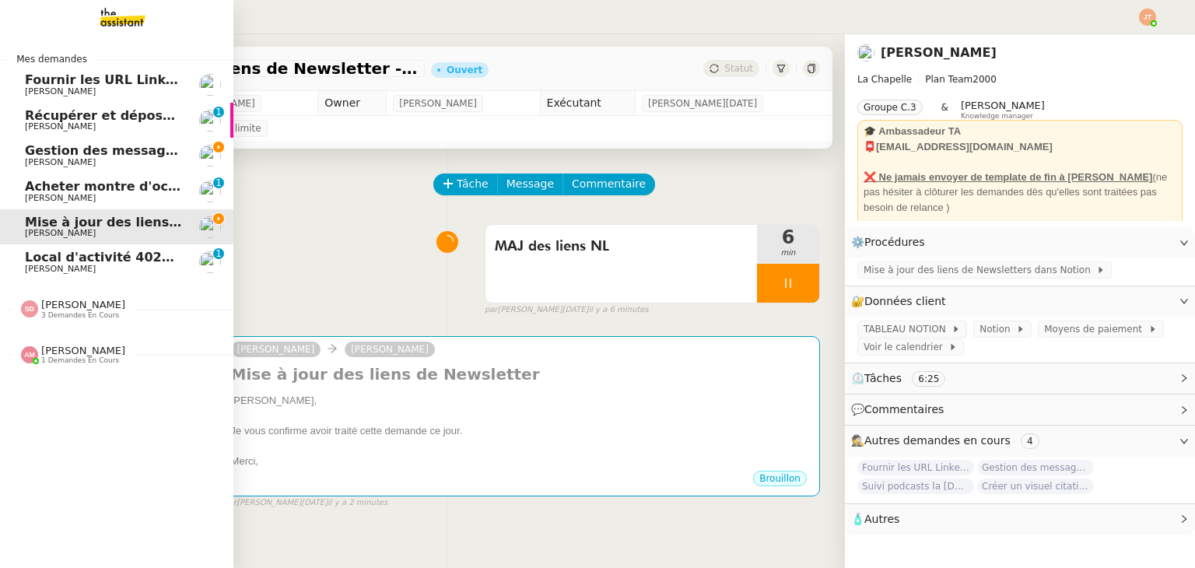
click at [57, 255] on span "Local d'activité 402m2 - [GEOGRAPHIC_DATA]-[GEOGRAPHIC_DATA] 13170 - 1 400 000€" at bounding box center [329, 257] width 608 height 15
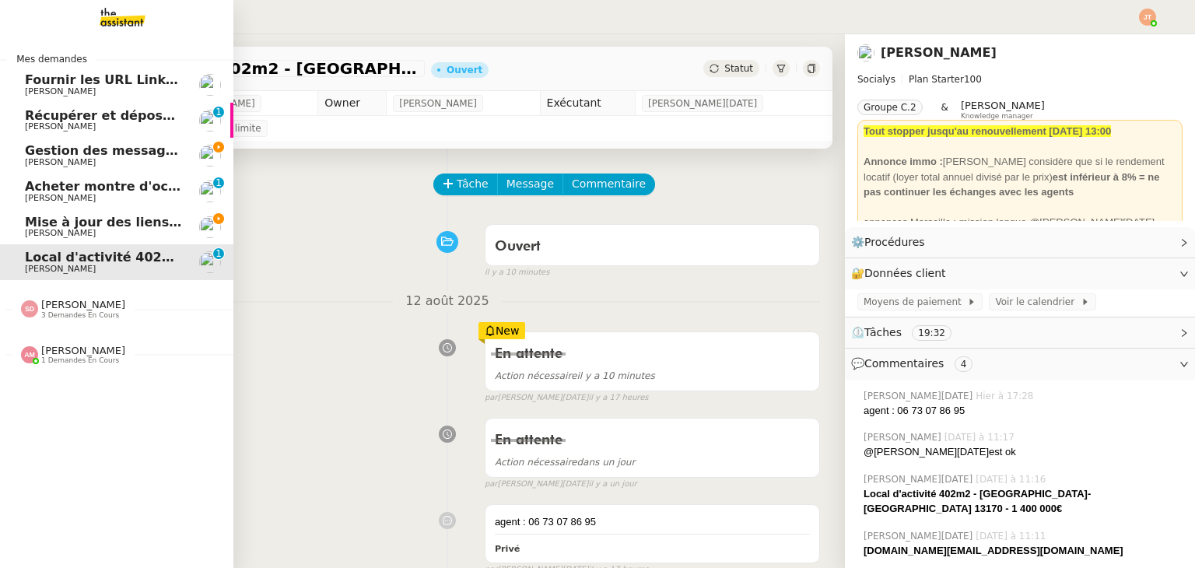
click at [131, 163] on span "[PERSON_NAME]" at bounding box center [103, 162] width 157 height 9
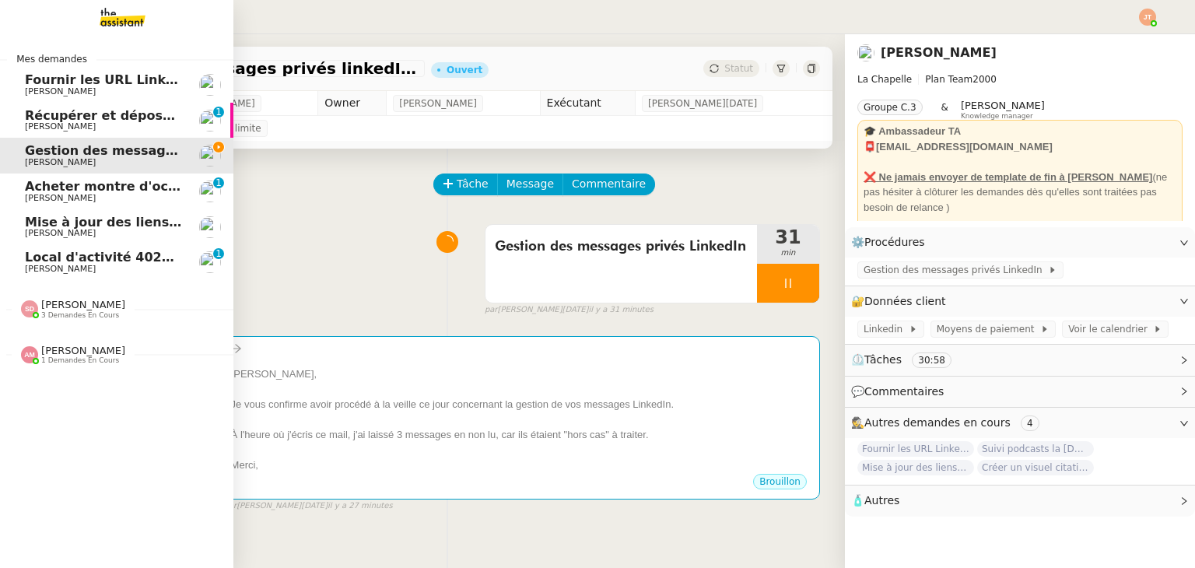
click at [108, 229] on span "[PERSON_NAME]" at bounding box center [103, 233] width 157 height 9
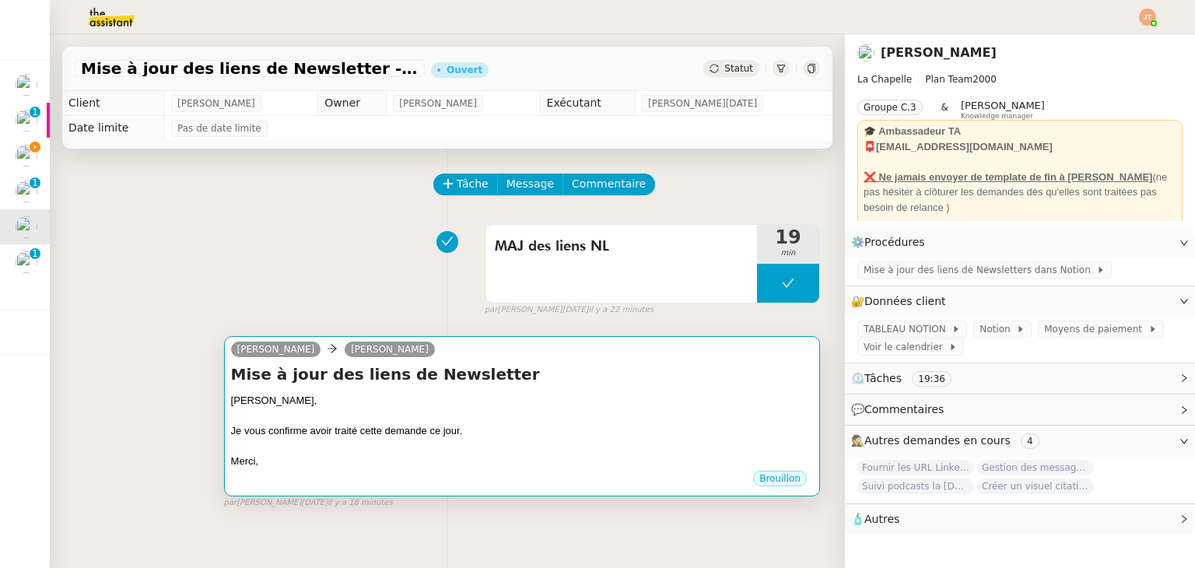
click at [373, 384] on h4 "Mise à jour des liens de Newsletter" at bounding box center [522, 374] width 582 height 22
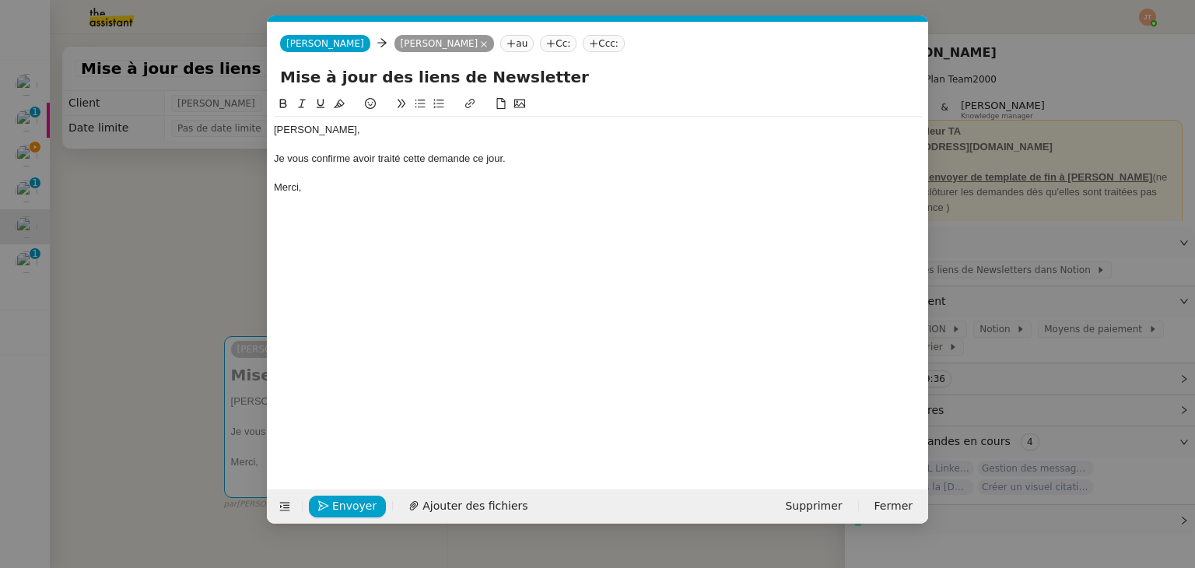
scroll to position [0, 33]
click at [190, 242] on nz-modal-container "Service TA - VOYAGE - PROPOSITION GLOBALE A utiliser dans le cadre de propositi…" at bounding box center [597, 284] width 1195 height 568
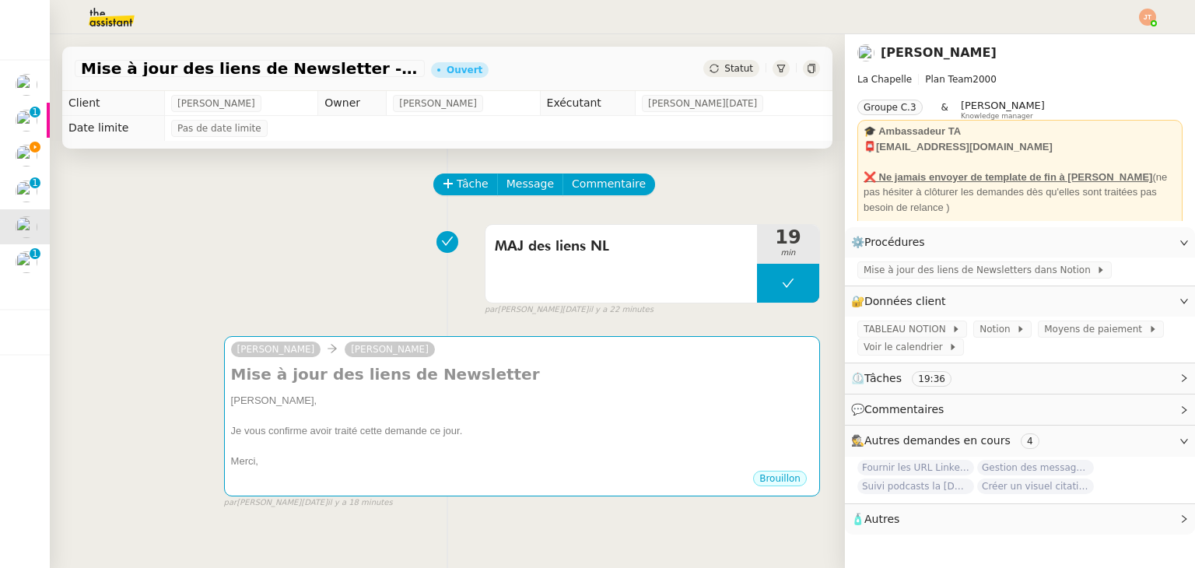
click at [323, 244] on div "MAJ des liens NL 19 min false par [PERSON_NAME][DATE] il y a 22 minutes" at bounding box center [447, 267] width 745 height 100
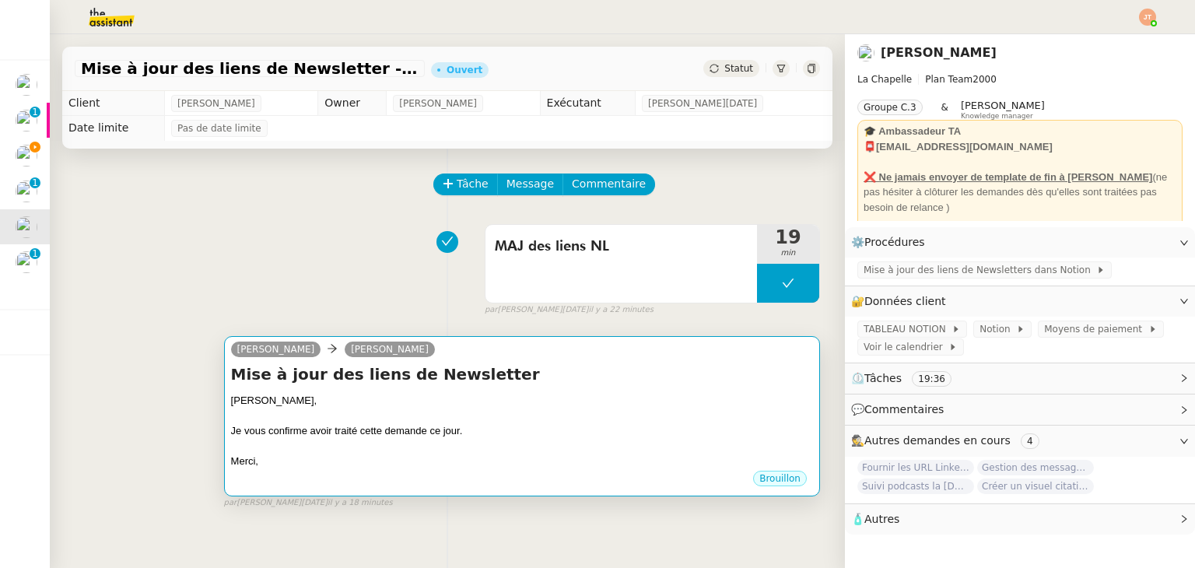
click at [388, 393] on div "Mise à jour des liens de Newsletter [PERSON_NAME], Je vous confirme avoir trait…" at bounding box center [522, 416] width 582 height 106
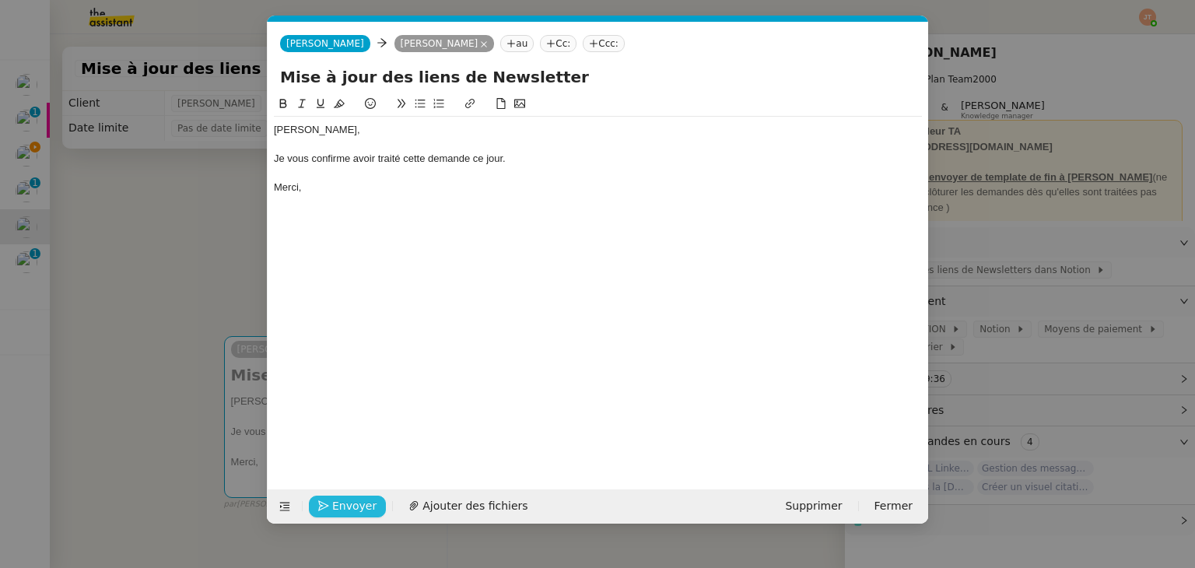
click at [345, 508] on span "Envoyer" at bounding box center [354, 506] width 44 height 18
click at [345, 508] on span "Confirmer l'envoi" at bounding box center [378, 506] width 93 height 18
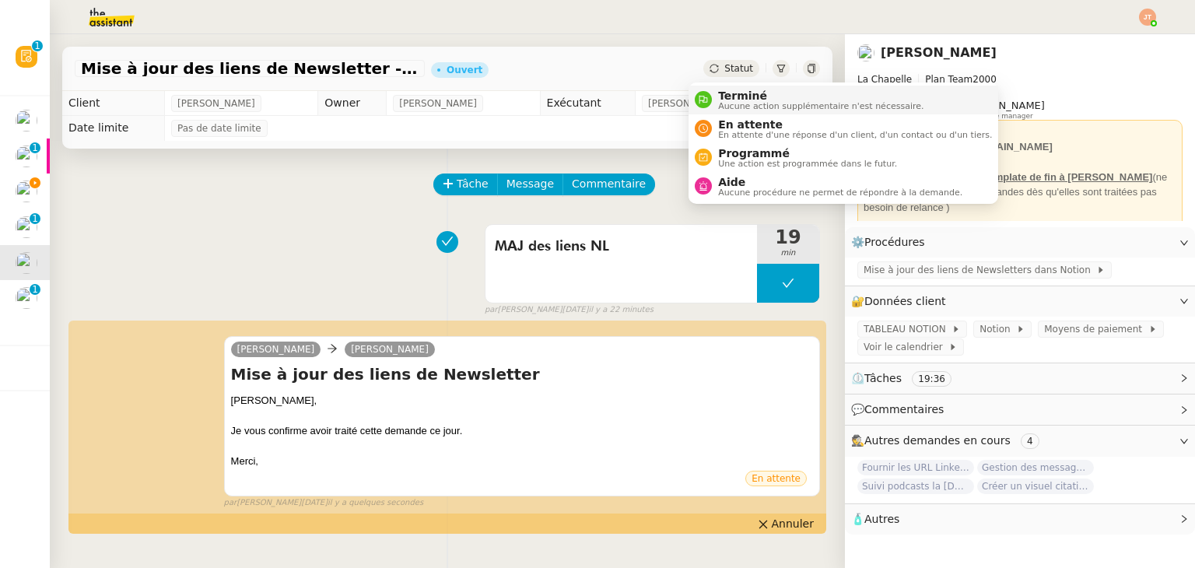
click at [716, 95] on div "Terminé Aucune action supplémentaire n'est nécessaire." at bounding box center [818, 99] width 212 height 21
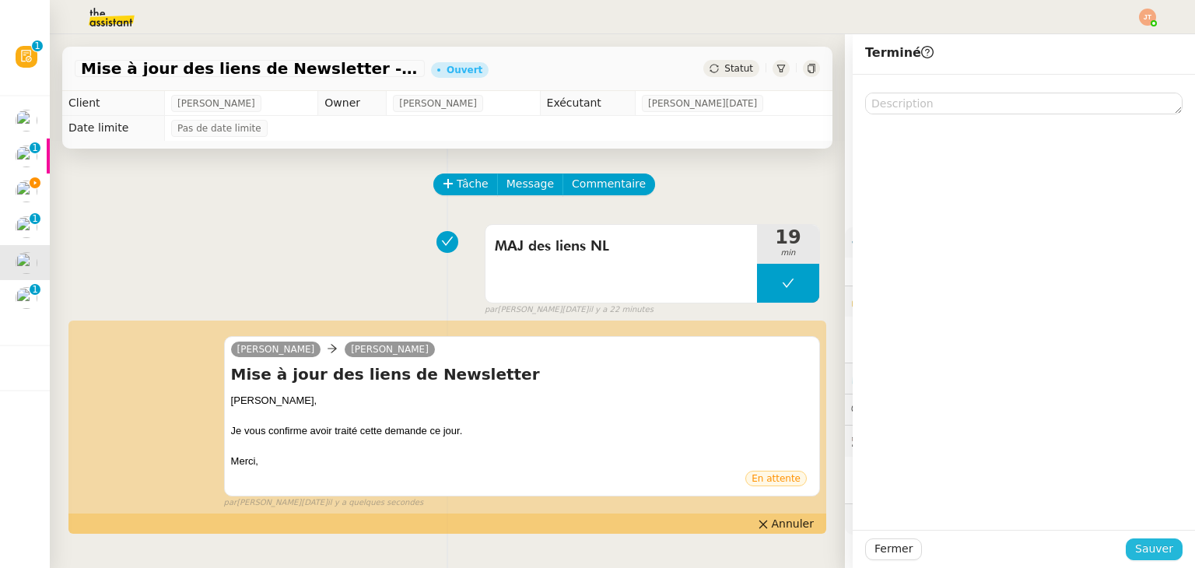
click at [1147, 540] on span "Sauver" at bounding box center [1154, 549] width 38 height 18
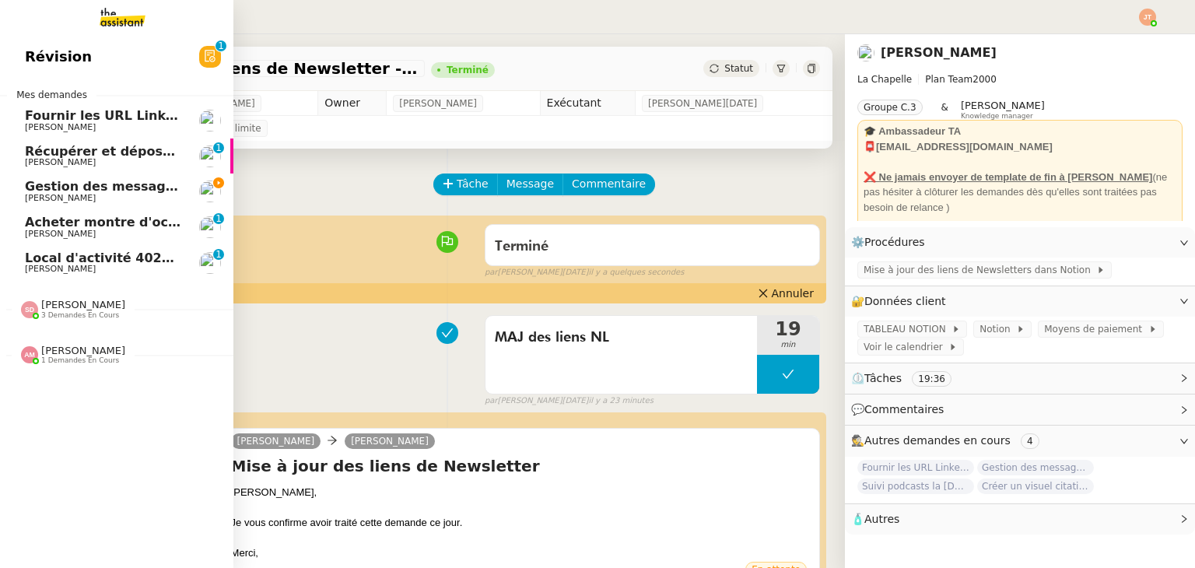
click at [107, 182] on span "Gestion des messages privés linkedIn - [DATE]" at bounding box center [188, 186] width 326 height 15
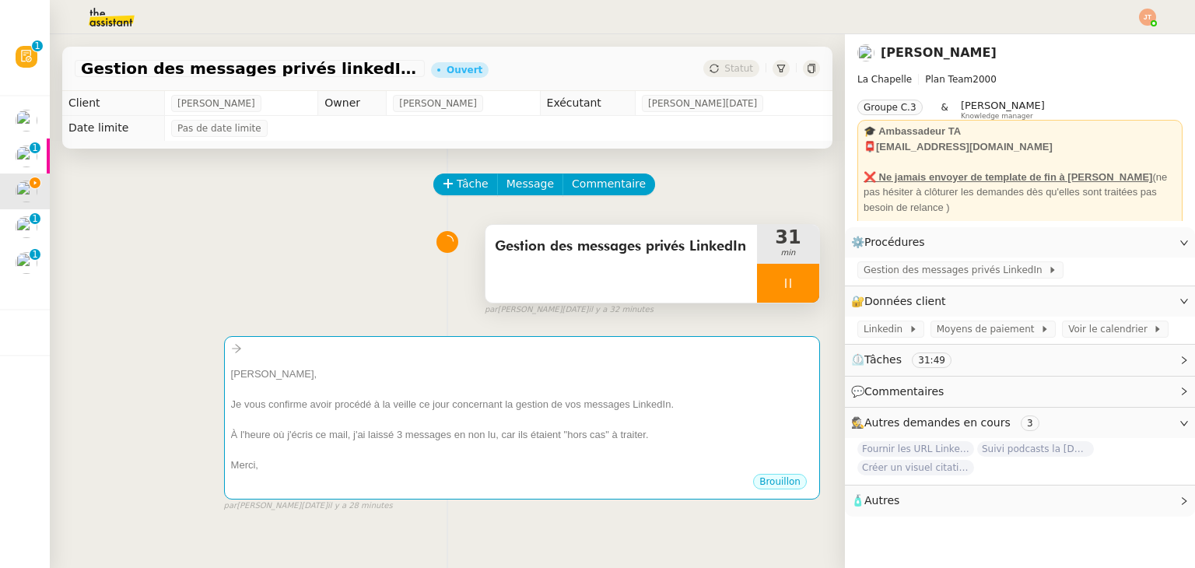
click at [529, 272] on div "Gestion des messages privés LinkedIn" at bounding box center [621, 264] width 272 height 78
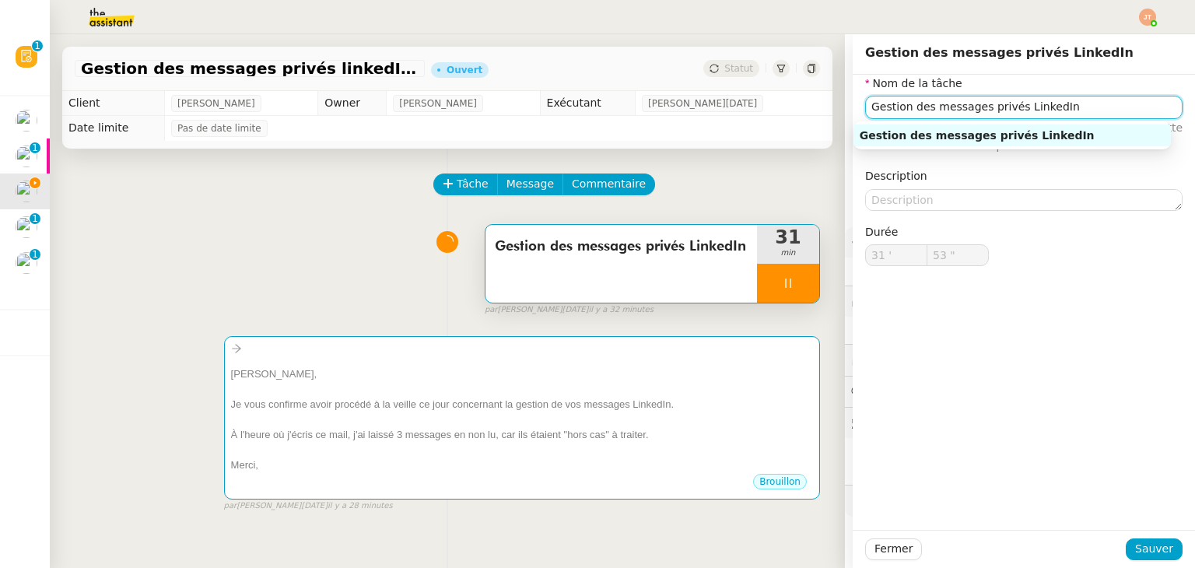
drag, startPoint x: 1048, startPoint y: 110, endPoint x: 839, endPoint y: 107, distance: 209.3
click at [839, 107] on app-ticket "Gestion des messages privés linkedIn - [DATE] Ouvert Statut Client [PERSON_NAME…" at bounding box center [622, 301] width 1145 height 534
type input "55 ""
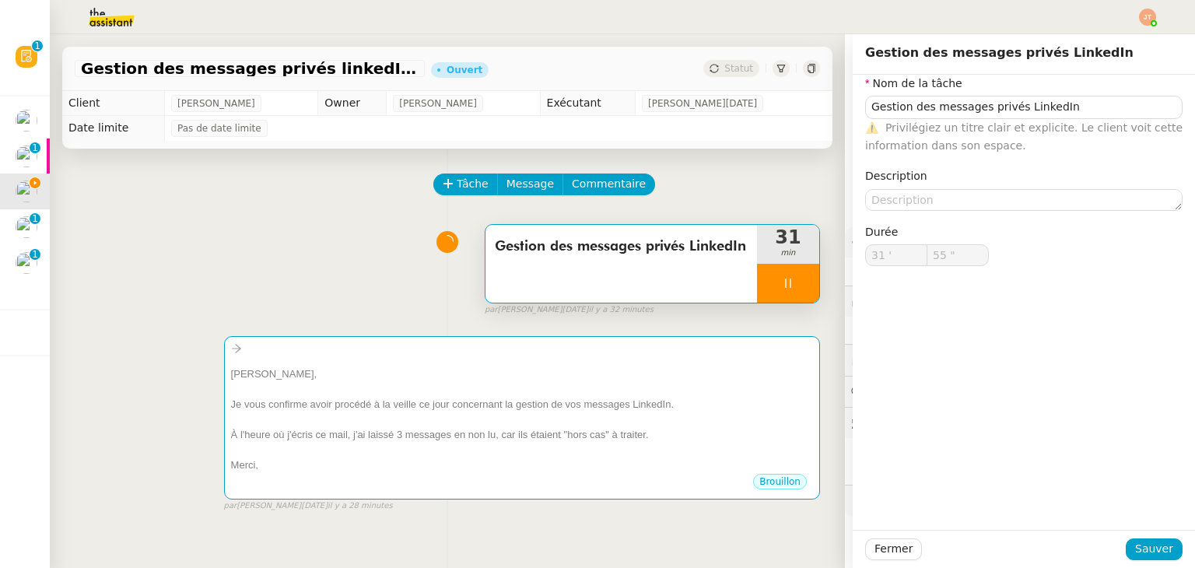
click at [352, 216] on div "Tâche Message Commentaire Veuillez patienter une erreur s'est produite 👌👌👌 mess…" at bounding box center [447, 433] width 795 height 568
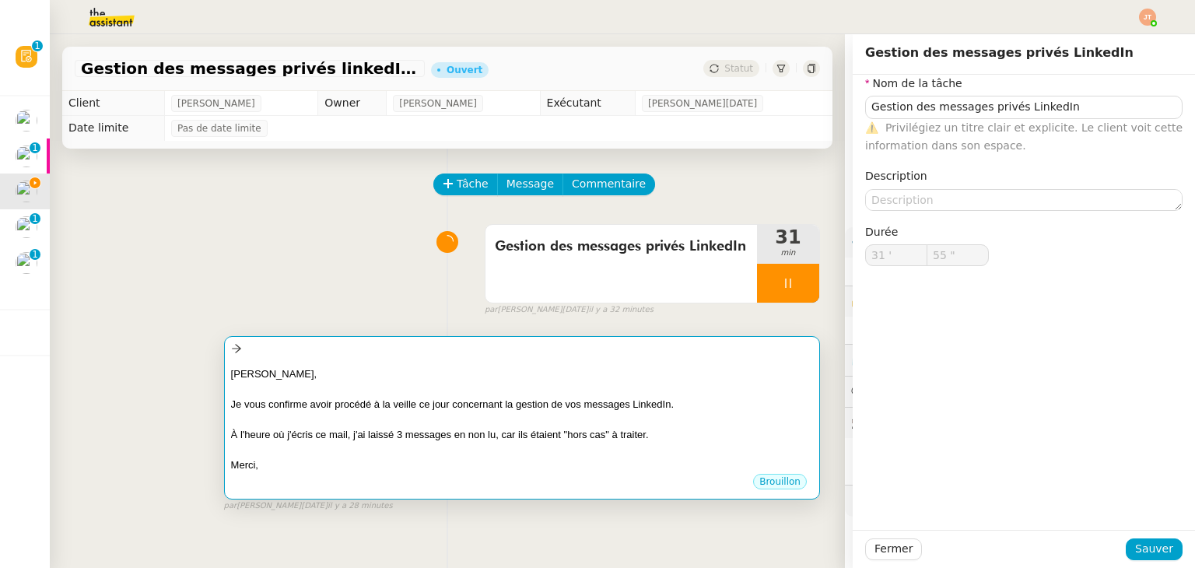
click at [405, 377] on div "[PERSON_NAME]," at bounding box center [522, 374] width 582 height 16
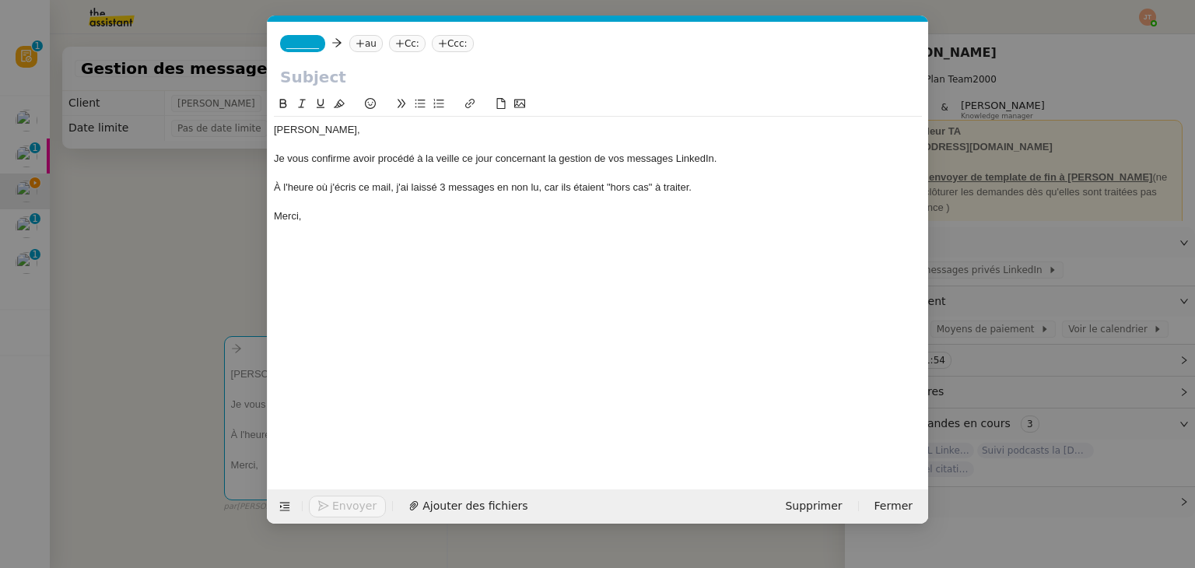
scroll to position [0, 33]
click at [345, 73] on input "text" at bounding box center [598, 76] width 636 height 23
paste input "Gestion des messages privés LinkedIn"
type input "Gestion des messages privés LinkedIn"
click at [359, 49] on nz-tag "au" at bounding box center [365, 43] width 33 height 17
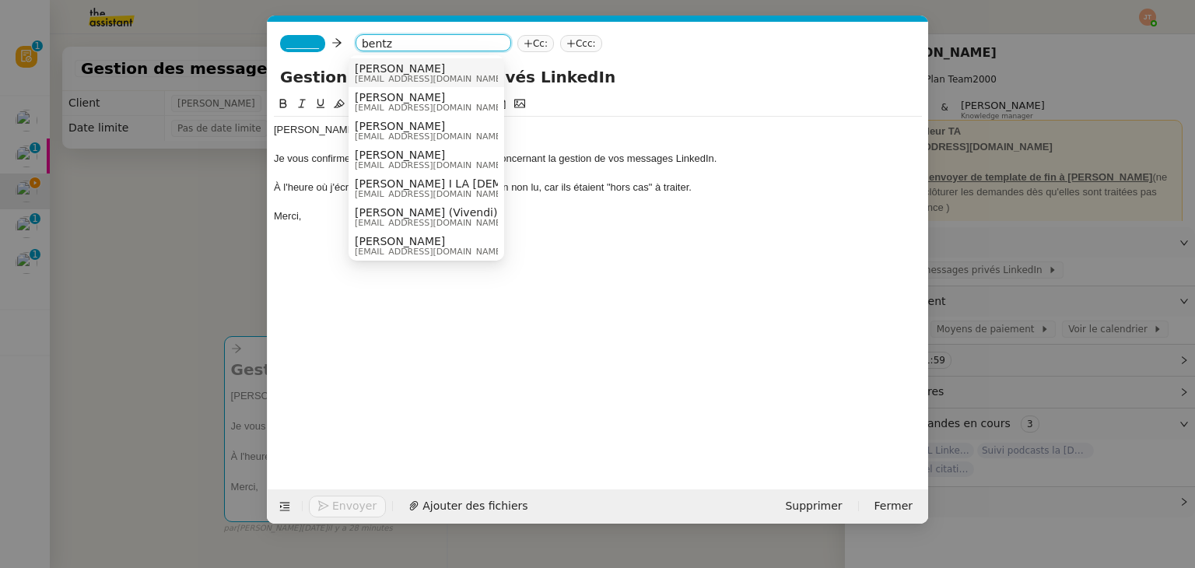
type input "bentz"
click at [380, 68] on span "[PERSON_NAME]" at bounding box center [429, 68] width 149 height 12
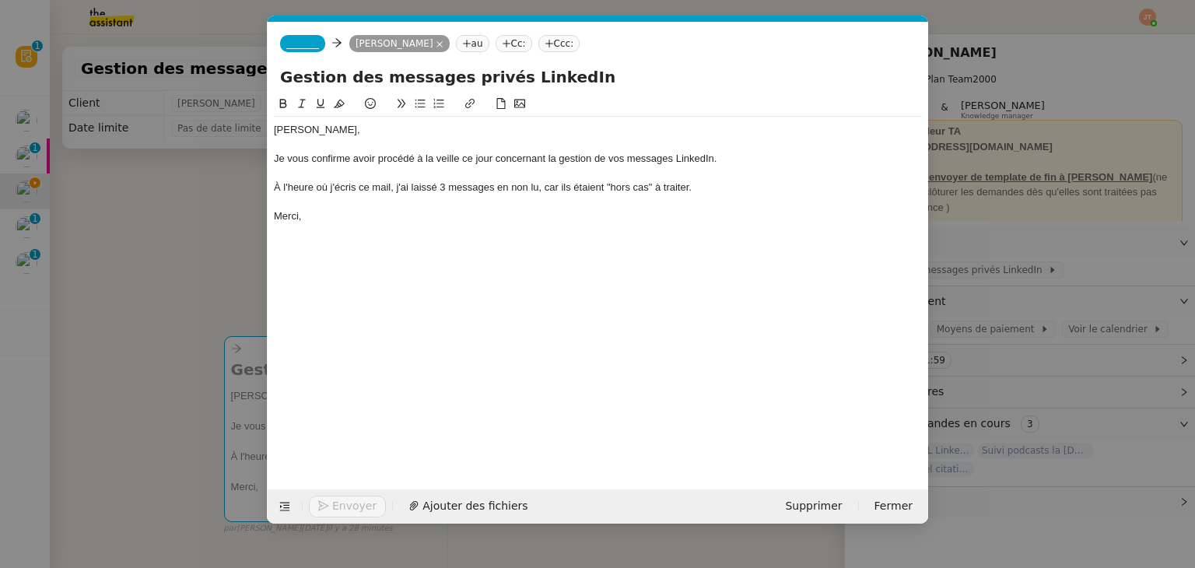
click at [317, 43] on nz-tag "_______" at bounding box center [302, 43] width 45 height 17
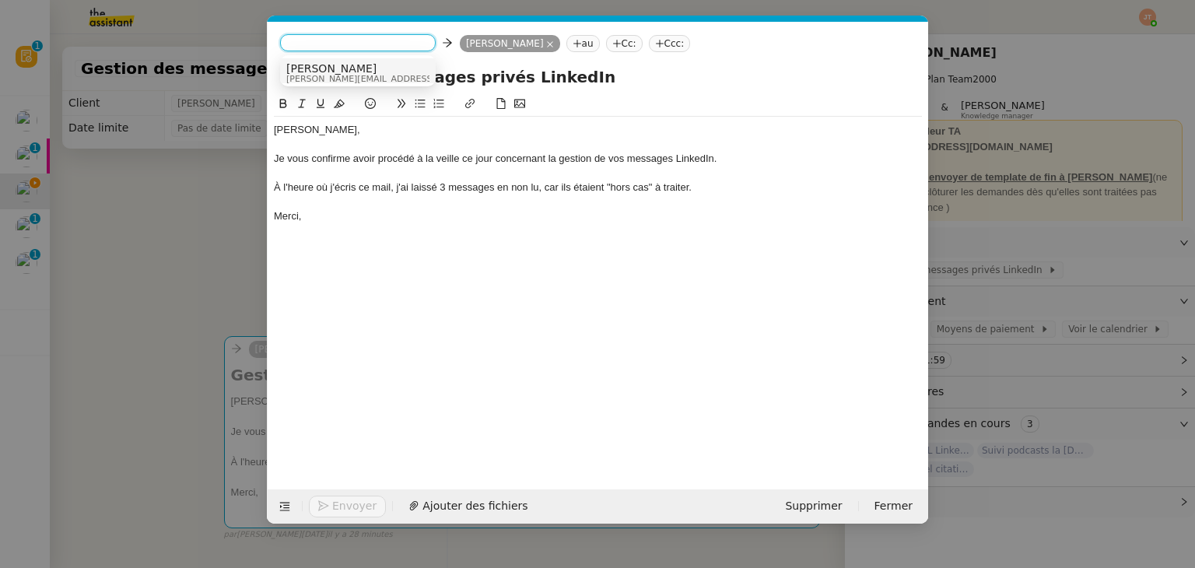
click at [319, 65] on span "[PERSON_NAME]" at bounding box center [396, 68] width 221 height 12
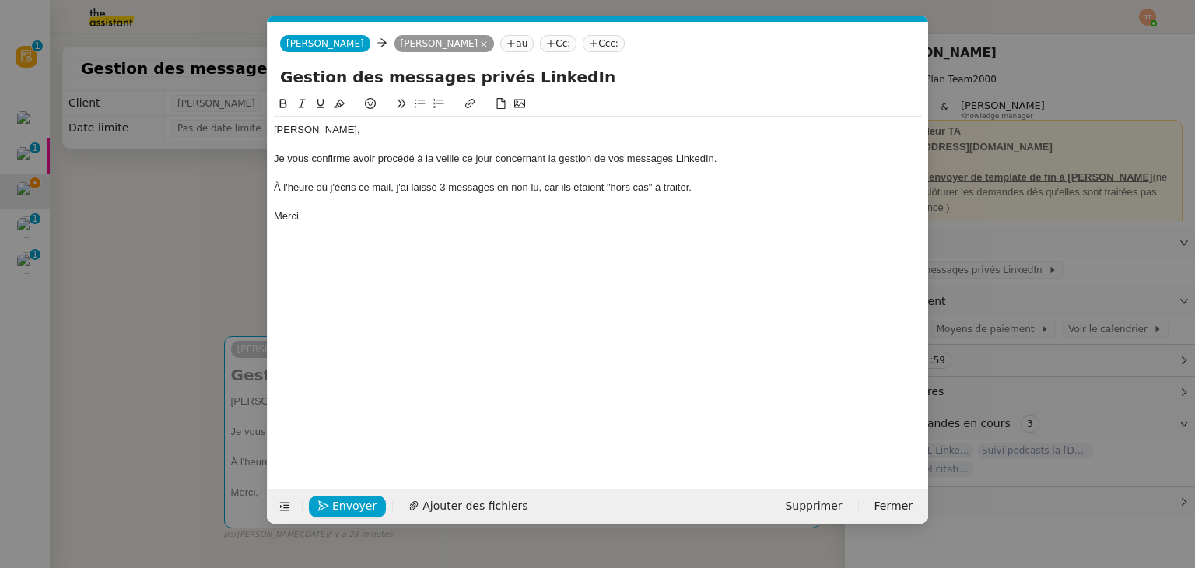
click at [223, 231] on nz-modal-container "Service TA - VOYAGE - PROPOSITION GLOBALE A utiliser dans le cadre de propositi…" at bounding box center [597, 284] width 1195 height 568
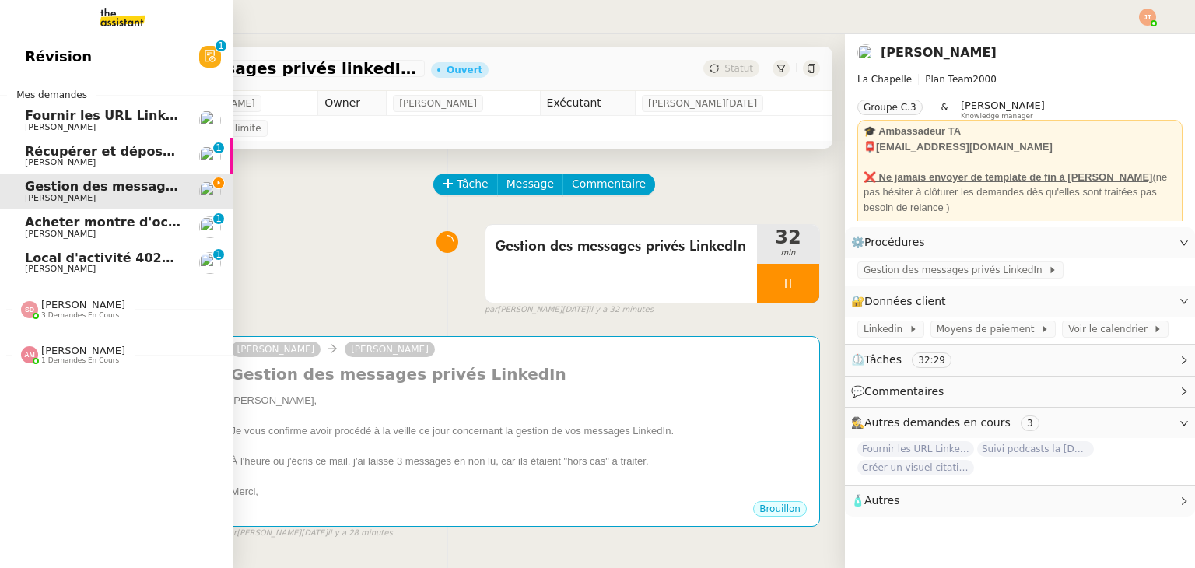
click at [115, 252] on span "Local d'activité 402m2 - [GEOGRAPHIC_DATA]-[GEOGRAPHIC_DATA] 13170 - 1 400 000€" at bounding box center [329, 258] width 608 height 15
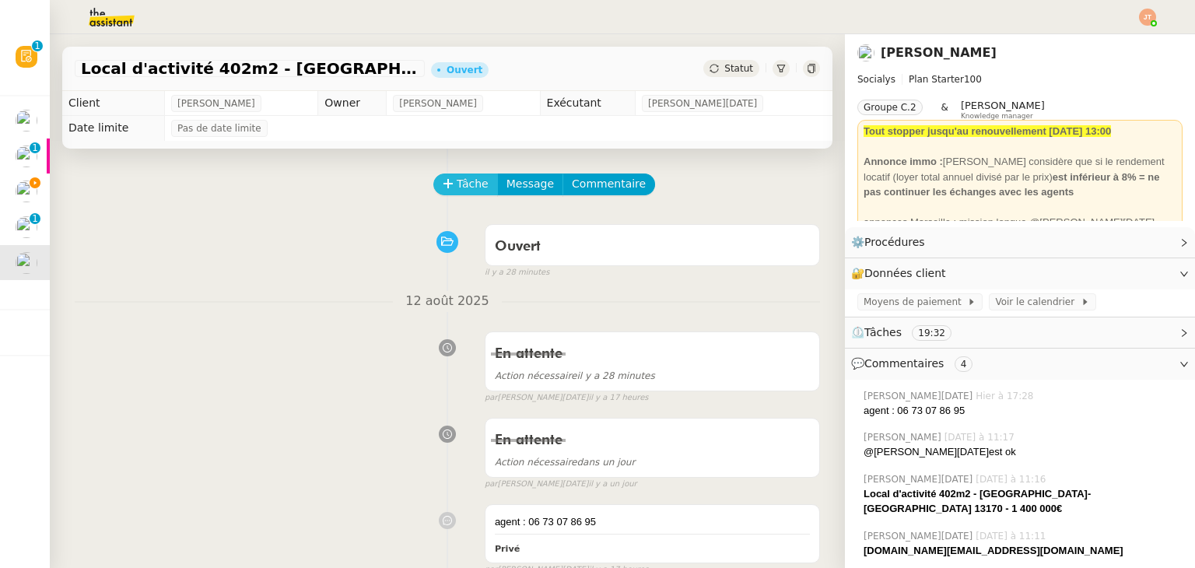
click at [457, 191] on span "Tâche" at bounding box center [473, 184] width 32 height 18
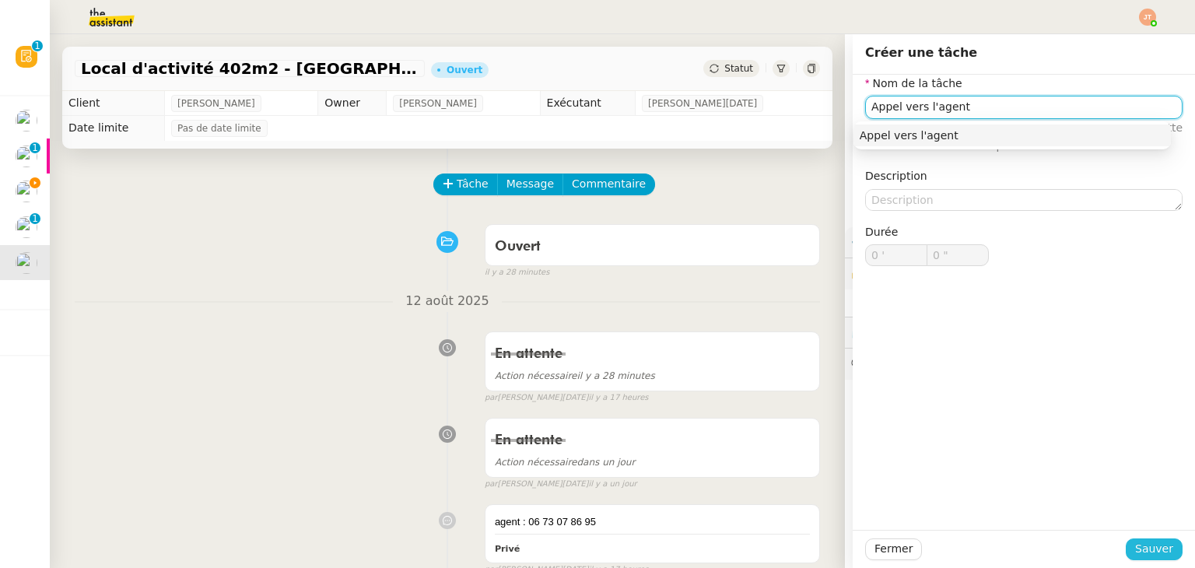
type input "Appel vers l'agent"
click at [1127, 545] on button "Sauver" at bounding box center [1154, 549] width 57 height 22
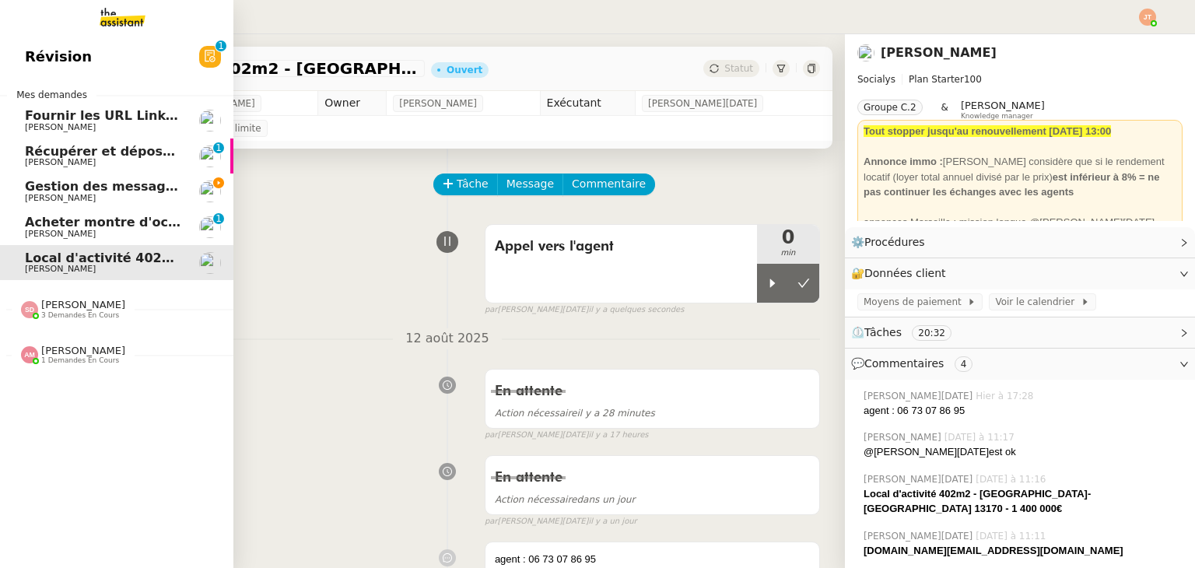
click at [69, 196] on span "[PERSON_NAME]" at bounding box center [103, 198] width 157 height 9
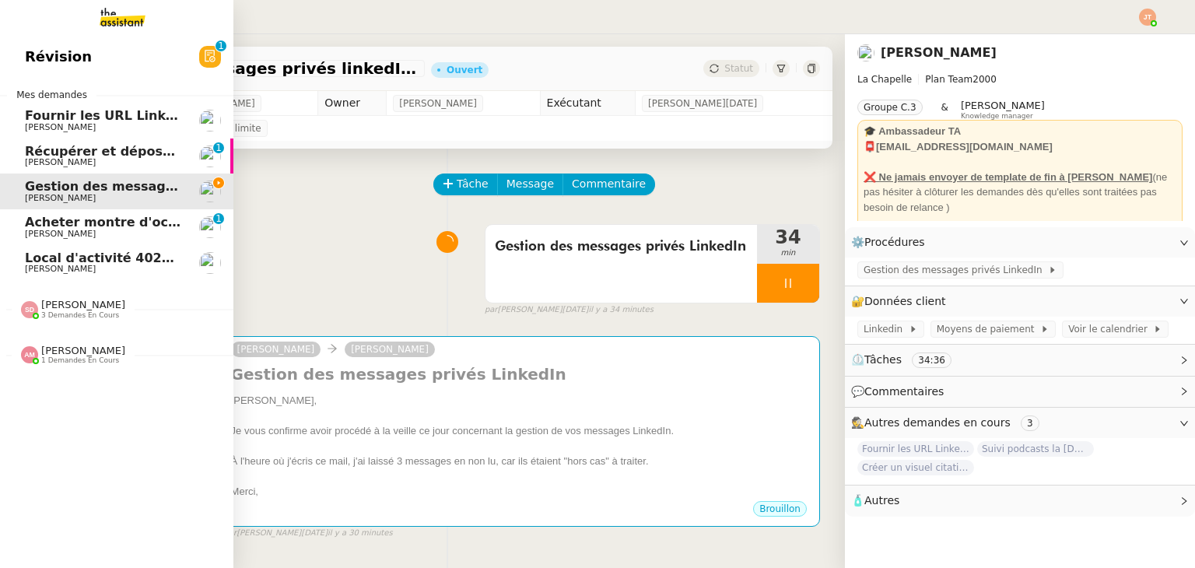
click at [139, 261] on span "Local d'activité 402m2 - [GEOGRAPHIC_DATA]-[GEOGRAPHIC_DATA] 13170 - 1 400 000€" at bounding box center [329, 258] width 608 height 15
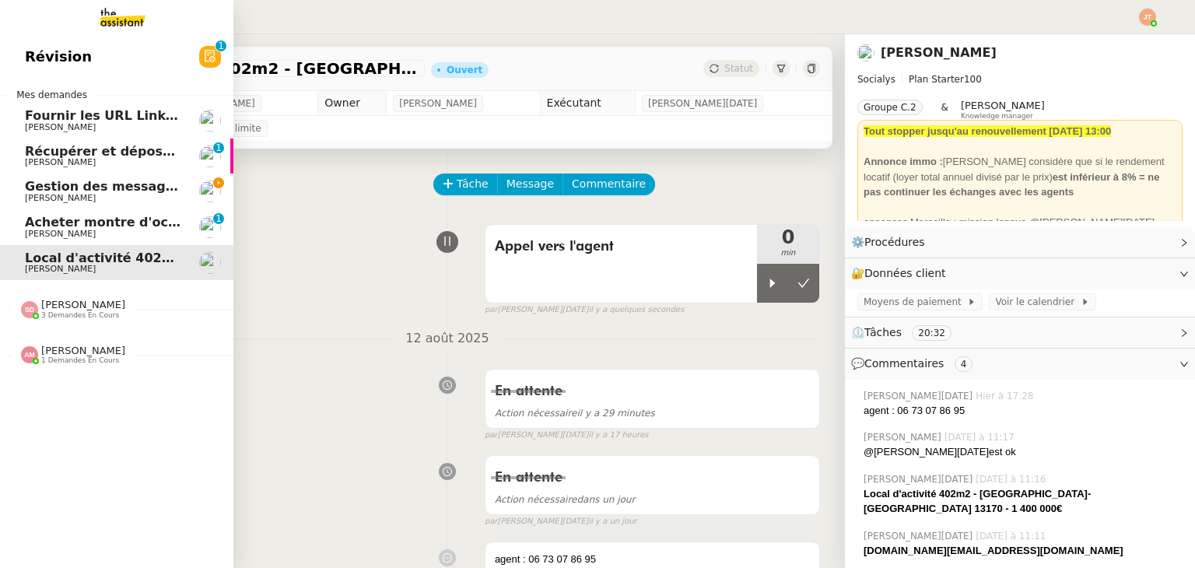
click at [106, 187] on span "Gestion des messages privés linkedIn - [DATE]" at bounding box center [188, 186] width 326 height 15
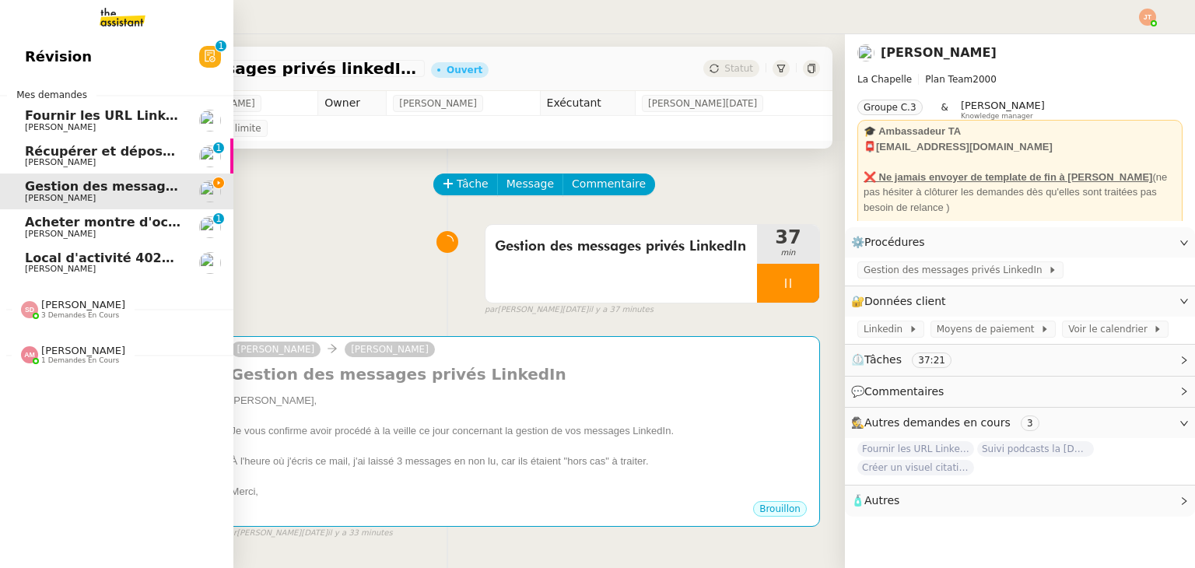
click at [40, 261] on span "Local d'activité 402m2 - [GEOGRAPHIC_DATA]-[GEOGRAPHIC_DATA] 13170 - 1 400 000€" at bounding box center [329, 258] width 608 height 15
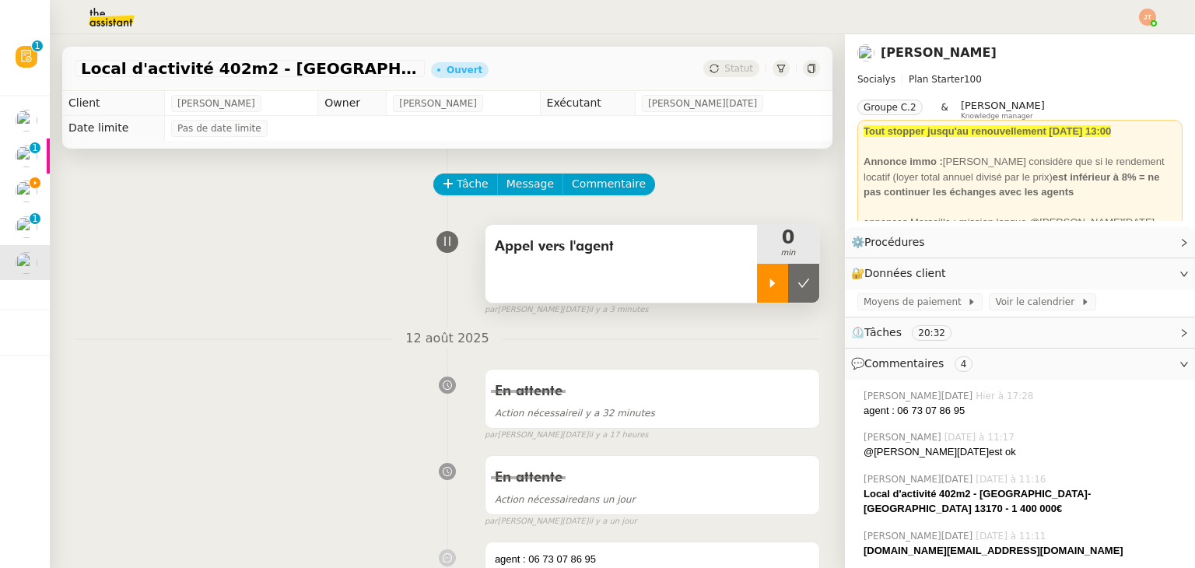
click at [766, 282] on icon at bounding box center [772, 283] width 12 height 12
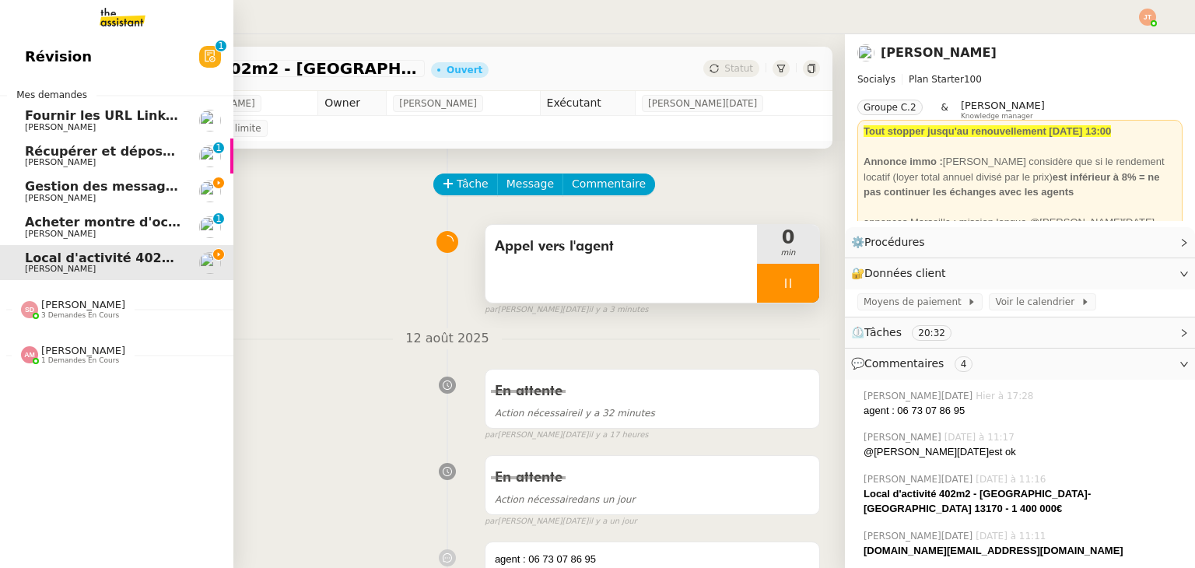
click at [67, 188] on span "Gestion des messages privés linkedIn - [DATE]" at bounding box center [188, 186] width 326 height 15
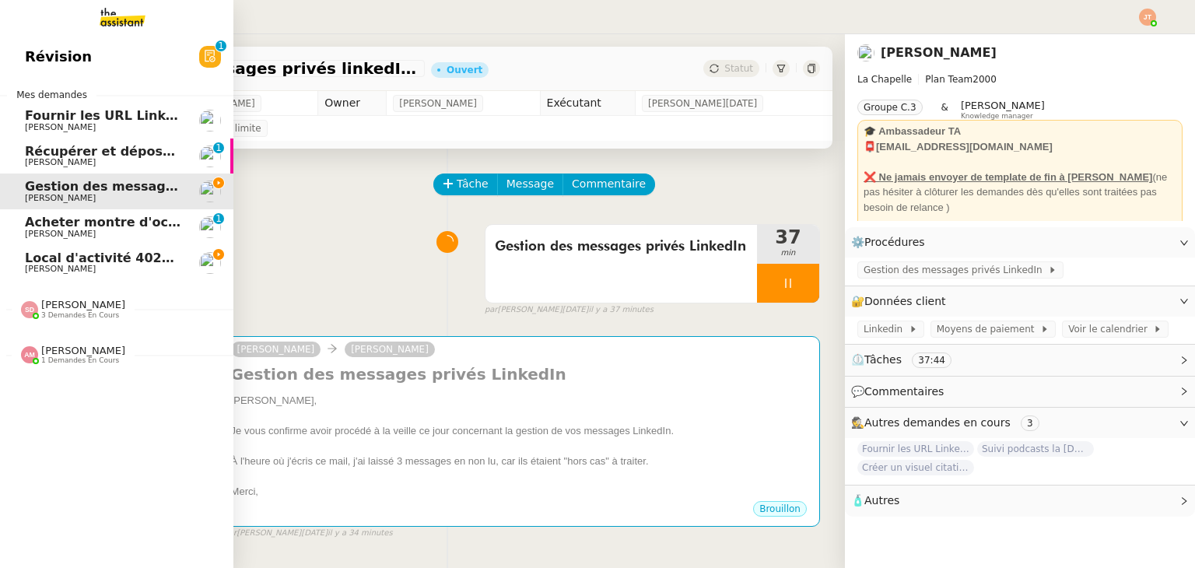
click at [69, 268] on span "[PERSON_NAME]" at bounding box center [60, 269] width 71 height 10
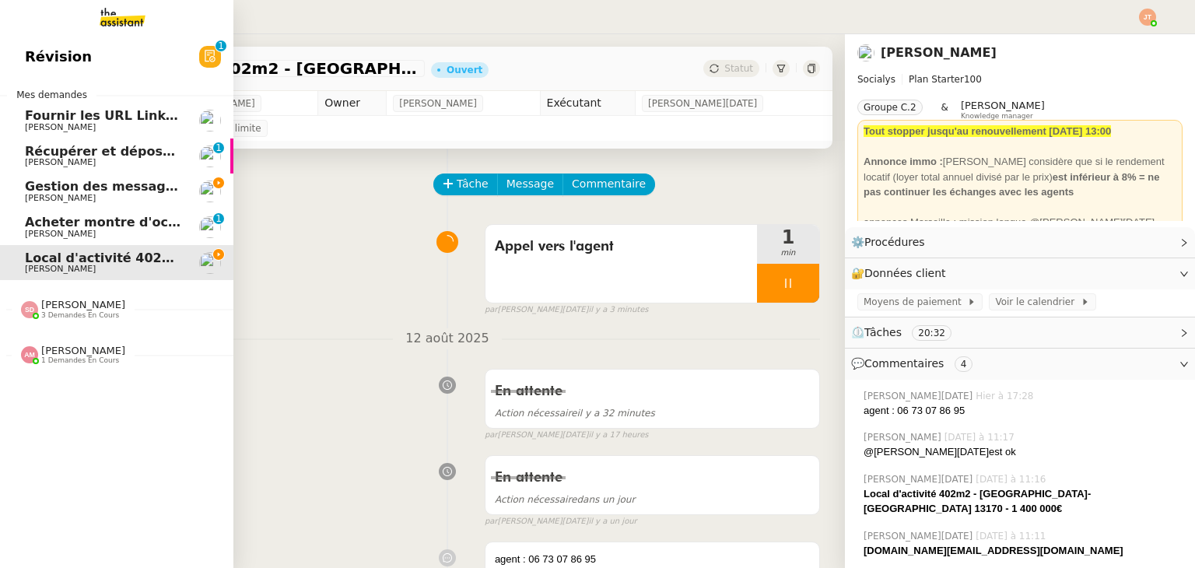
click at [63, 180] on span "Gestion des messages privés linkedIn - [DATE]" at bounding box center [188, 186] width 326 height 15
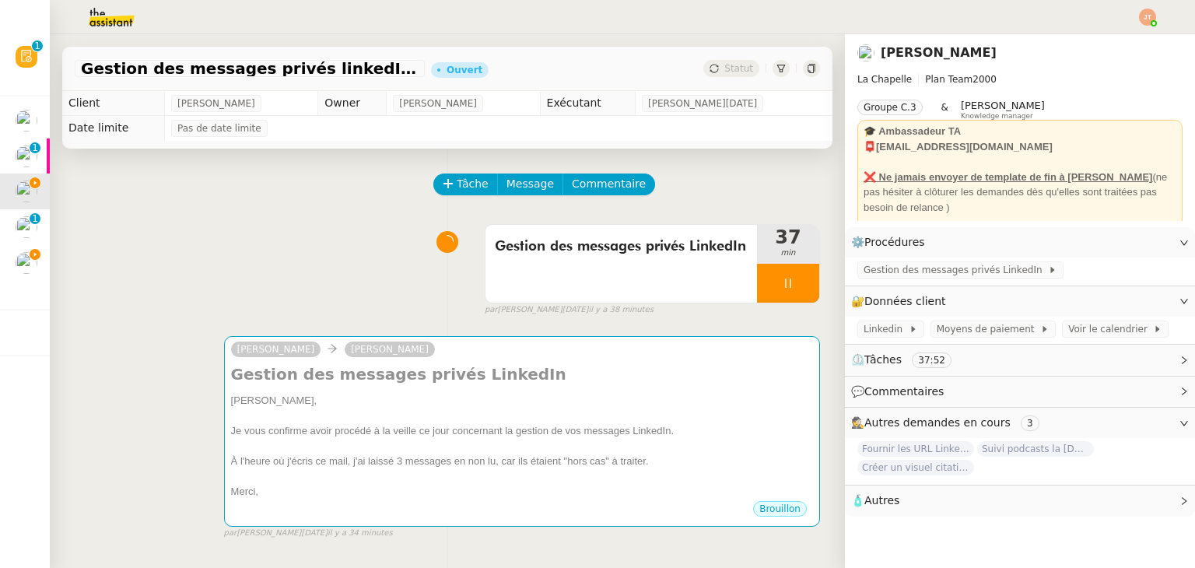
click at [234, 248] on div "Gestion des messages privés LinkedIn 37 min false par [PERSON_NAME][DATE] il y …" at bounding box center [447, 267] width 745 height 100
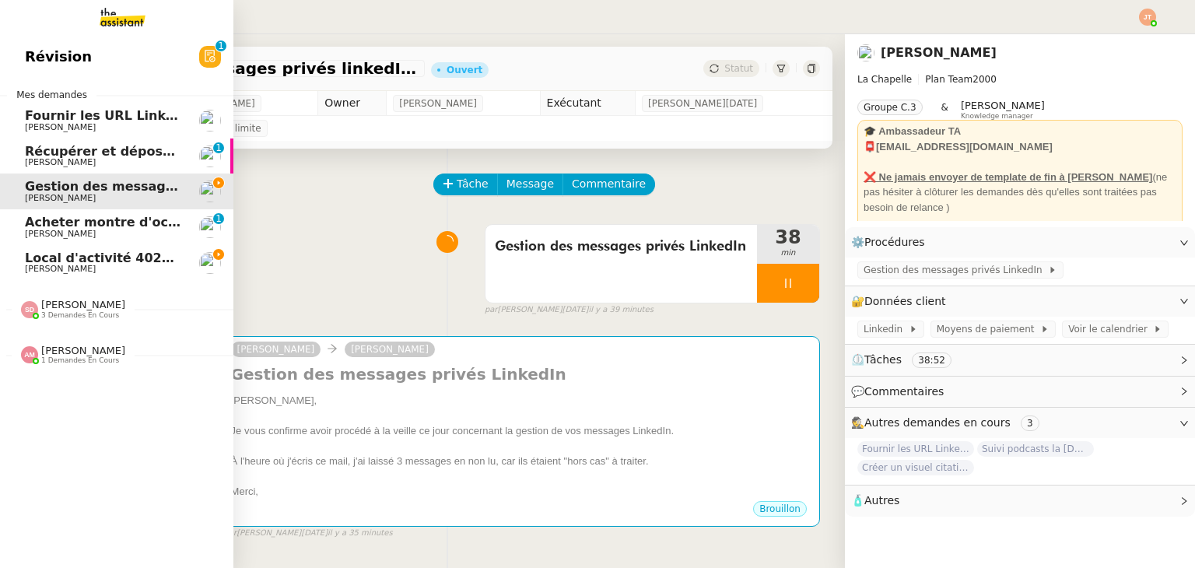
click at [70, 351] on span "[PERSON_NAME]" at bounding box center [83, 351] width 84 height 12
click at [74, 347] on span "[PERSON_NAME]" at bounding box center [83, 351] width 84 height 12
click at [82, 405] on link "Sous-procédure 1 : Actualisation du fichier de suivi - [DATE] [PERSON_NAME]" at bounding box center [116, 389] width 233 height 36
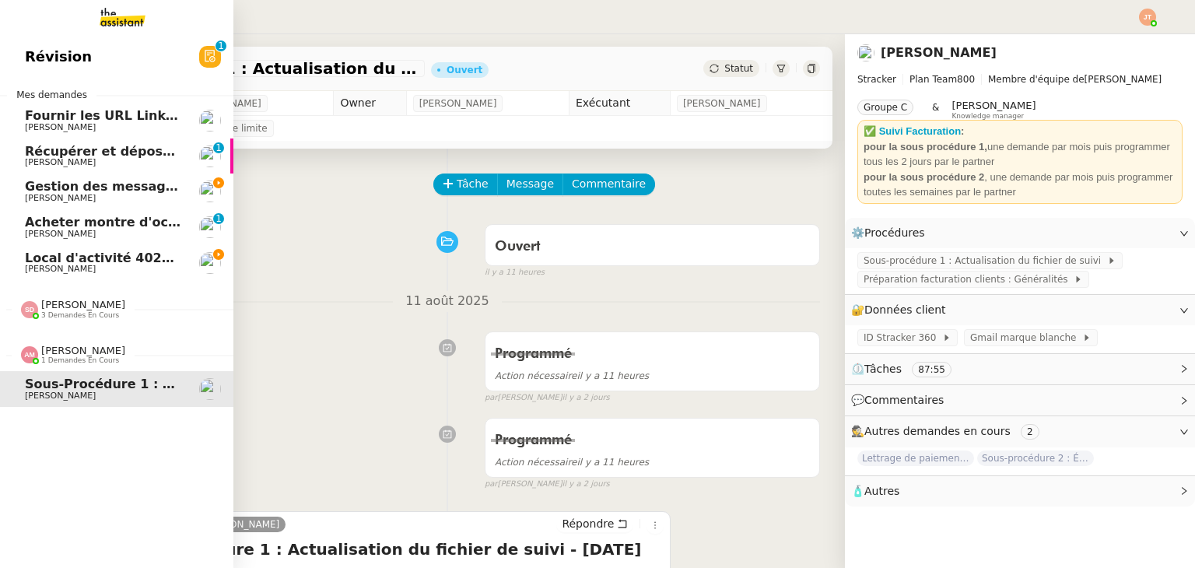
click at [81, 350] on span "[PERSON_NAME]" at bounding box center [83, 351] width 84 height 12
click at [84, 308] on span "[PERSON_NAME]" at bounding box center [83, 305] width 84 height 12
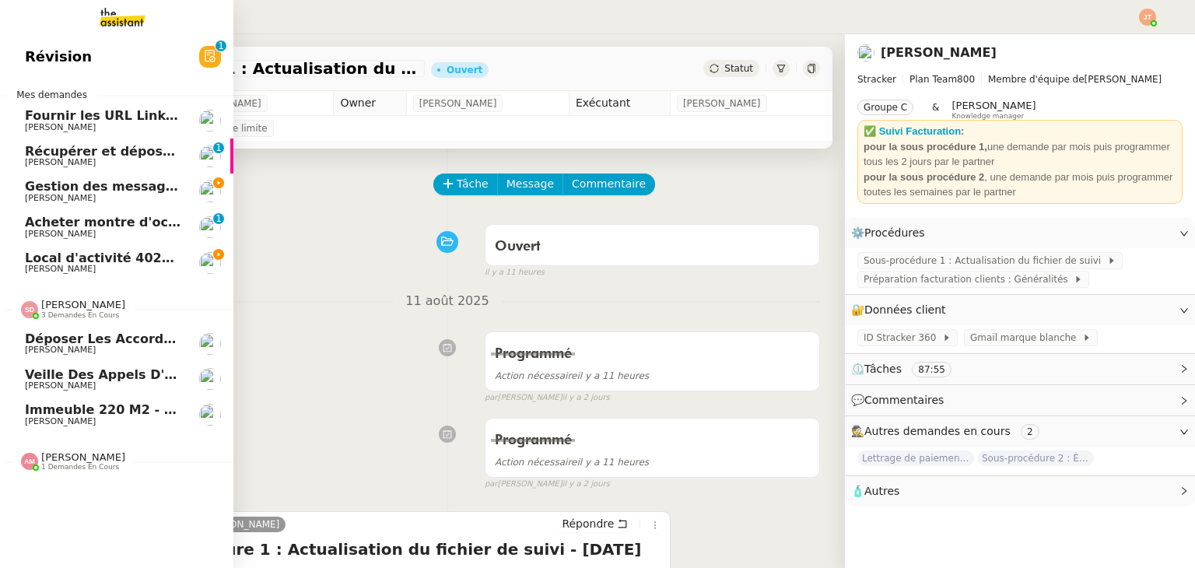
click at [106, 384] on span "[PERSON_NAME]" at bounding box center [103, 385] width 157 height 9
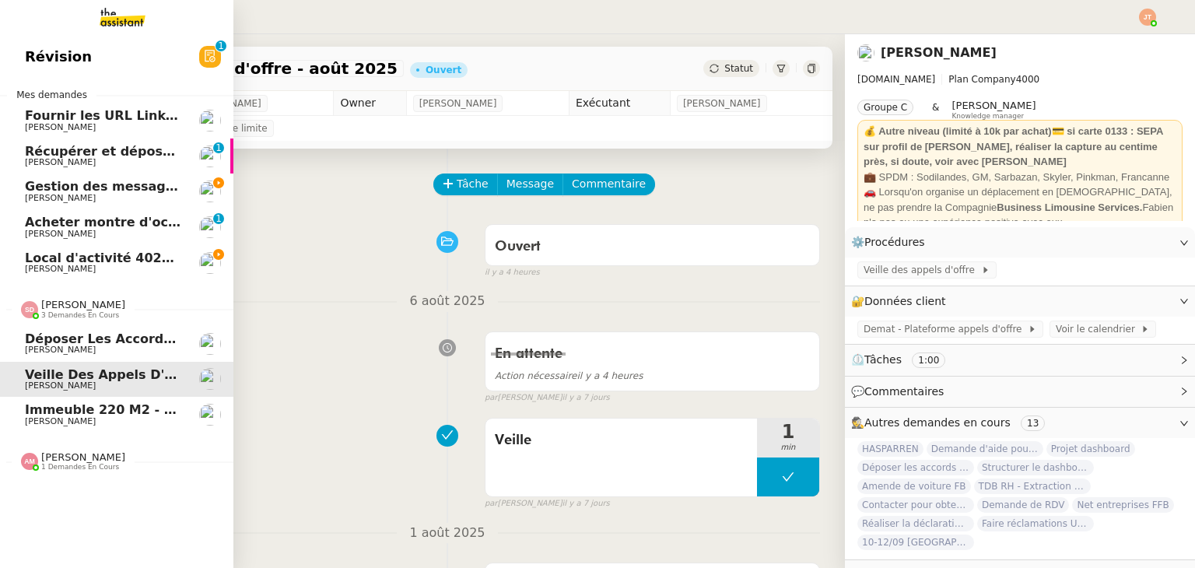
click at [83, 314] on span "3 demandes en cours" at bounding box center [80, 315] width 78 height 9
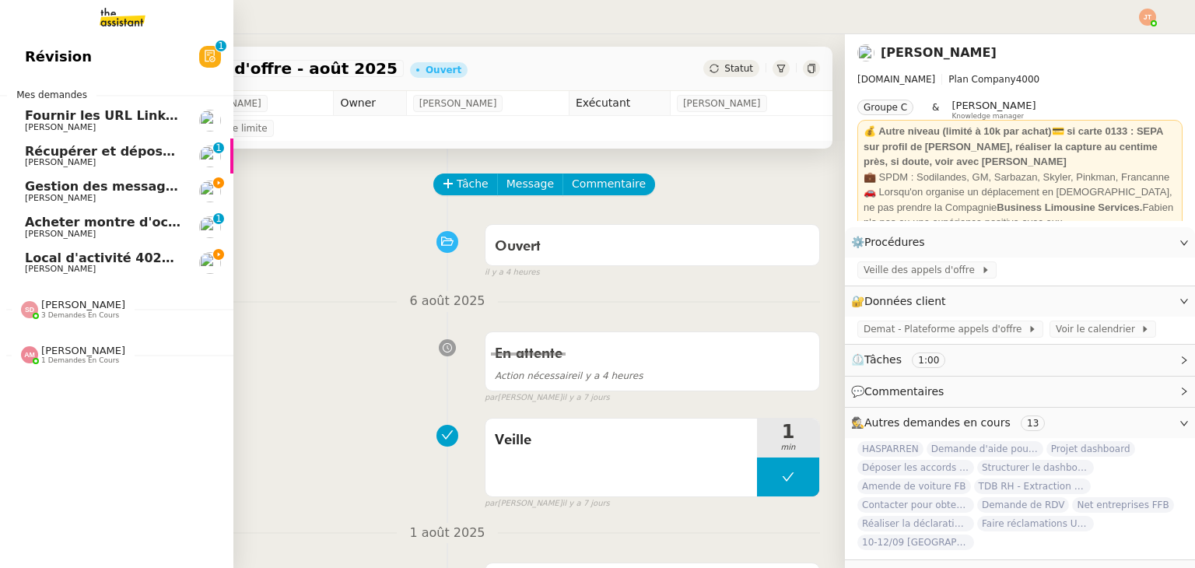
click at [135, 263] on span "Local d'activité 402m2 - [GEOGRAPHIC_DATA]-[GEOGRAPHIC_DATA] 13170 - 1 400 000€" at bounding box center [329, 258] width 608 height 15
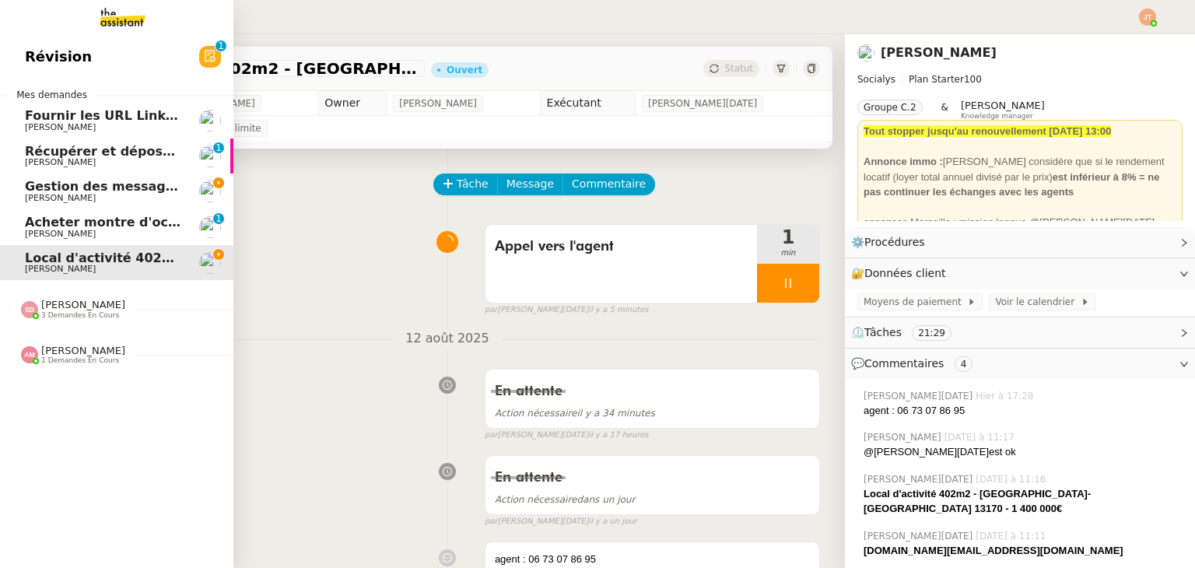
click at [53, 187] on span "Gestion des messages privés linkedIn - [DATE]" at bounding box center [188, 186] width 326 height 15
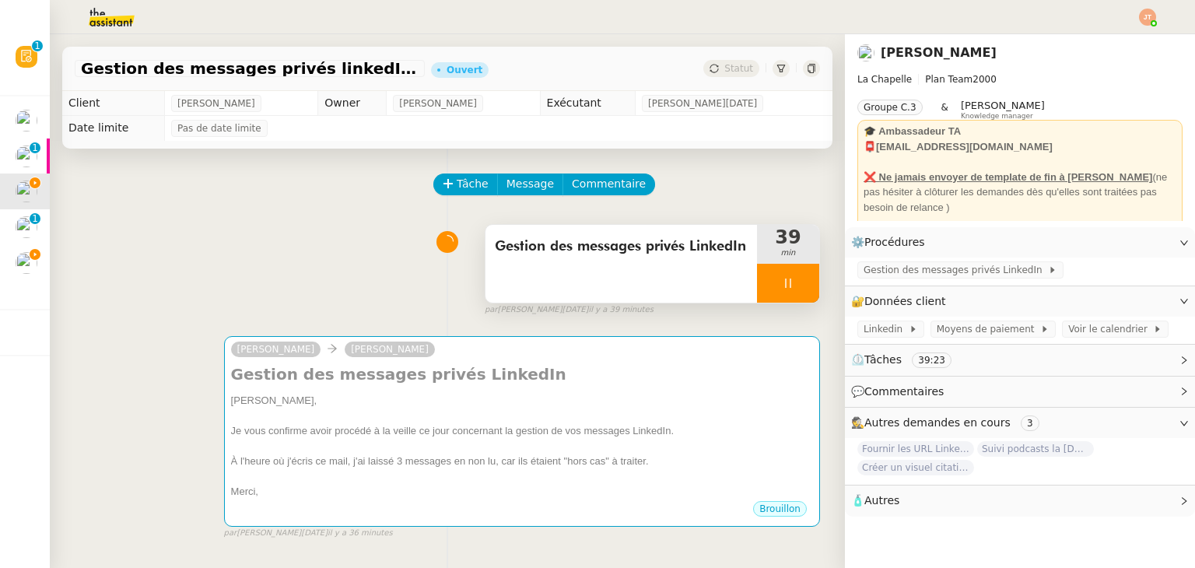
click at [762, 291] on div at bounding box center [788, 283] width 62 height 39
click at [797, 289] on icon at bounding box center [803, 283] width 12 height 12
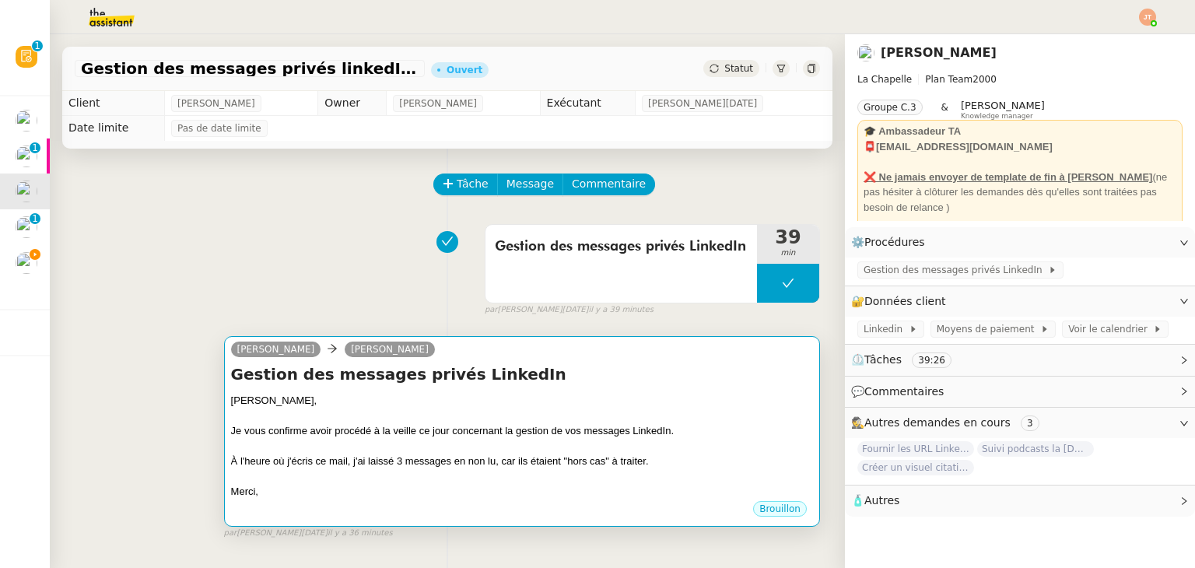
click at [550, 443] on div at bounding box center [522, 447] width 582 height 16
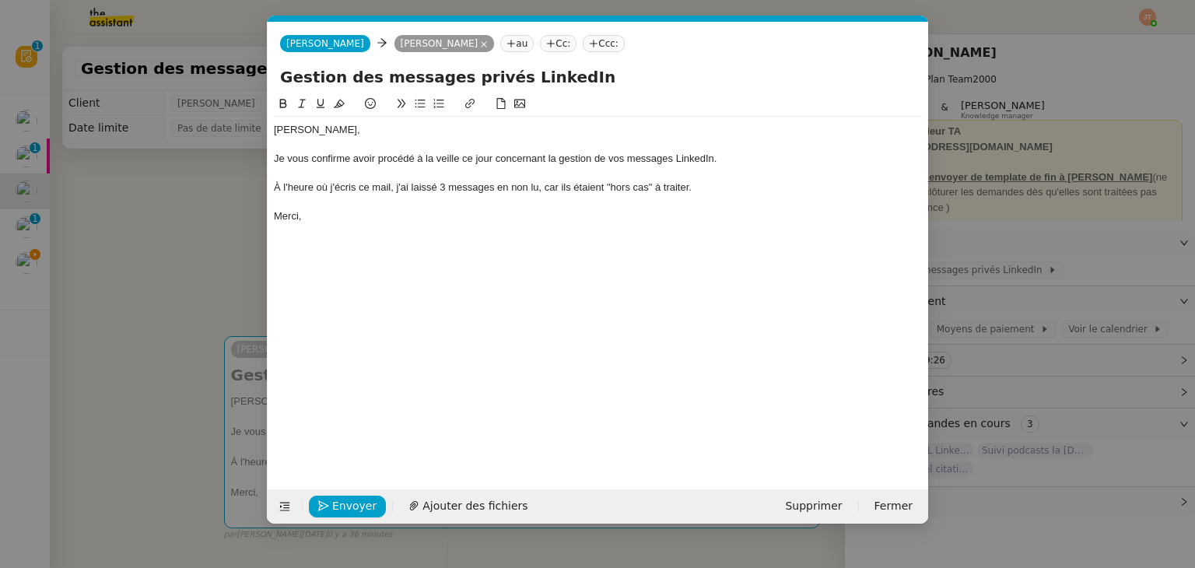
scroll to position [0, 33]
click at [447, 187] on div "À l'heure où j'écris ce mail, j'ai laissé 3 messages en non lu, car ils étaient…" at bounding box center [598, 187] width 648 height 14
click at [493, 187] on div "À l'heure où j'écris ce mail, j'ai laissé 0 messages en non lu, car ils étaient…" at bounding box center [598, 187] width 648 height 14
drag, startPoint x: 692, startPoint y: 191, endPoint x: 533, endPoint y: 191, distance: 159.5
click at [533, 191] on div "À l'heure où j'écris ce mail, j'ai laissé 0 message en non lu, car ils étaient …" at bounding box center [598, 187] width 648 height 14
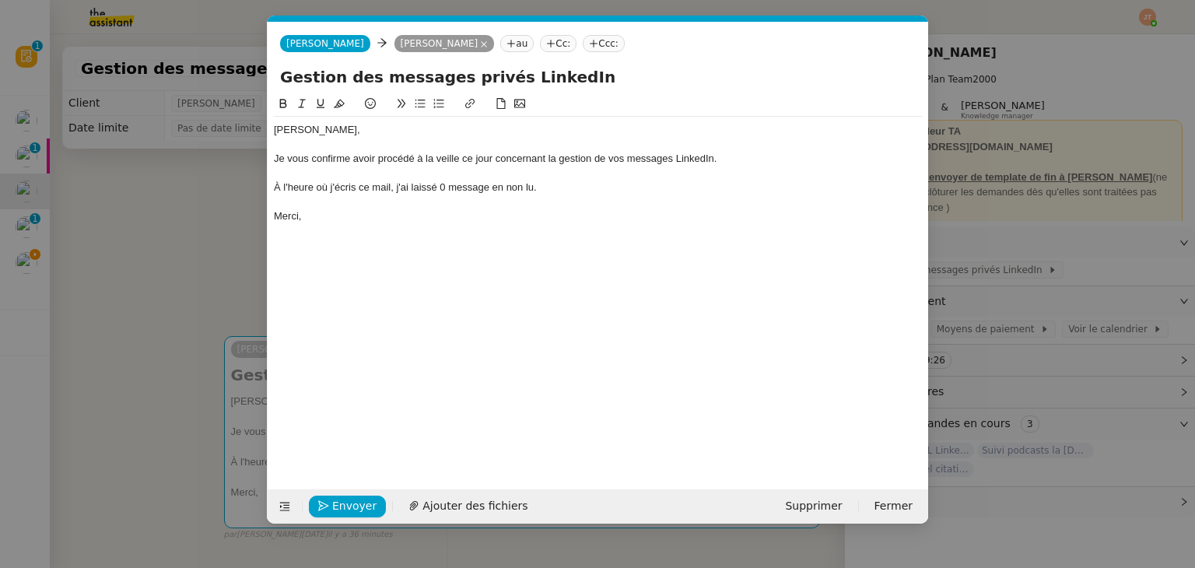
click at [506, 203] on div at bounding box center [598, 202] width 648 height 14
click at [350, 511] on span "Envoyer" at bounding box center [354, 506] width 44 height 18
click at [350, 511] on span "Confirmer l'envoi" at bounding box center [378, 506] width 93 height 18
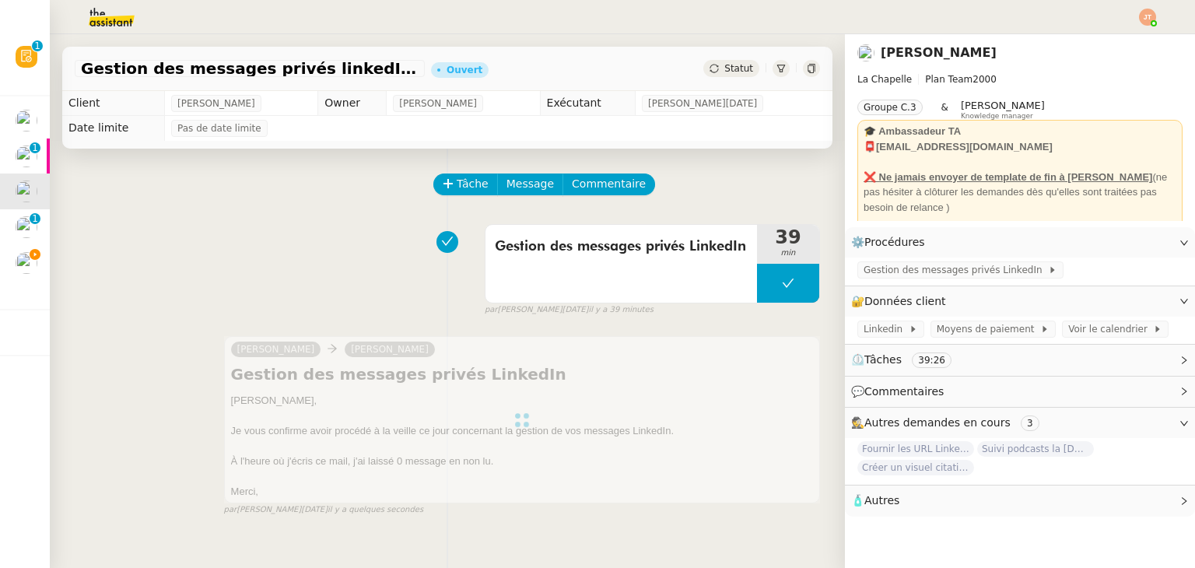
click at [727, 66] on span "Statut" at bounding box center [738, 68] width 29 height 11
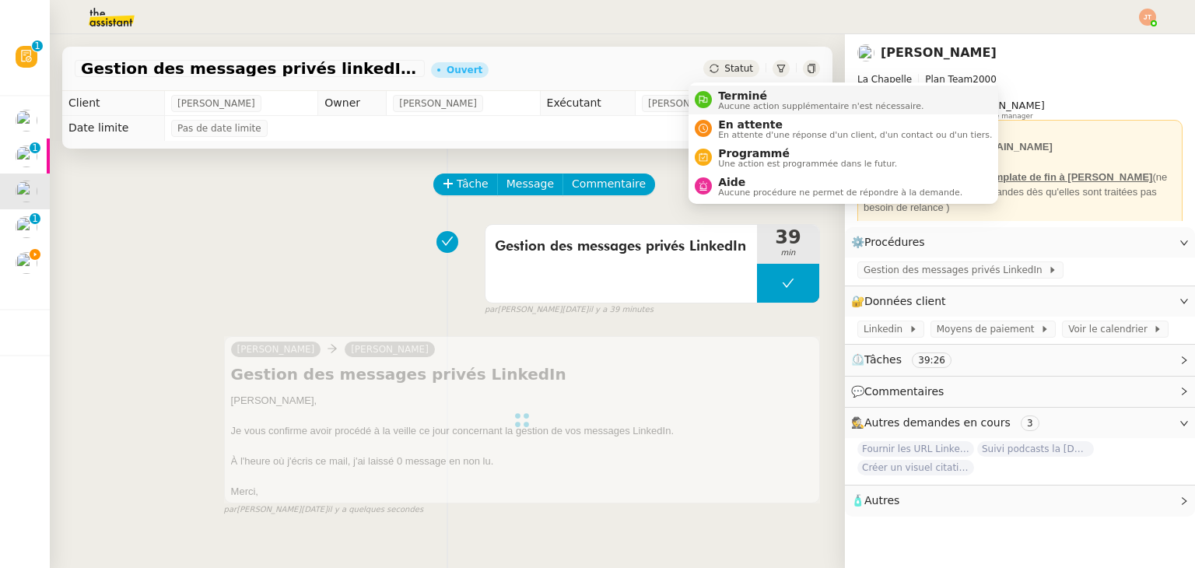
click at [744, 94] on span "Terminé" at bounding box center [820, 95] width 205 height 12
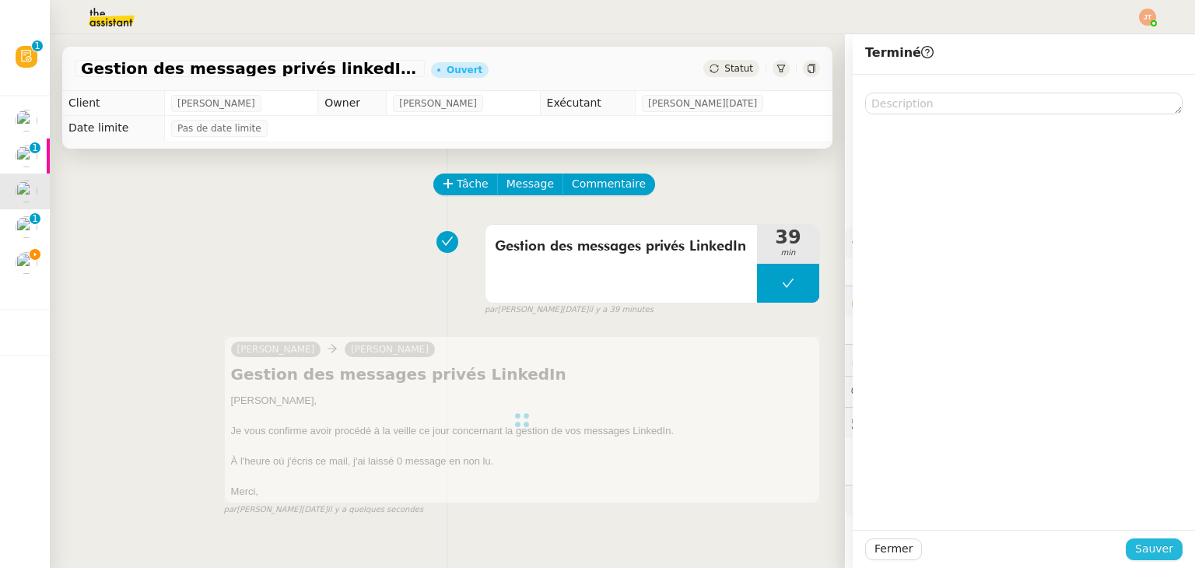
click at [1157, 543] on span "Sauver" at bounding box center [1154, 549] width 38 height 18
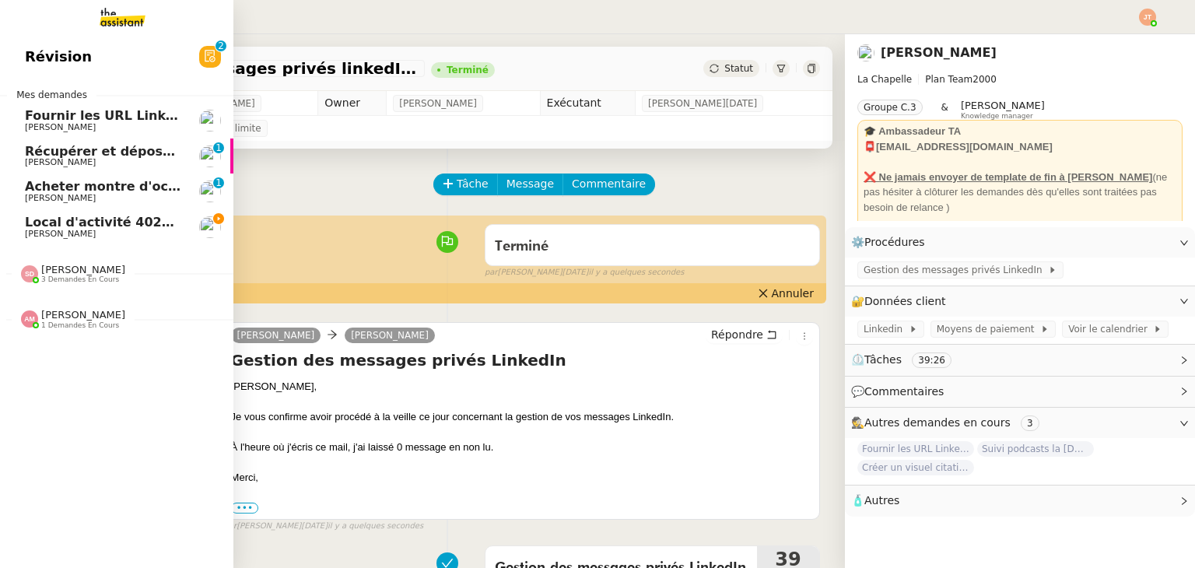
click at [142, 228] on span "Local d'activité 402m2 - [GEOGRAPHIC_DATA]-[GEOGRAPHIC_DATA] 13170 - 1 400 000€" at bounding box center [329, 222] width 608 height 15
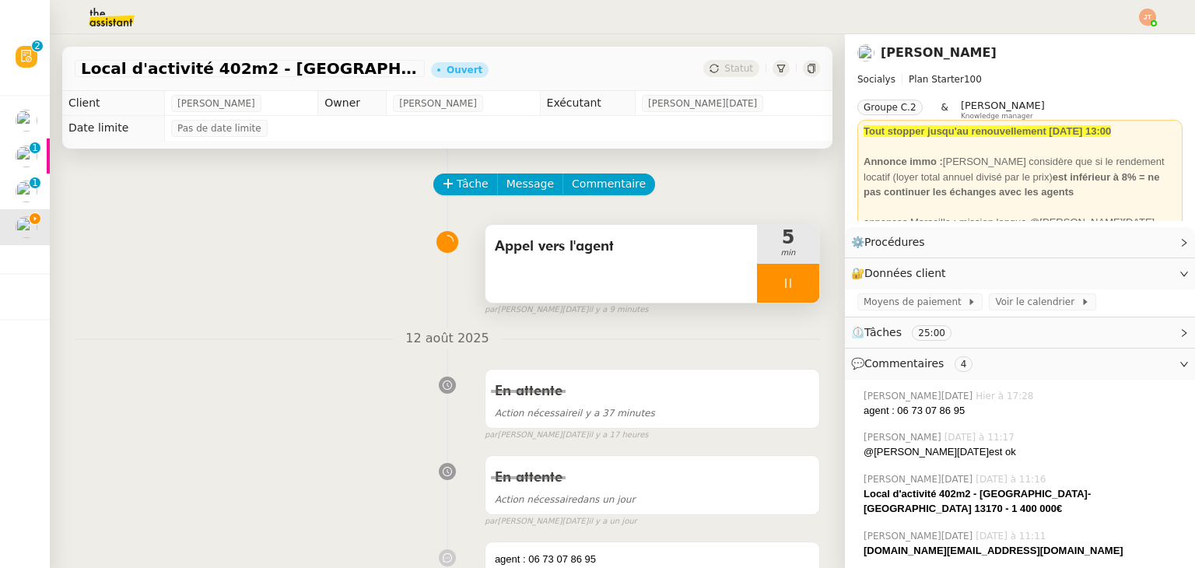
click at [782, 289] on icon at bounding box center [788, 283] width 12 height 12
click at [788, 288] on button at bounding box center [803, 283] width 31 height 39
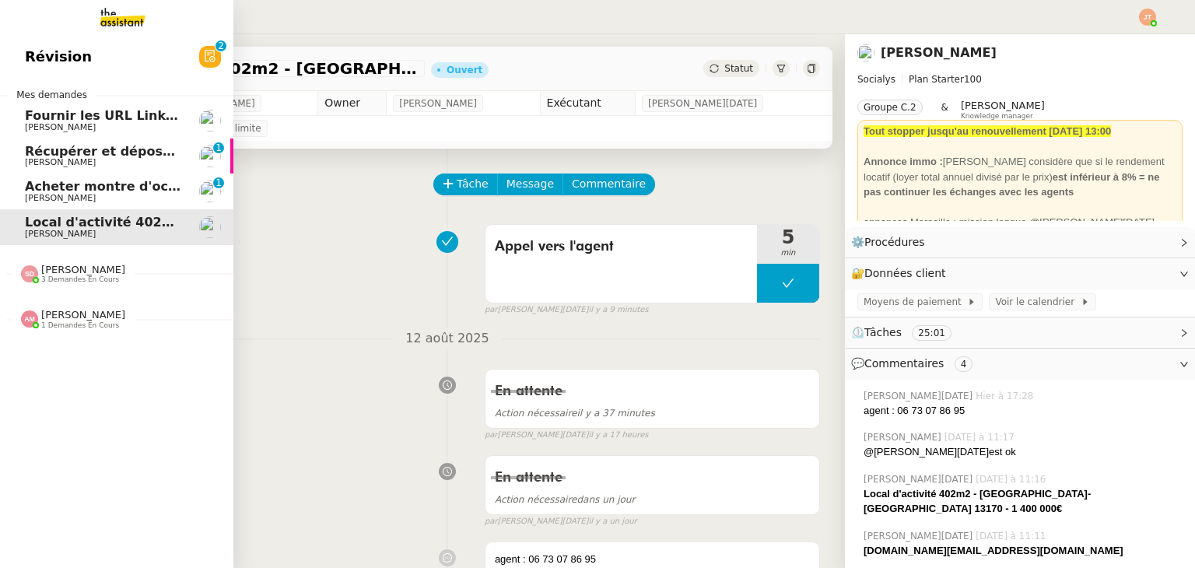
click at [103, 194] on span "[PERSON_NAME]" at bounding box center [103, 198] width 157 height 9
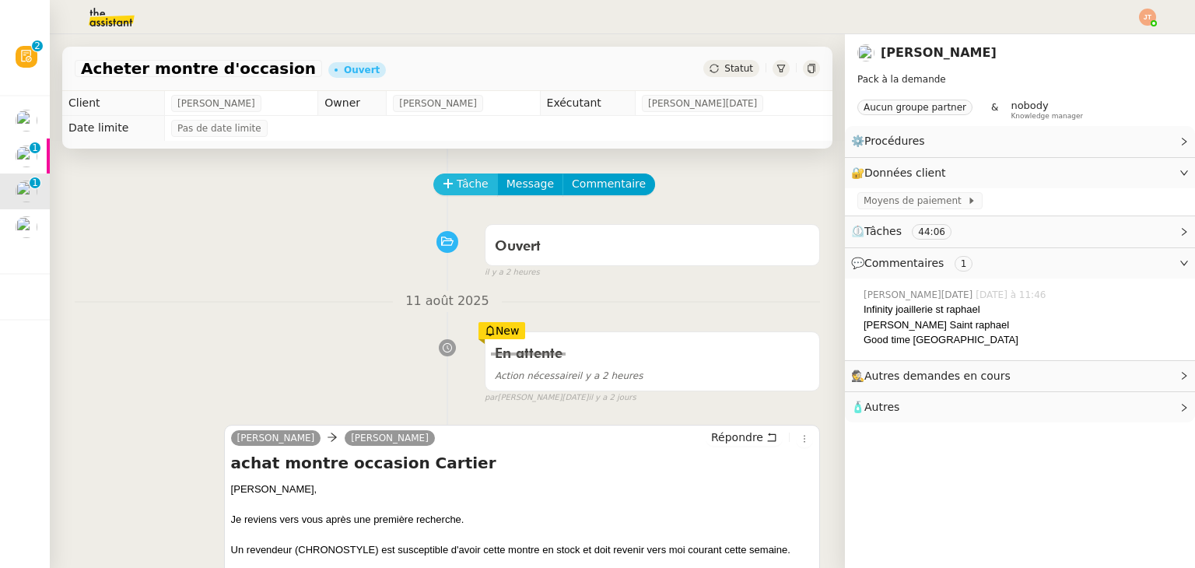
click at [457, 184] on span "Tâche" at bounding box center [473, 184] width 32 height 18
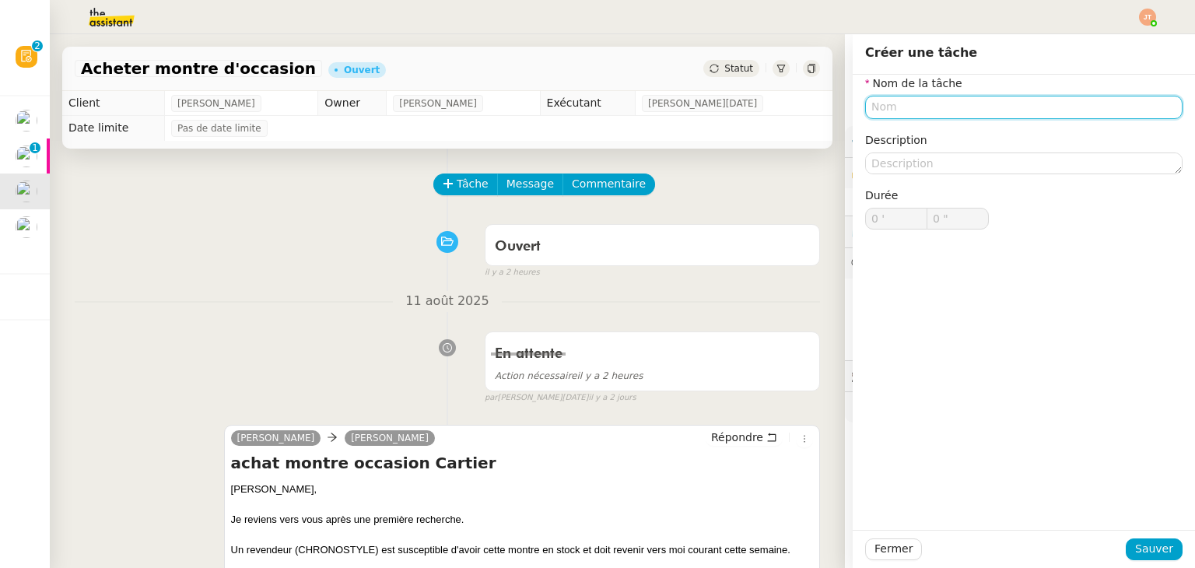
click at [927, 102] on input "text" at bounding box center [1023, 107] width 317 height 23
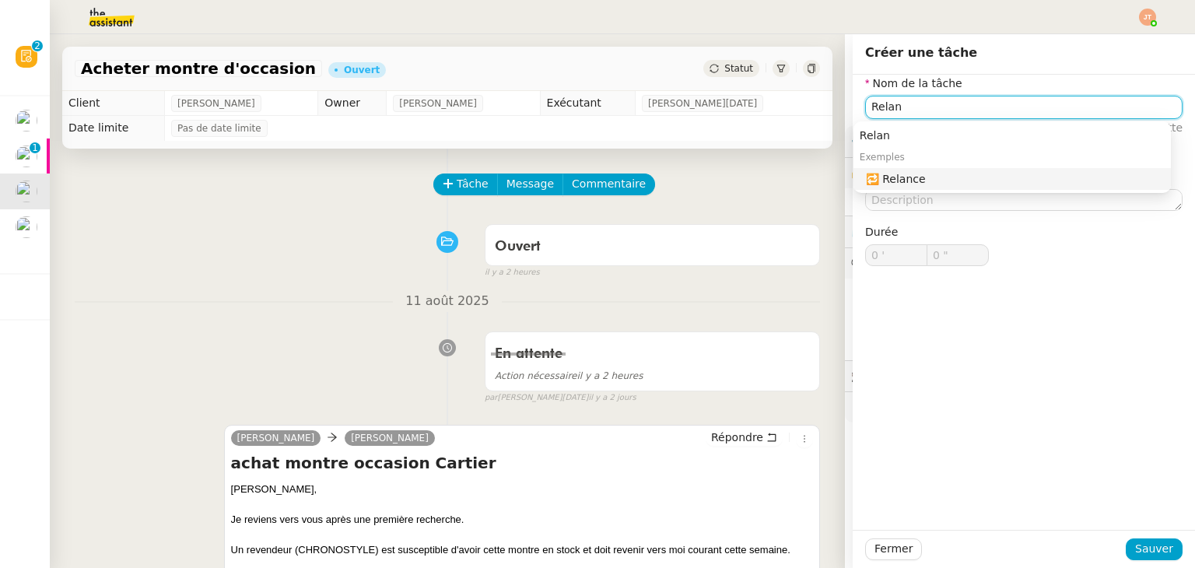
click at [913, 184] on div "🔁 Relance" at bounding box center [1015, 179] width 299 height 14
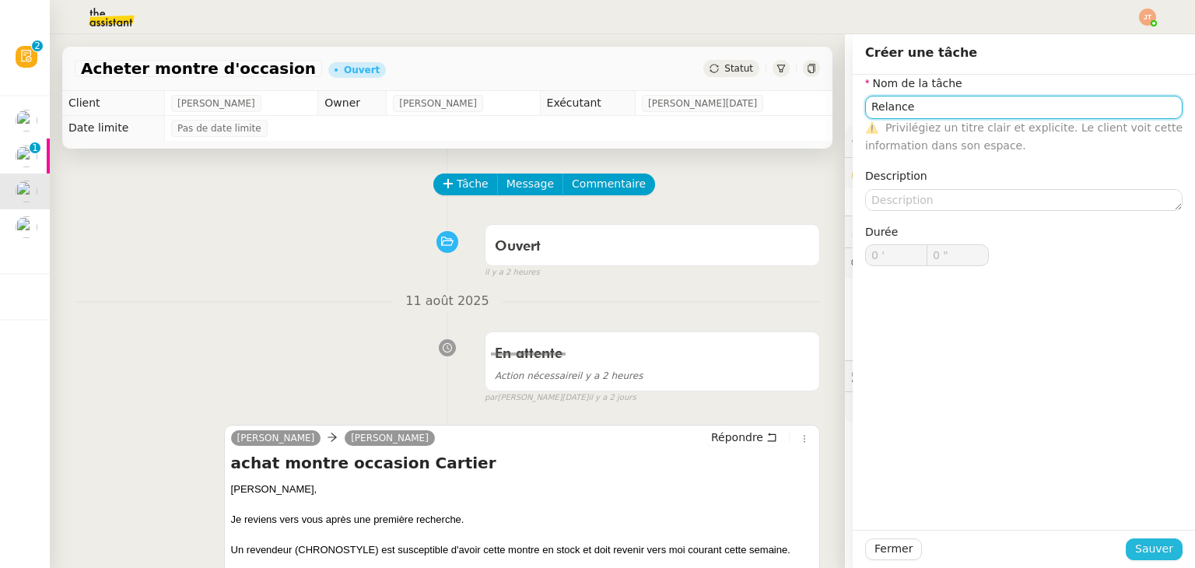
type input "Relance"
click at [1135, 544] on span "Sauver" at bounding box center [1154, 549] width 38 height 18
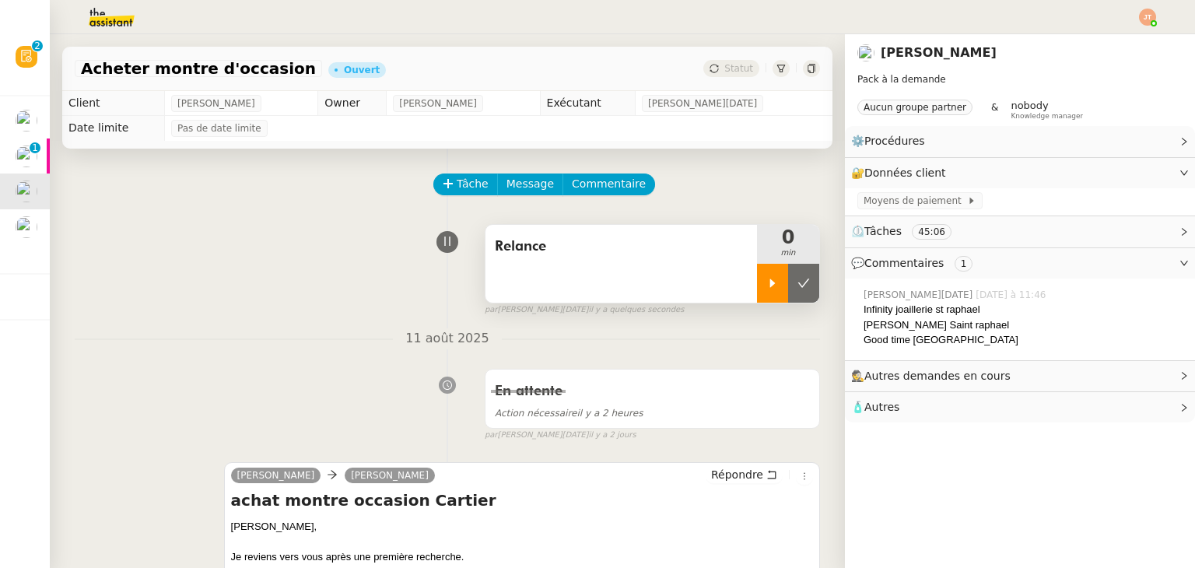
click at [757, 285] on div at bounding box center [772, 283] width 31 height 39
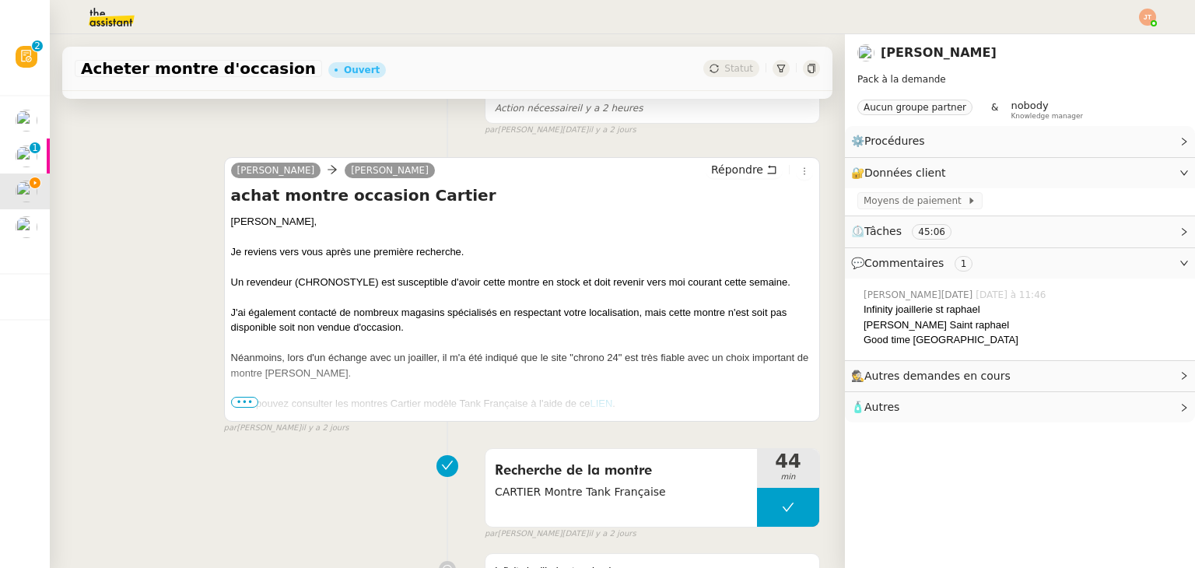
scroll to position [311, 0]
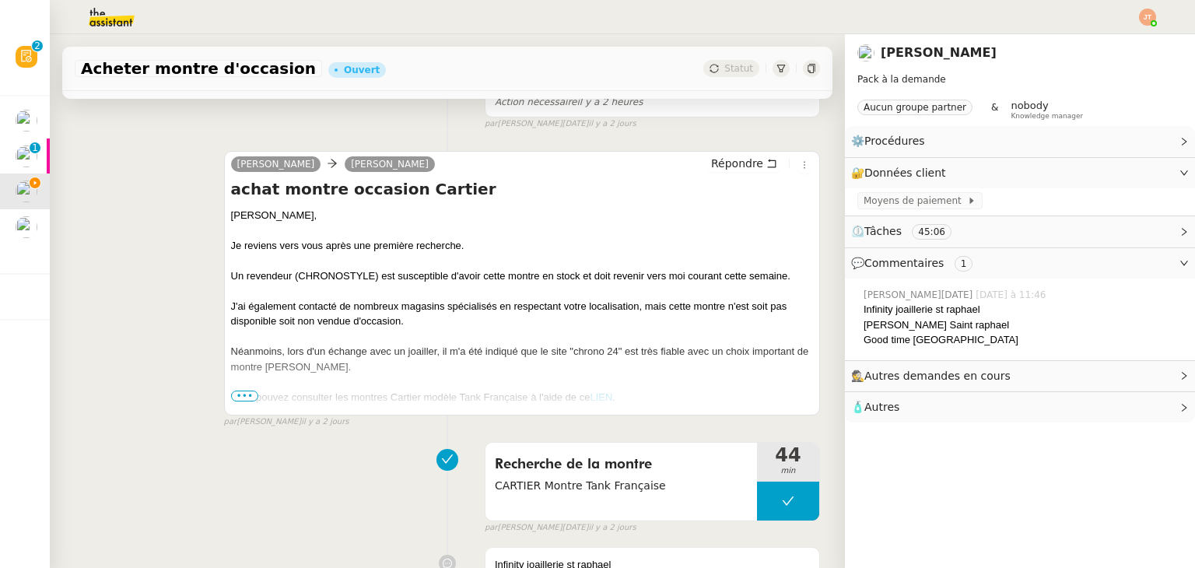
click at [240, 398] on span "•••" at bounding box center [245, 396] width 28 height 11
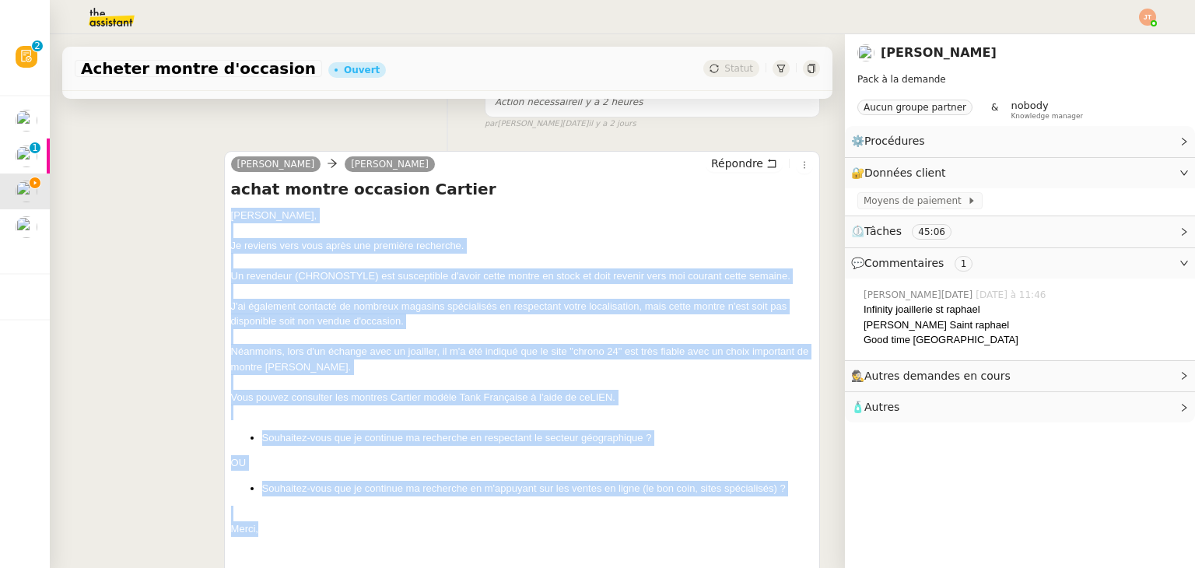
drag, startPoint x: 227, startPoint y: 216, endPoint x: 308, endPoint y: 527, distance: 321.5
click at [308, 527] on div "[PERSON_NAME], Je reviens vers vous après une première recherche. Un revendeur …" at bounding box center [522, 516] width 582 height 617
copy div "[PERSON_NAME], Je reviens vers vous après une première recherche. Un revendeur …"
click at [721, 169] on span "Répondre" at bounding box center [737, 164] width 52 height 16
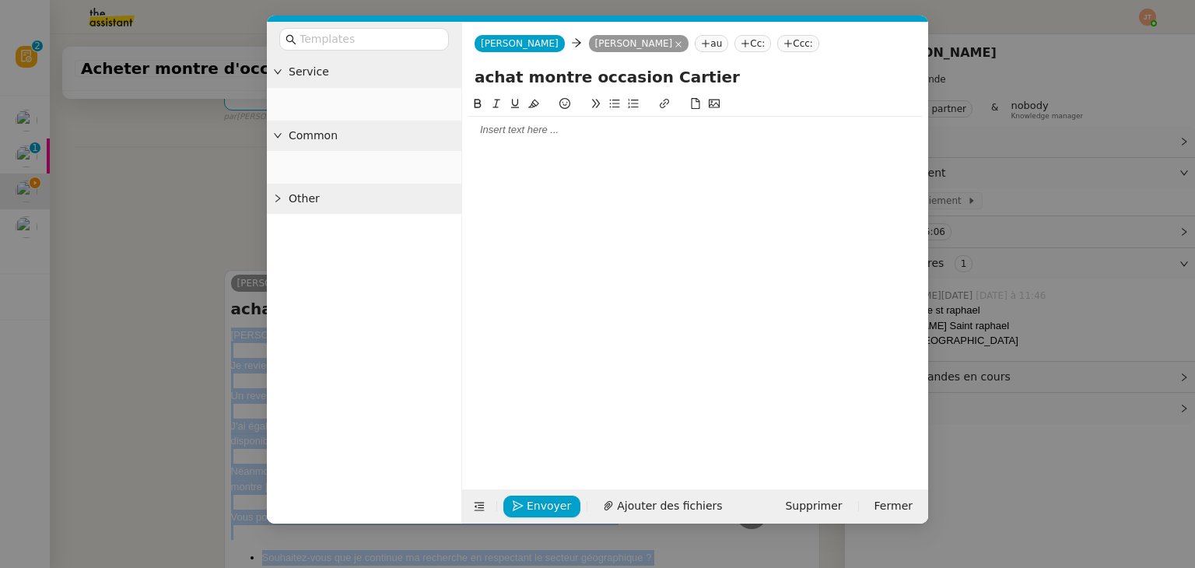
scroll to position [430, 0]
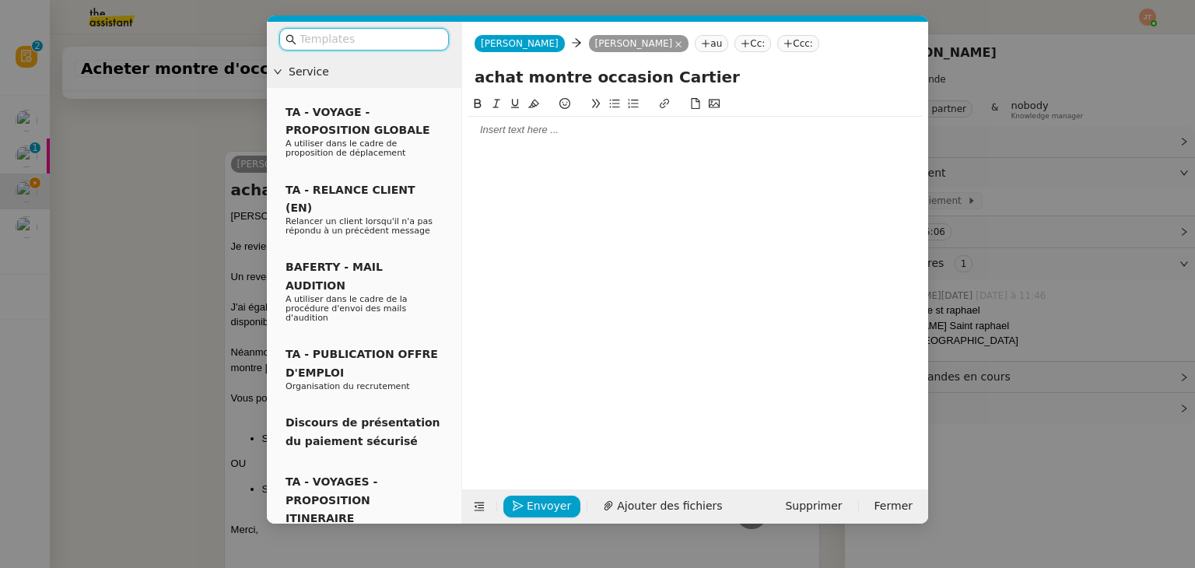
click at [537, 131] on div at bounding box center [695, 130] width 454 height 14
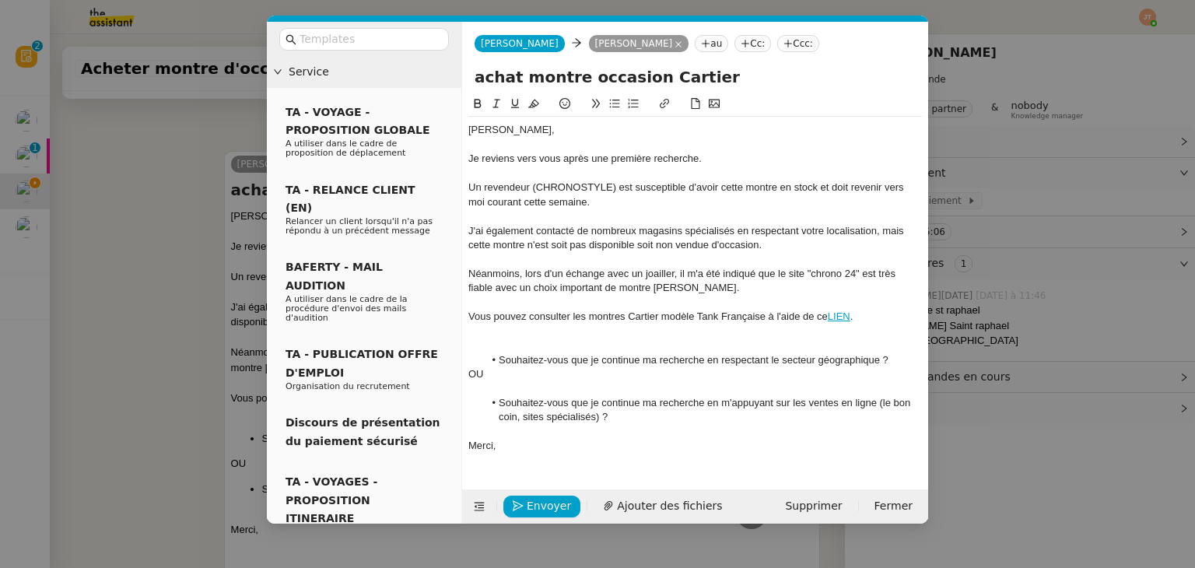
scroll to position [635, 0]
click at [498, 387] on div at bounding box center [695, 388] width 454 height 14
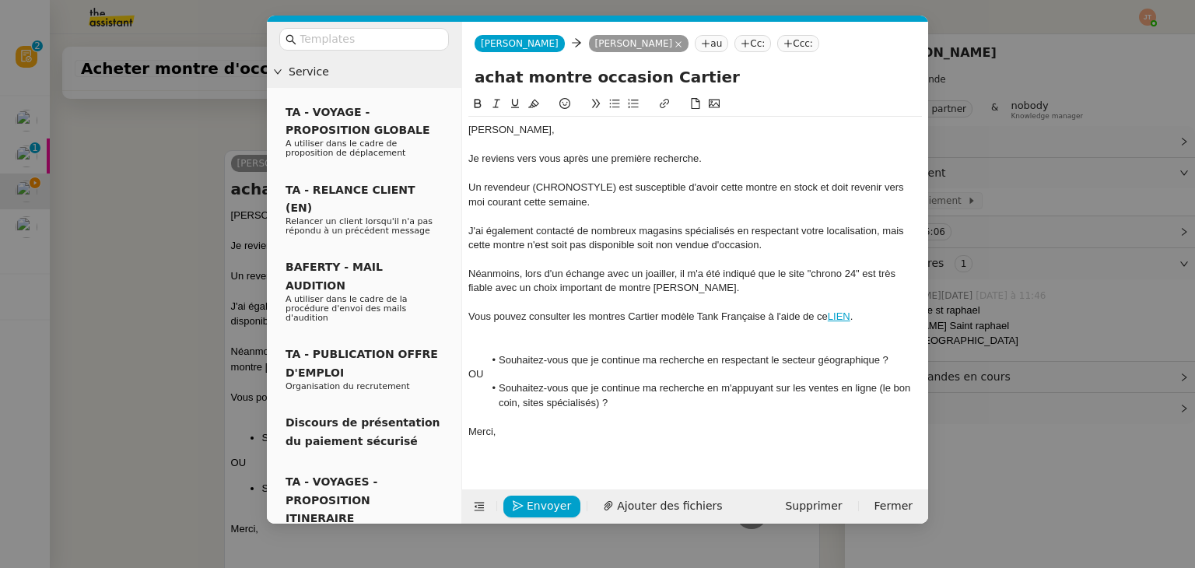
click at [516, 335] on div at bounding box center [695, 331] width 454 height 14
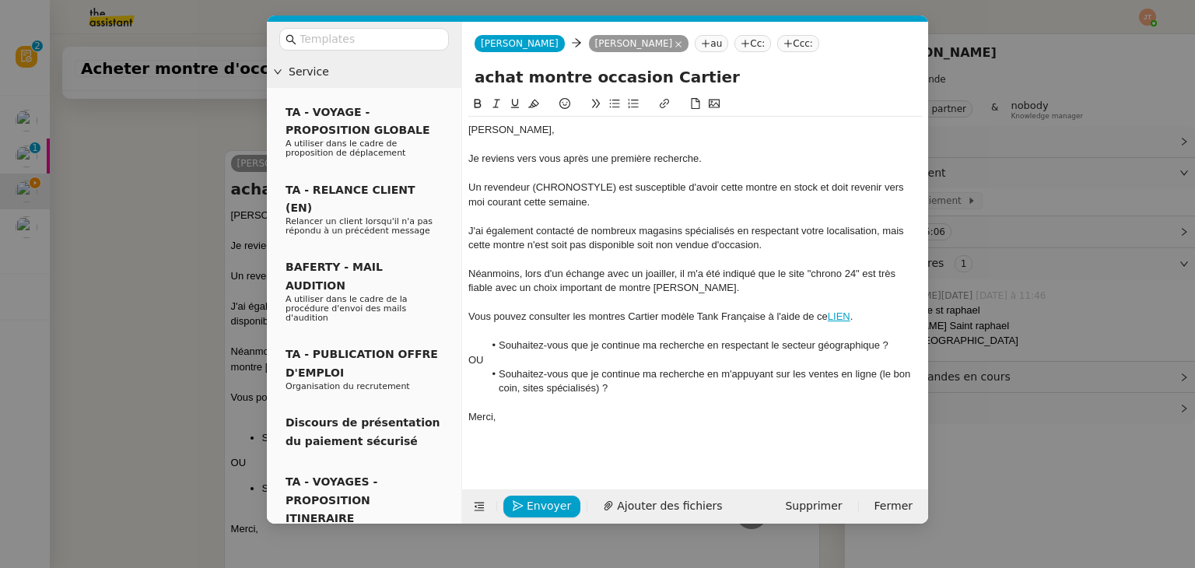
click at [134, 228] on nz-modal-container "Service TA - VOYAGE - PROPOSITION GLOBALE A utiliser dans le cadre de propositi…" at bounding box center [597, 284] width 1195 height 568
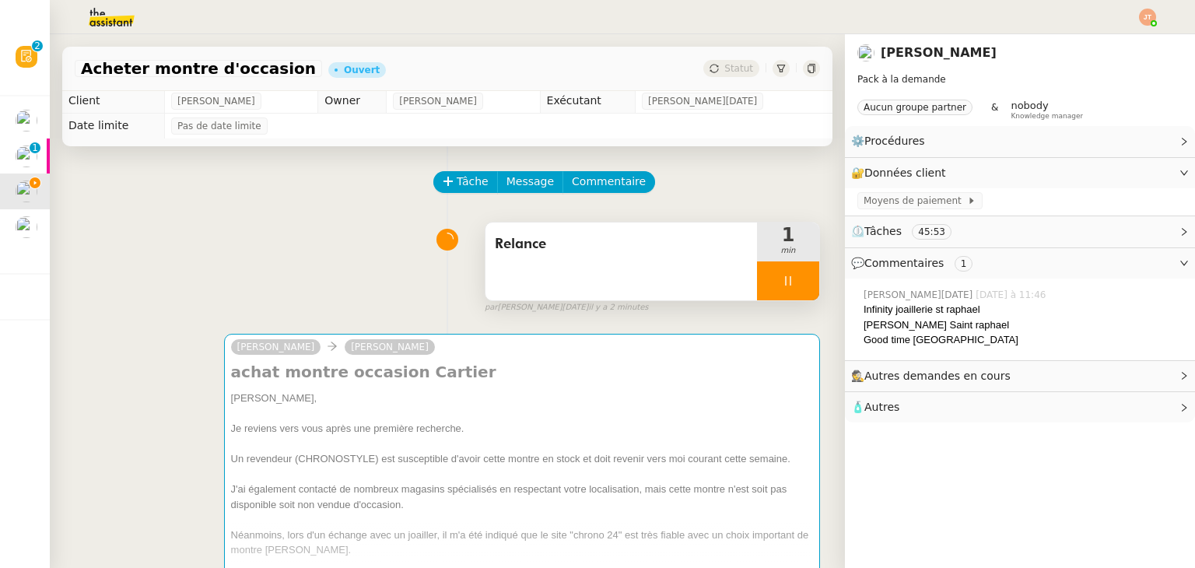
scroll to position [0, 0]
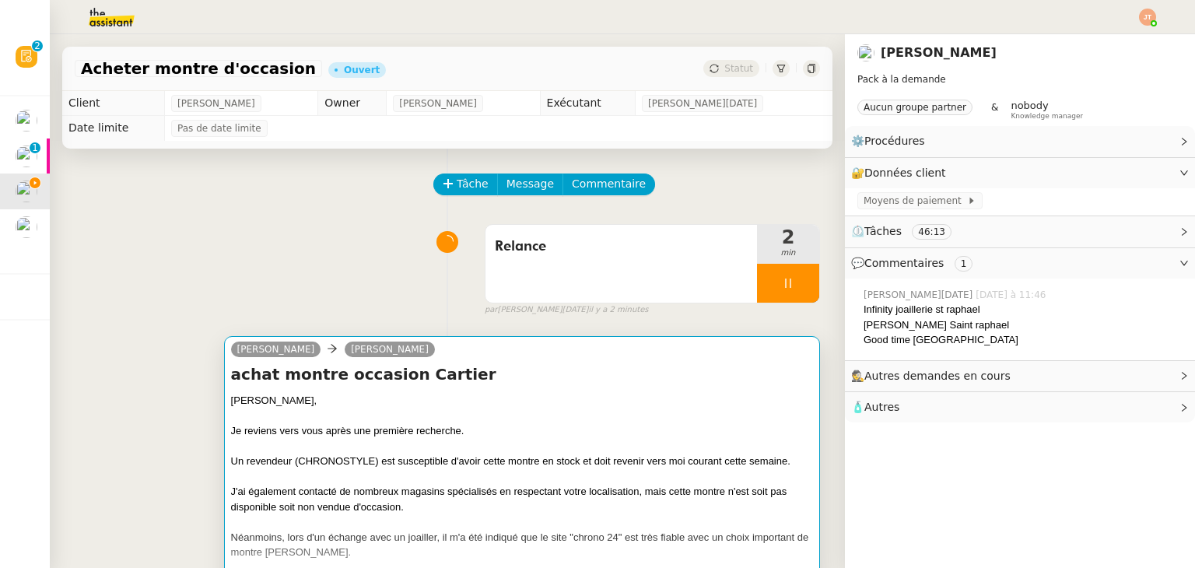
click at [456, 408] on div "[PERSON_NAME]," at bounding box center [522, 401] width 582 height 16
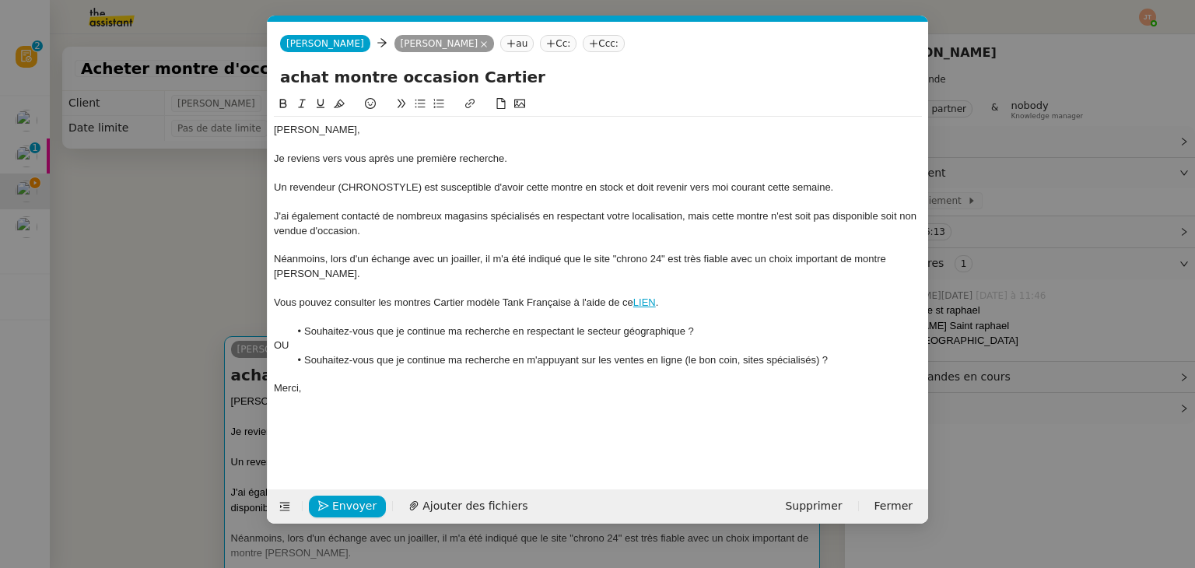
scroll to position [0, 33]
click at [356, 503] on span "Envoyer" at bounding box center [354, 506] width 44 height 18
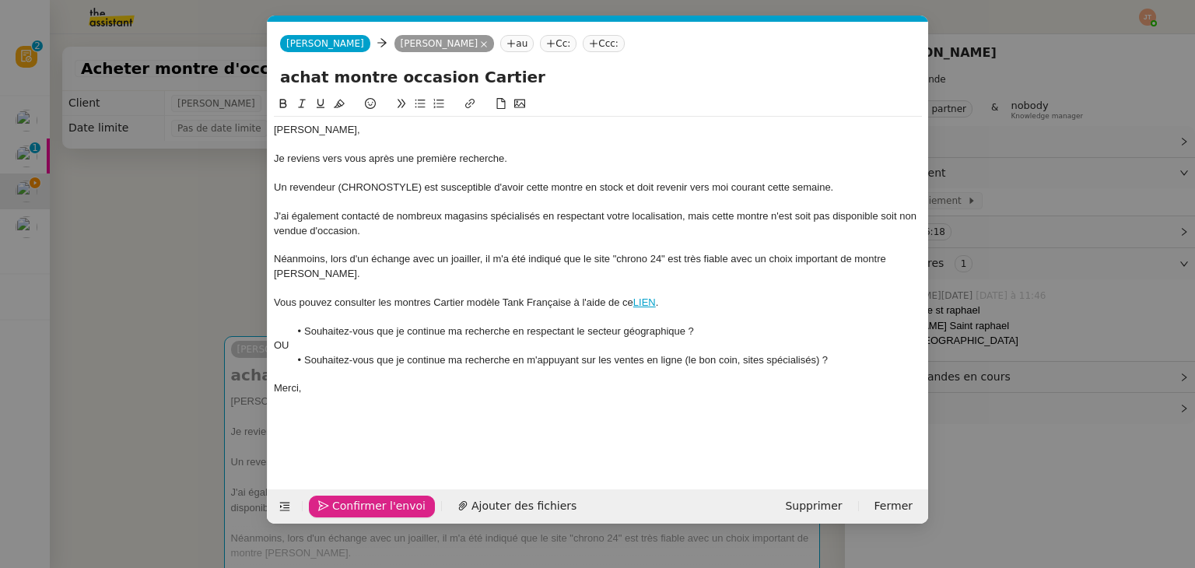
click at [356, 503] on span "Confirmer l'envoi" at bounding box center [378, 506] width 93 height 18
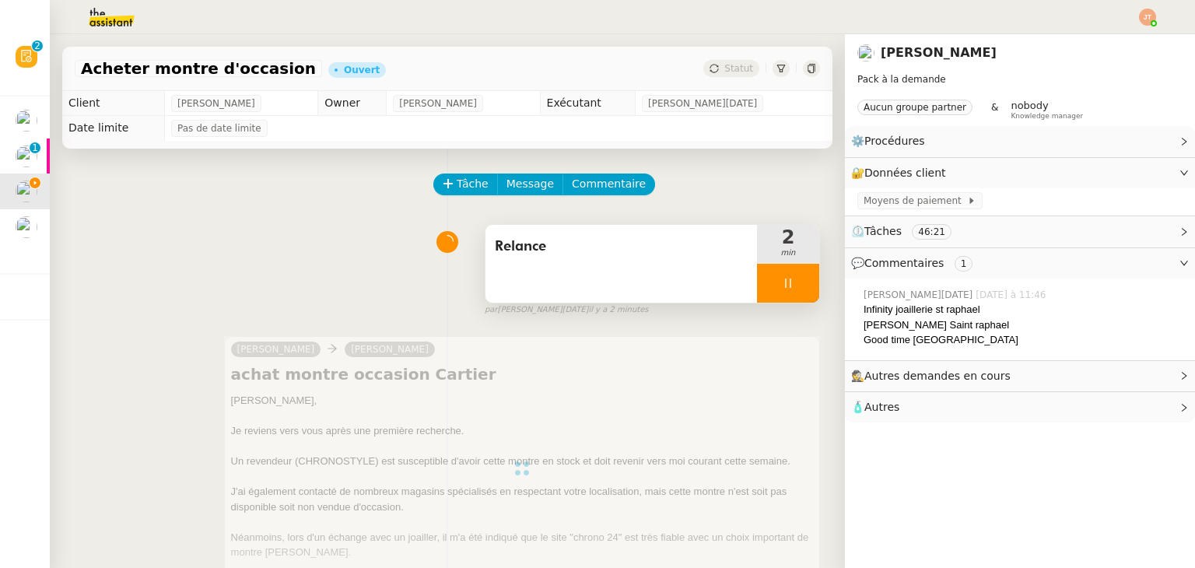
click at [761, 272] on div at bounding box center [788, 283] width 62 height 39
click at [797, 283] on icon at bounding box center [803, 283] width 12 height 12
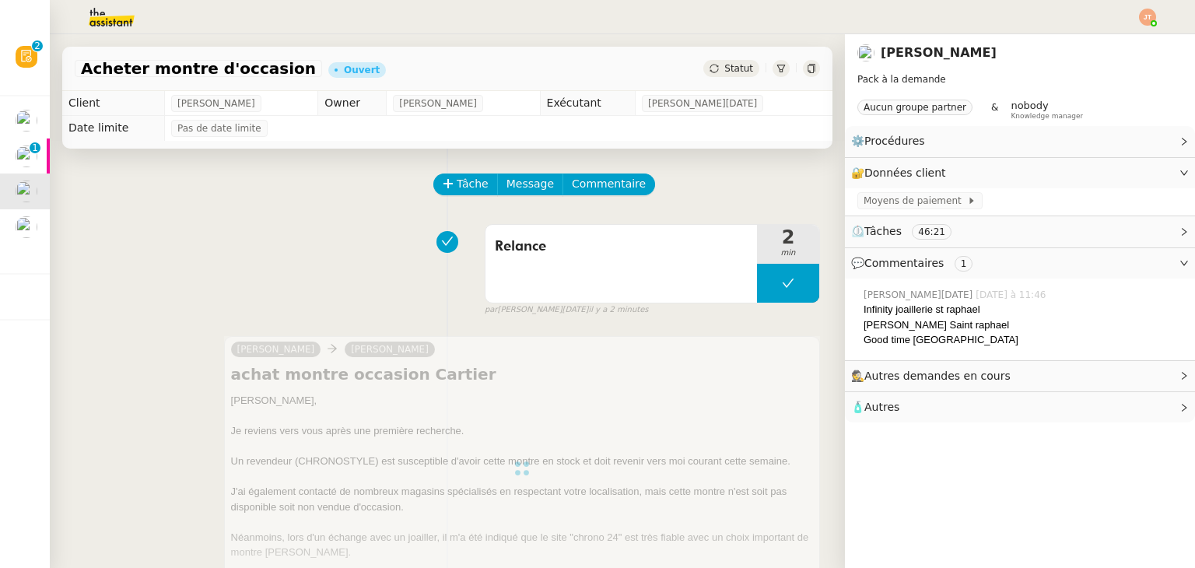
click at [724, 73] on span "Statut" at bounding box center [738, 68] width 29 height 11
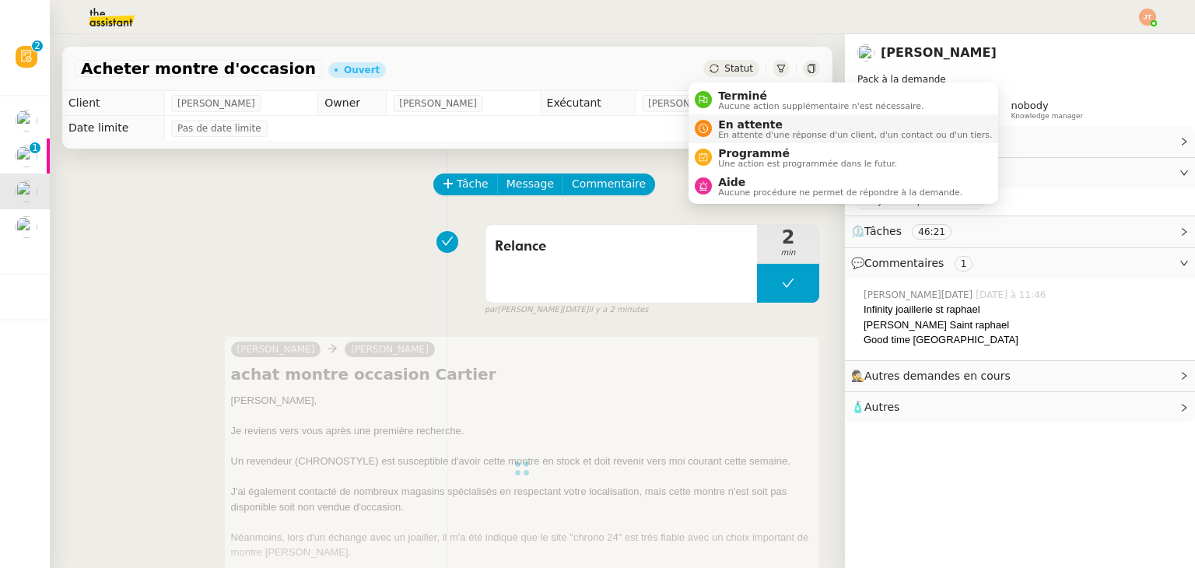
click at [738, 121] on span "En attente" at bounding box center [855, 124] width 274 height 12
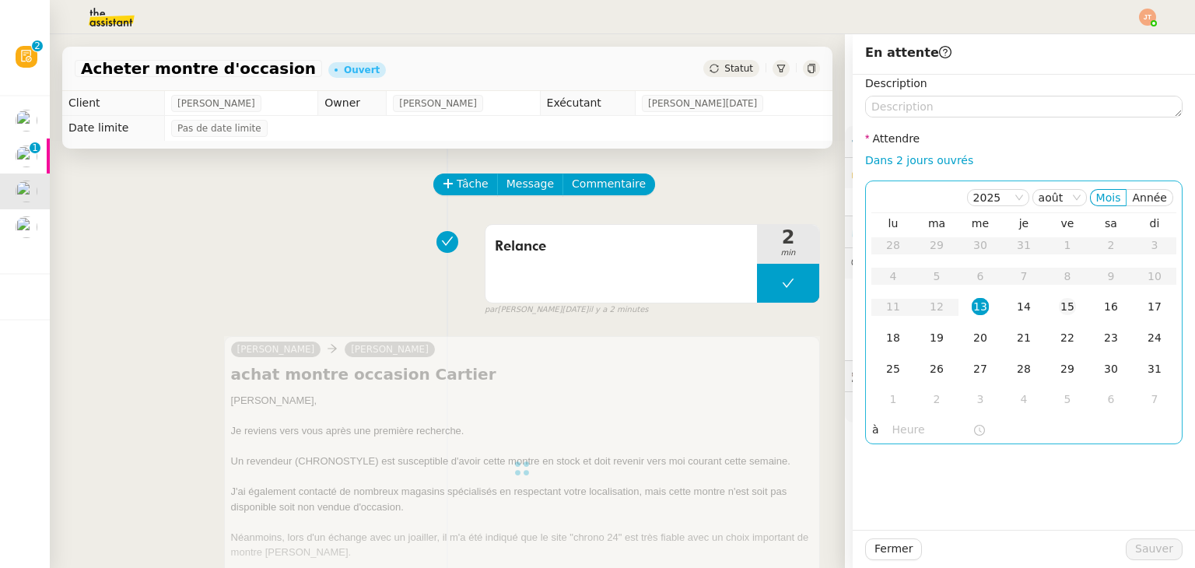
click at [1059, 307] on div "15" at bounding box center [1067, 306] width 17 height 17
click at [902, 424] on input "text" at bounding box center [932, 430] width 80 height 18
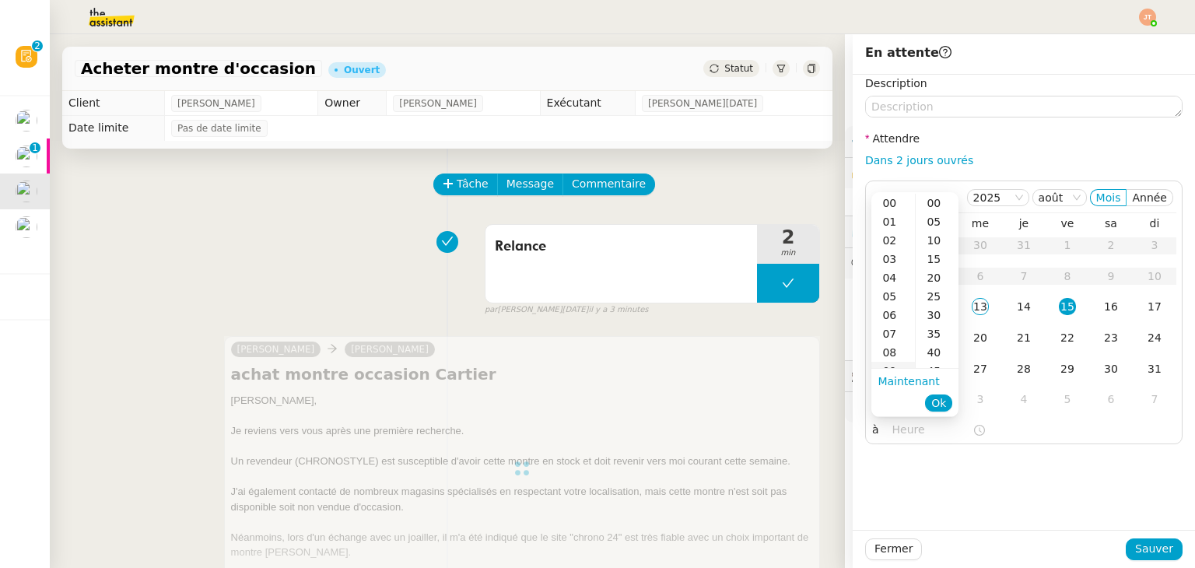
click at [899, 366] on div "09" at bounding box center [893, 371] width 44 height 19
click at [944, 205] on div "00" at bounding box center [937, 203] width 43 height 19
type input "09:00"
click at [940, 405] on span "Ok" at bounding box center [938, 403] width 15 height 16
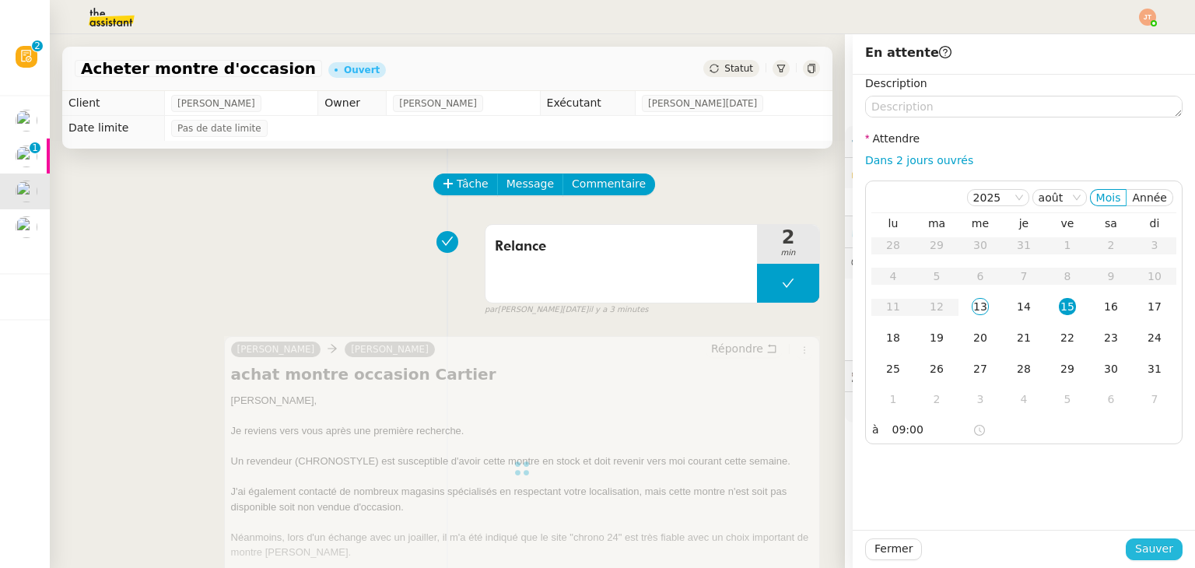
click at [1144, 549] on span "Sauver" at bounding box center [1154, 549] width 38 height 18
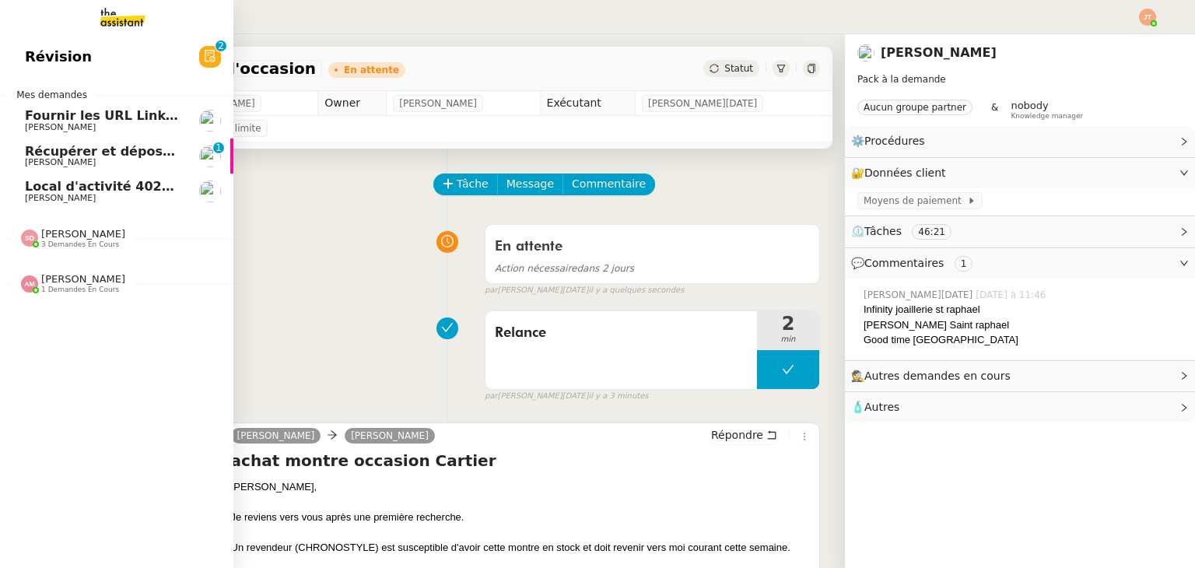
click at [133, 117] on span "Fournir les URL Linkedin" at bounding box center [110, 115] width 171 height 15
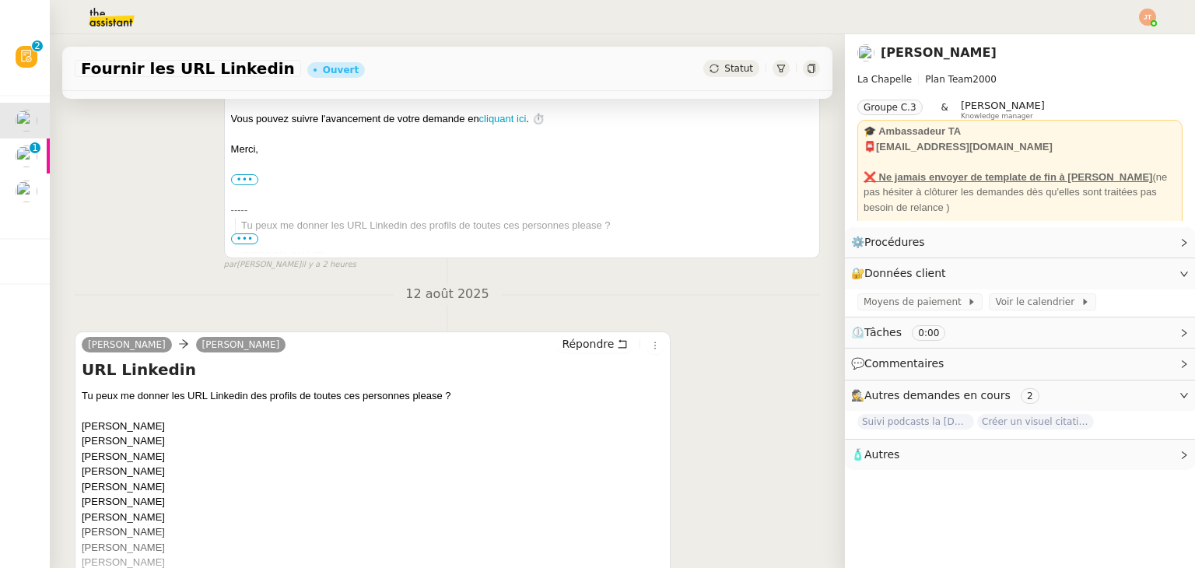
scroll to position [311, 0]
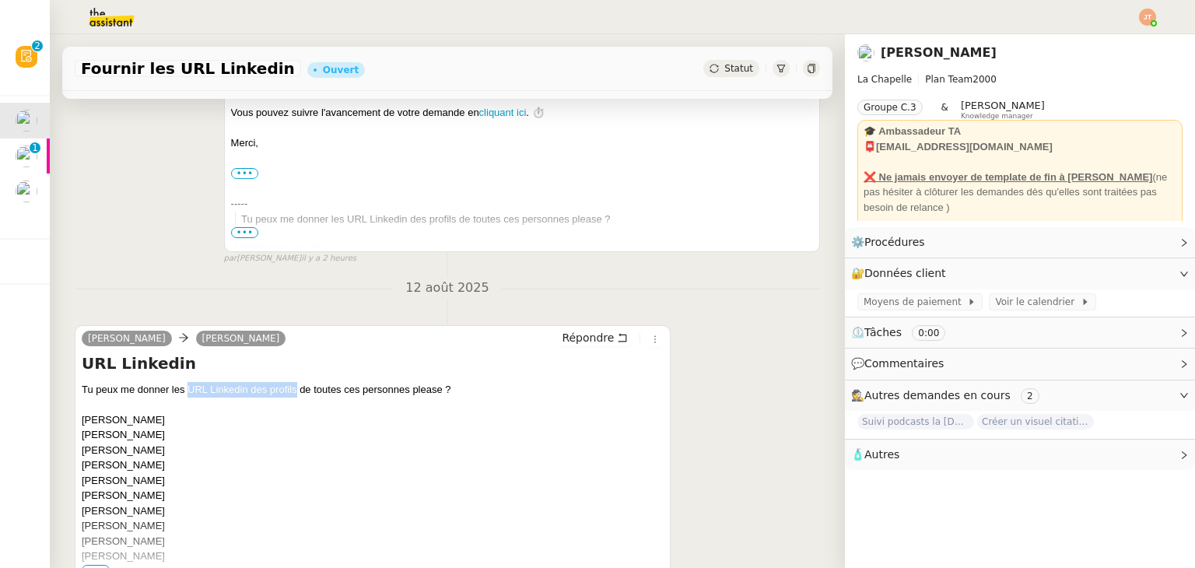
drag, startPoint x: 190, startPoint y: 387, endPoint x: 296, endPoint y: 388, distance: 106.6
click at [296, 388] on div "Tu peux me donner les URL Linkedin des profils de toutes ces personnes please ?…" at bounding box center [373, 526] width 582 height 289
copy div "URL Linkedin des profils"
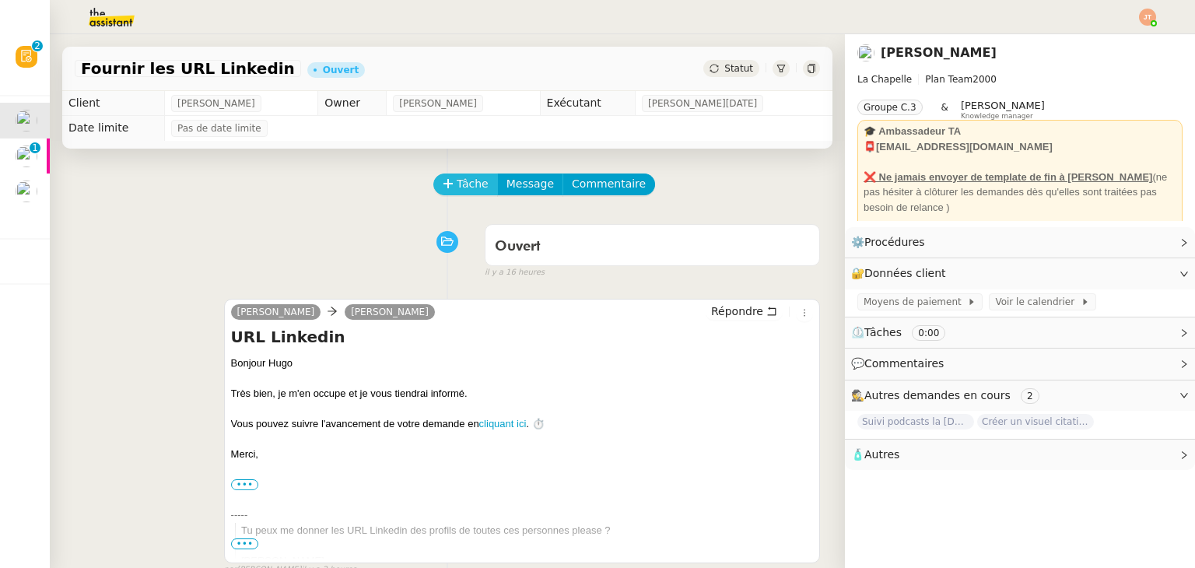
click at [461, 184] on span "Tâche" at bounding box center [473, 184] width 32 height 18
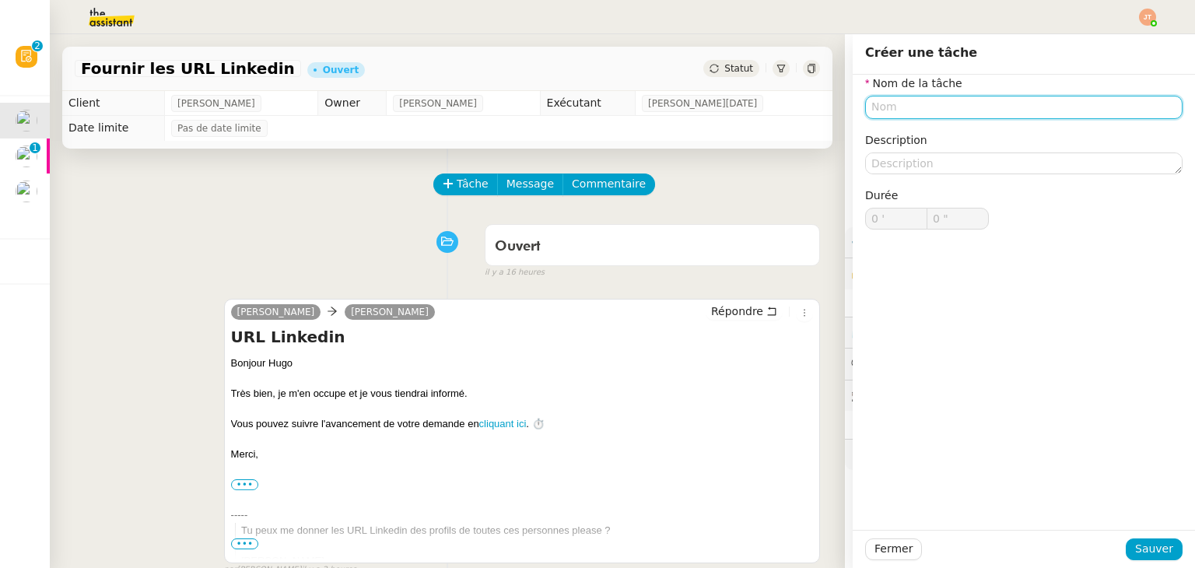
click at [893, 114] on input "text" at bounding box center [1023, 107] width 317 height 23
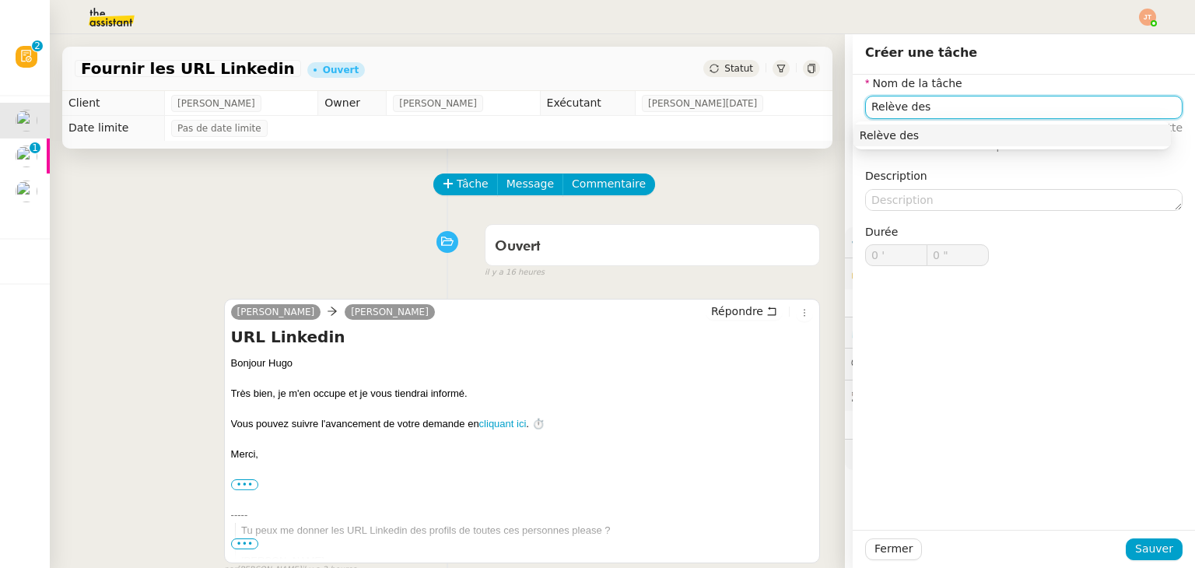
paste input "URL Linkedin des profils"
click at [962, 103] on input "Relève des URL Linkedin des profils" at bounding box center [1023, 107] width 317 height 23
type input "Relève des URL LinkedIn des profils"
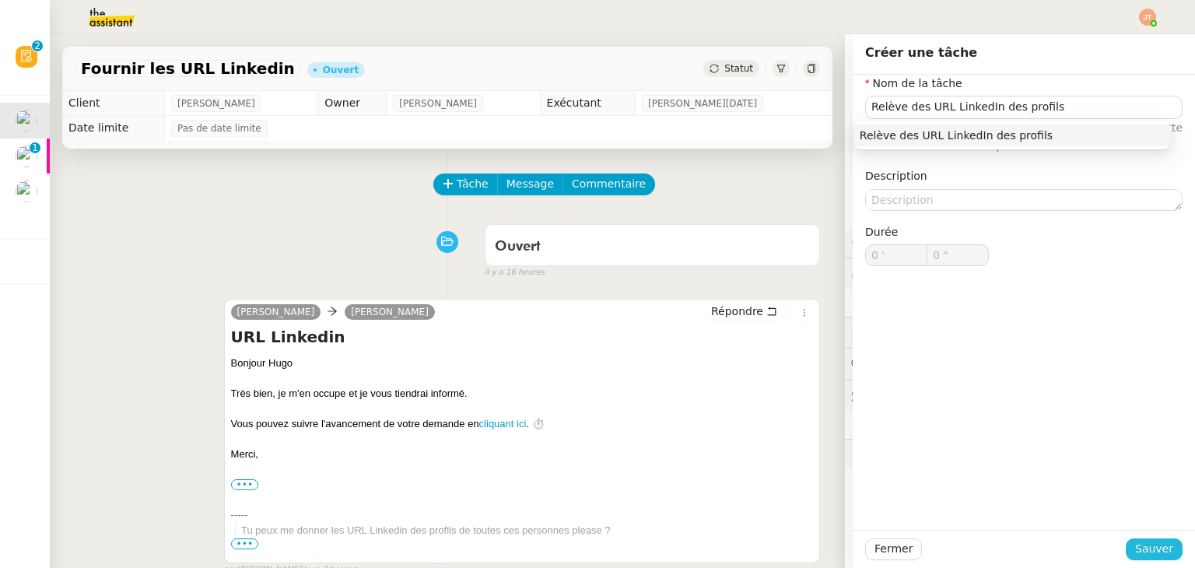
click at [1135, 550] on span "Sauver" at bounding box center [1154, 549] width 38 height 18
